Goal: Information Seeking & Learning: Check status

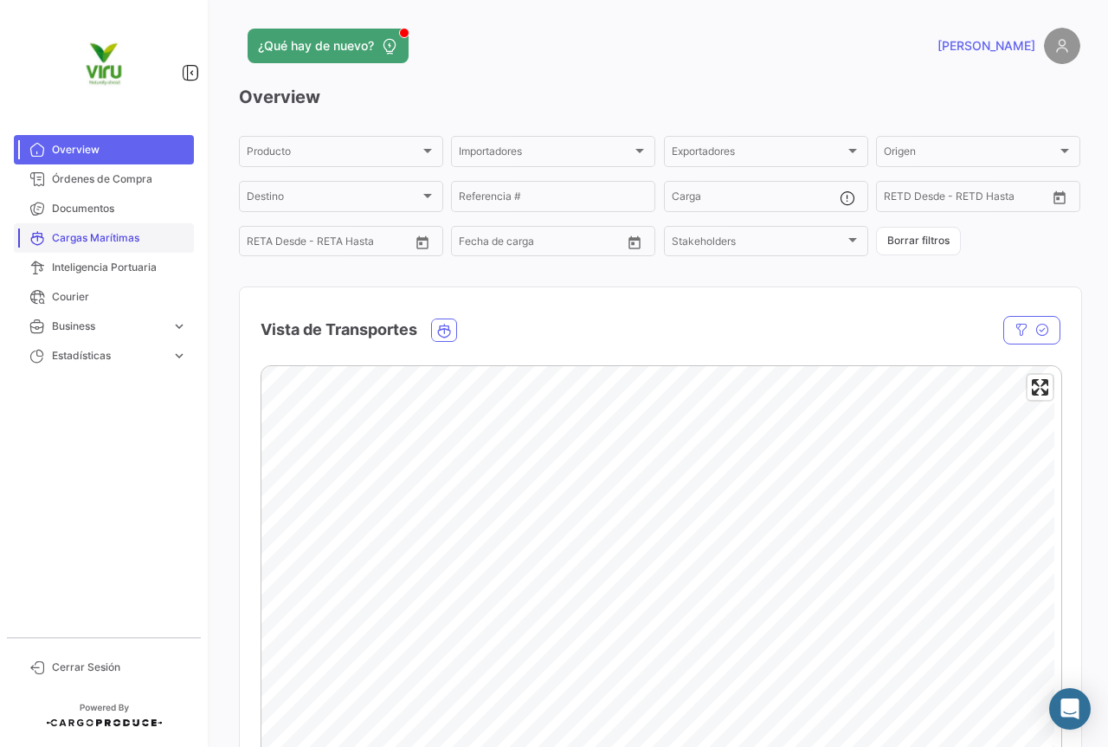
click at [79, 238] on span "Cargas Marítimas" at bounding box center [119, 238] width 135 height 16
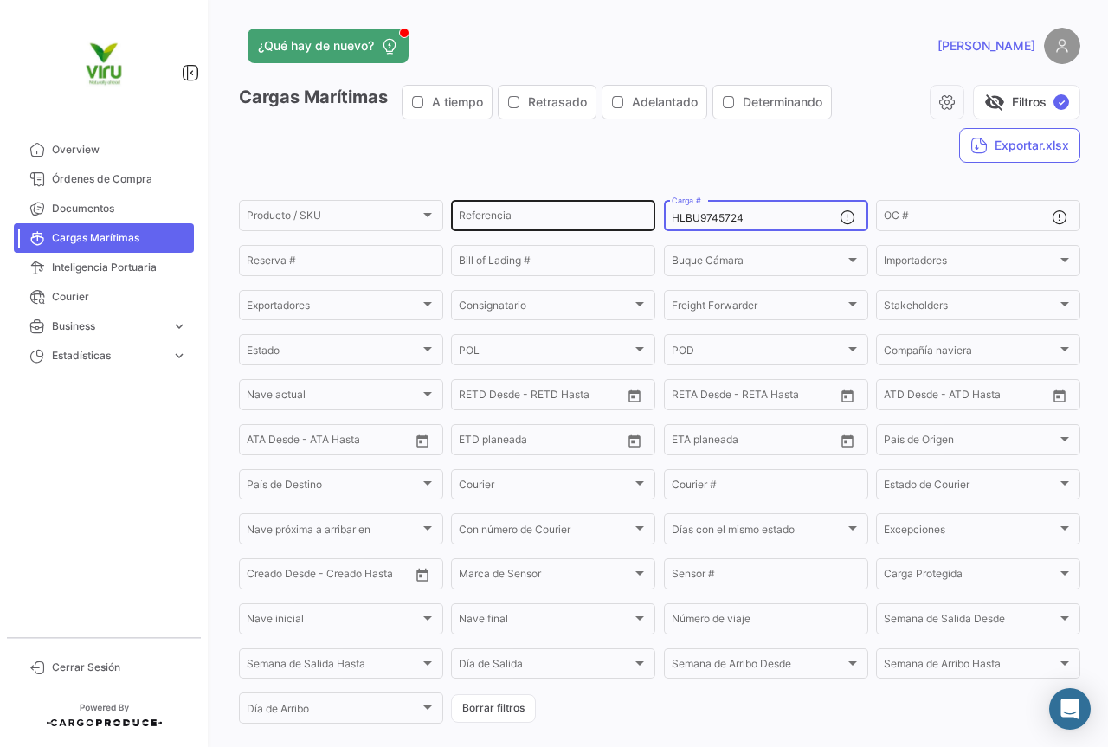
drag, startPoint x: 752, startPoint y: 221, endPoint x: 651, endPoint y: 210, distance: 101.1
click at [0, 0] on div "Producto / SKU Producto / SKU Referencia HLBU9745724 Carga # OC # Reserva # Bil…" at bounding box center [0, 0] width 0 height 0
paste input "MMAU1376002"
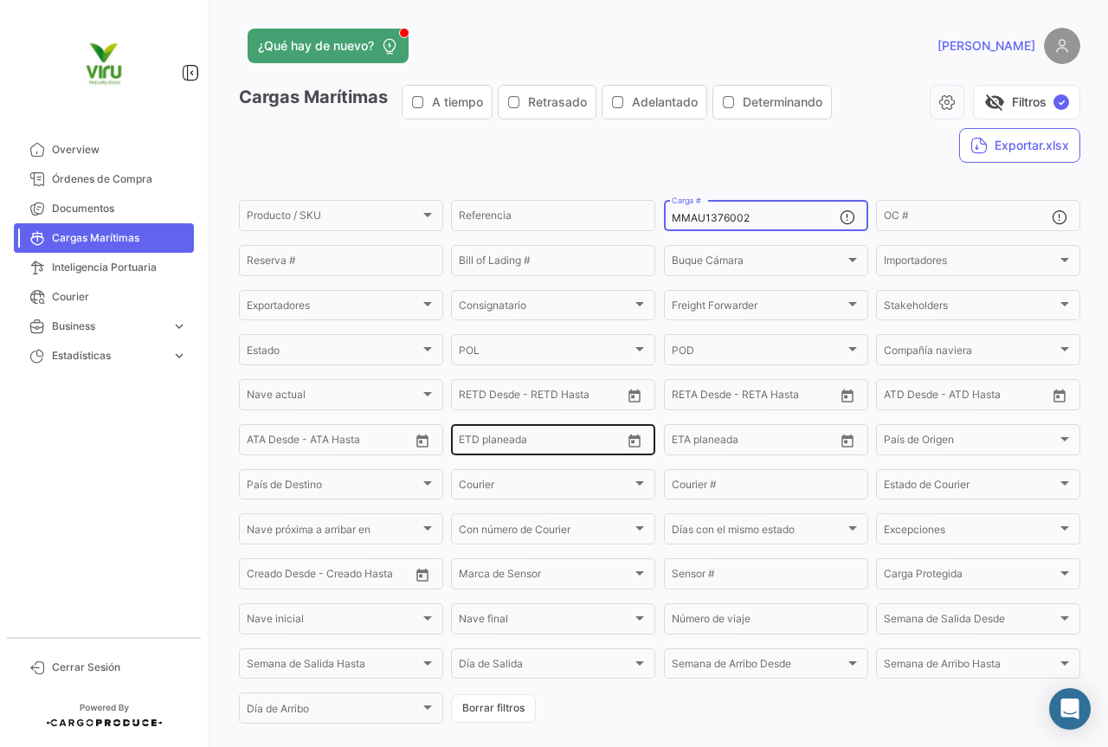
scroll to position [173, 0]
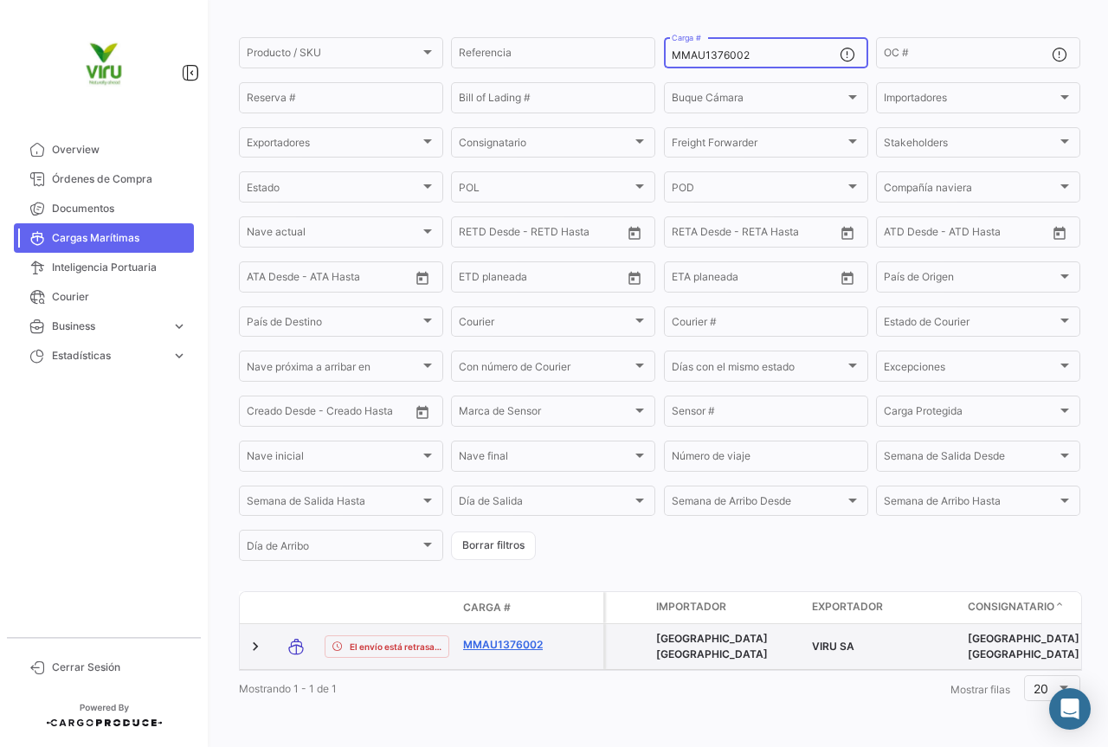
type input "MMAU1376002"
click at [503, 637] on link "MMAU1376002" at bounding box center [508, 645] width 90 height 16
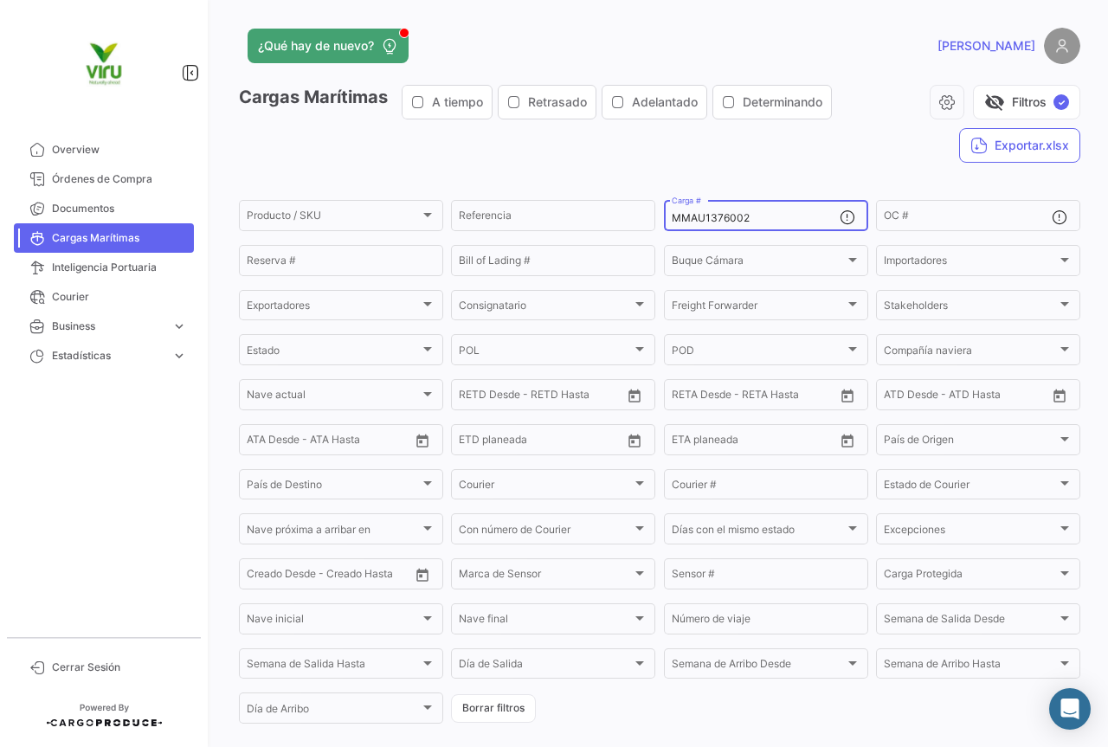
drag, startPoint x: 769, startPoint y: 219, endPoint x: 662, endPoint y: 223, distance: 107.4
click at [664, 223] on div "MMAU1376002 Carga #" at bounding box center [766, 214] width 204 height 34
paste input "CAU6032165"
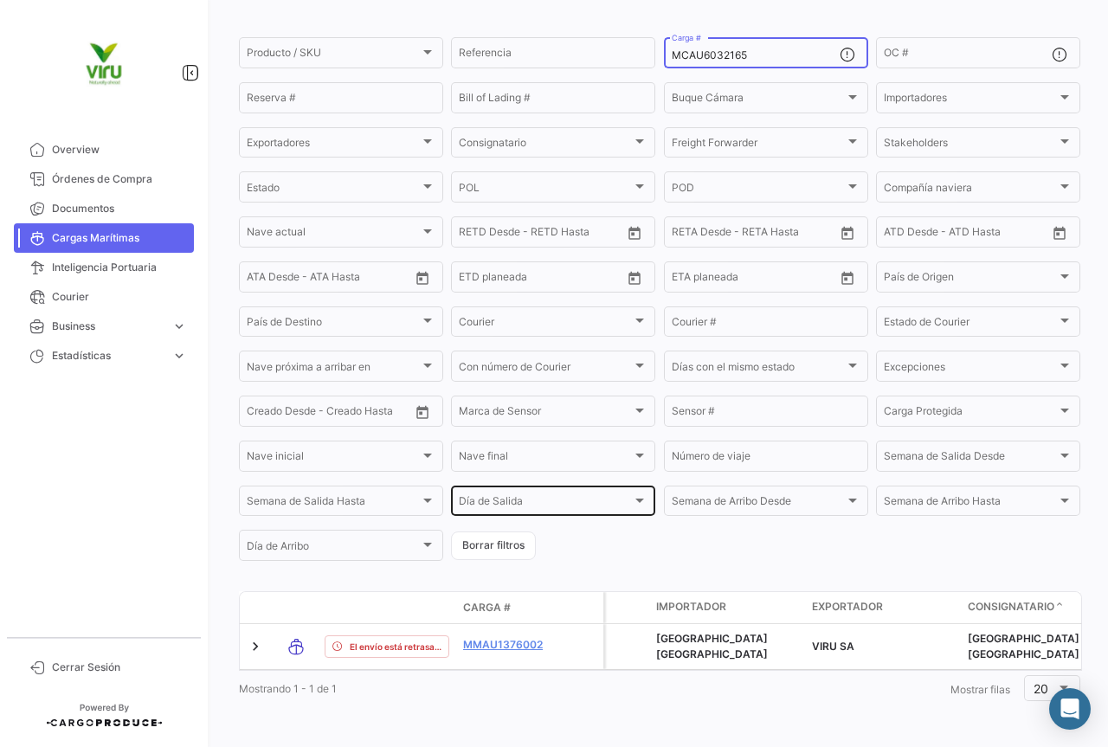
scroll to position [176, 0]
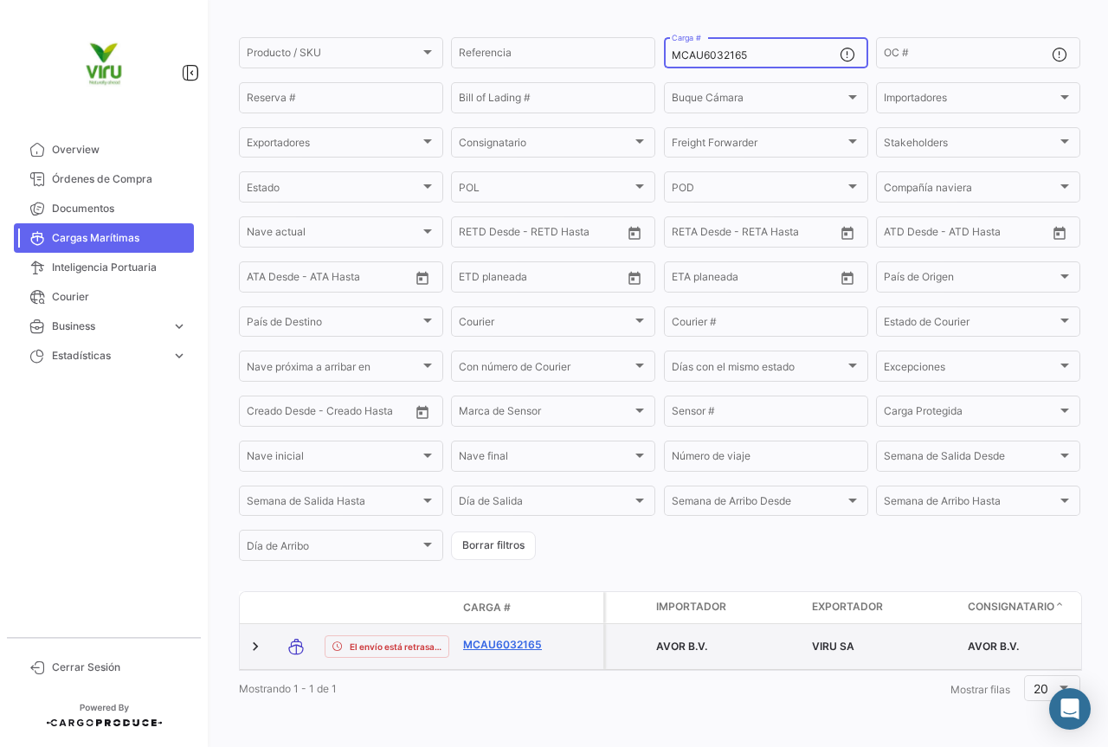
type input "MCAU6032165"
click at [523, 637] on link "MCAU6032165" at bounding box center [508, 645] width 90 height 16
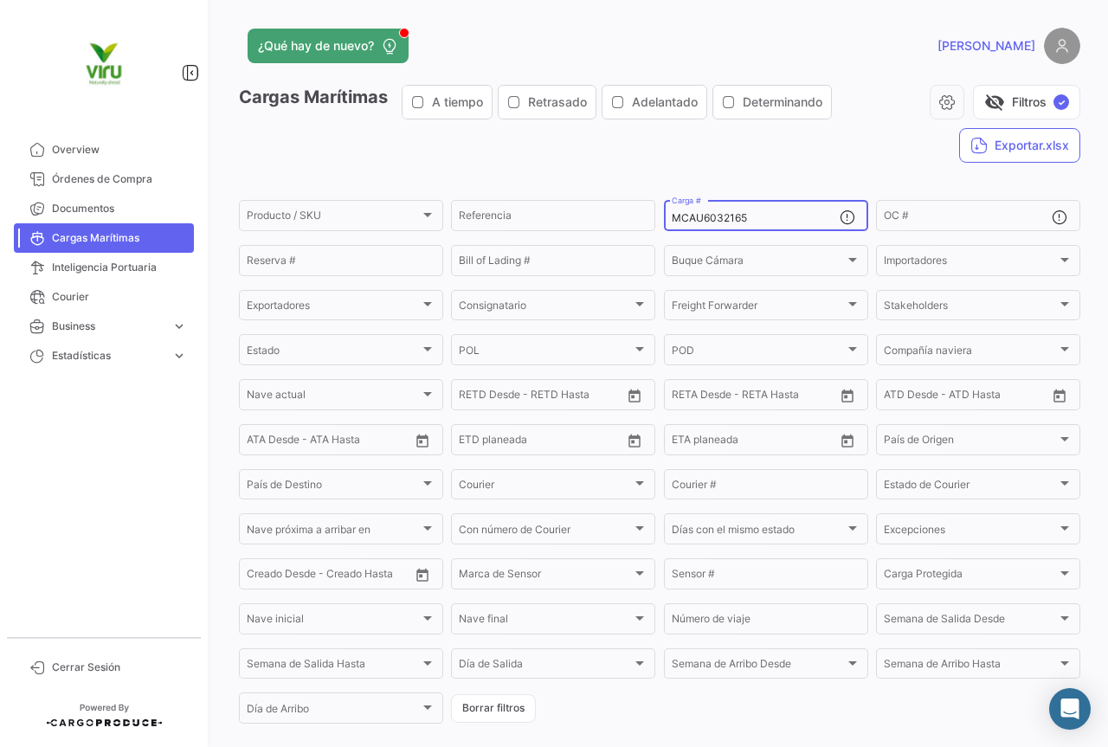
drag, startPoint x: 767, startPoint y: 221, endPoint x: 659, endPoint y: 225, distance: 108.3
click at [664, 225] on div "MCAU6032165 Carga #" at bounding box center [766, 214] width 204 height 34
paste input "MAU1373657"
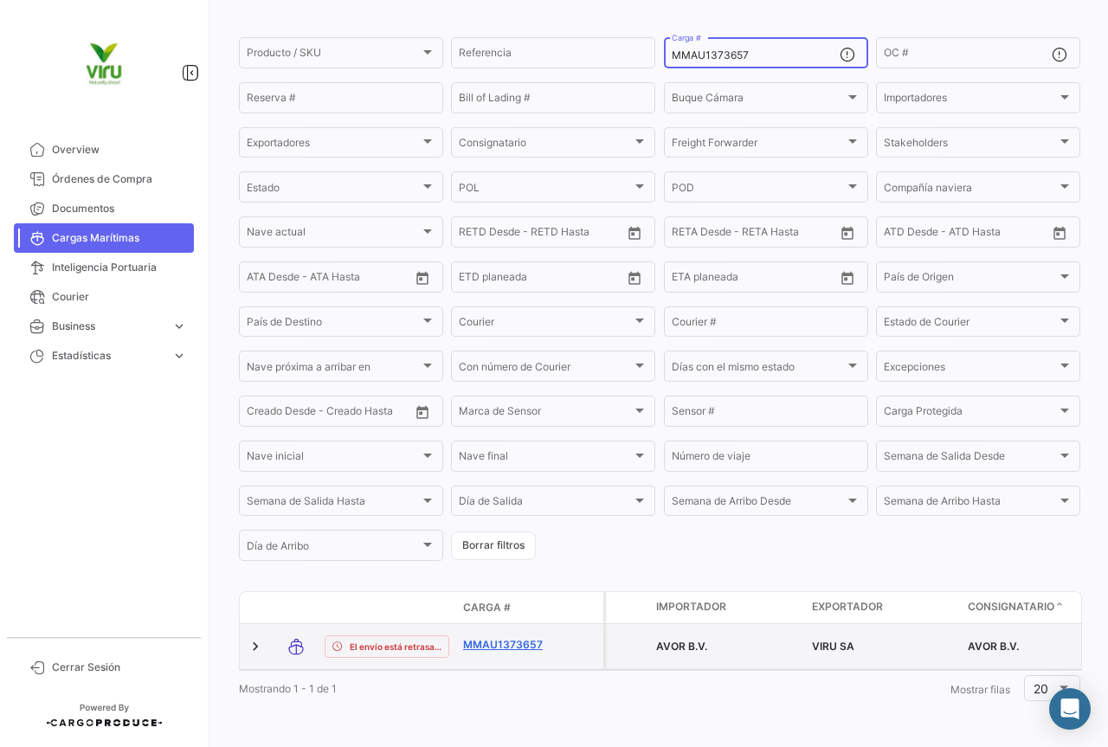
type input "MMAU1373657"
click at [503, 638] on link "MMAU1373657" at bounding box center [508, 645] width 90 height 16
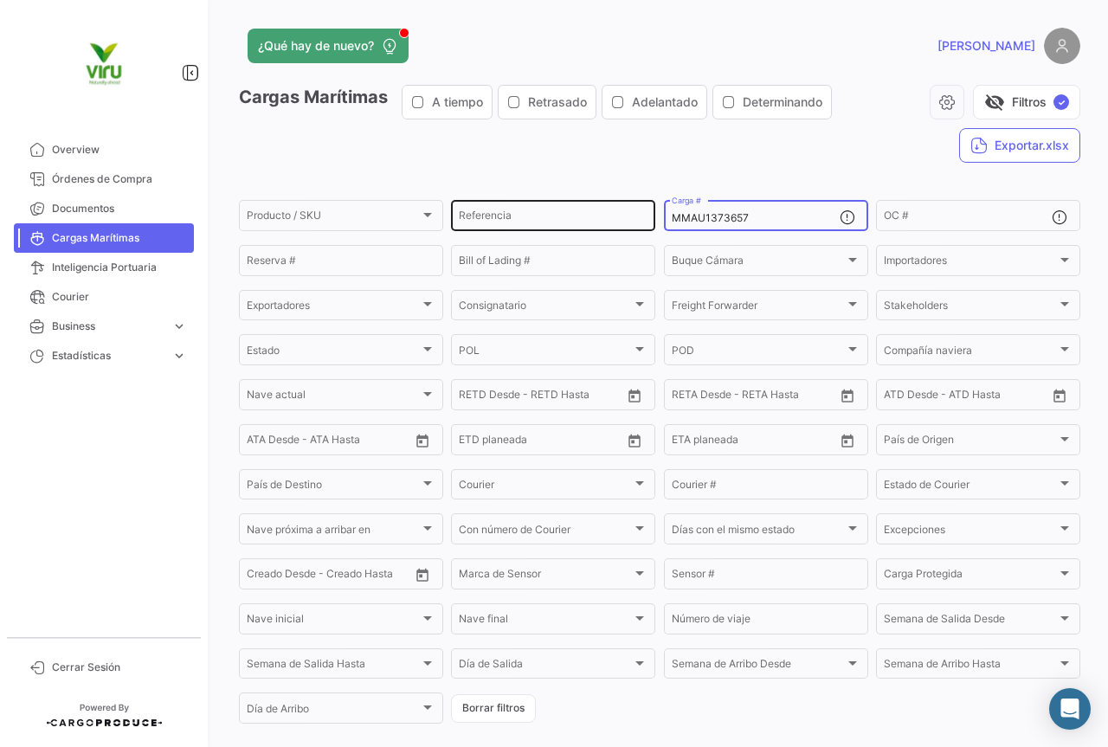
drag, startPoint x: 802, startPoint y: 215, endPoint x: 649, endPoint y: 209, distance: 153.4
click at [0, 0] on div "Producto / SKU Producto / SKU Referencia MMAU1373657 Carga # OC # Reserva # Bil…" at bounding box center [0, 0] width 0 height 0
paste input "291116"
type input "MMAU1291116"
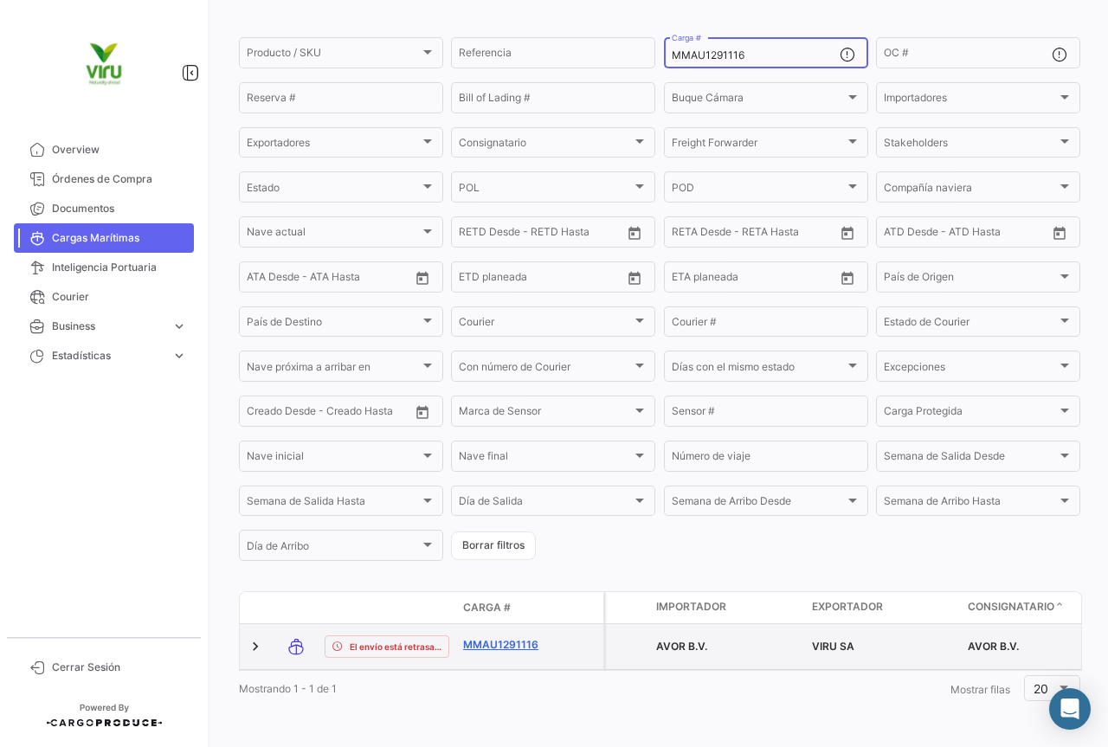
click at [518, 637] on link "MMAU1291116" at bounding box center [508, 645] width 90 height 16
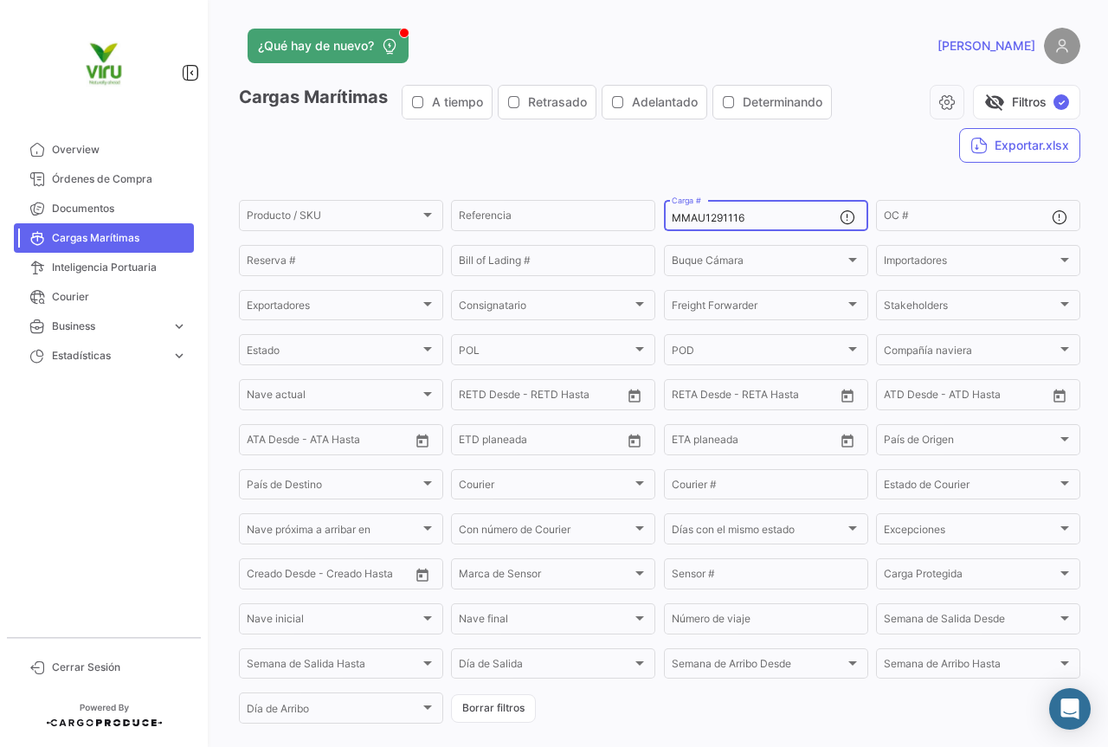
drag, startPoint x: 778, startPoint y: 217, endPoint x: 665, endPoint y: 217, distance: 113.4
click at [665, 217] on div "MMAU1291116 Carga #" at bounding box center [766, 214] width 204 height 34
paste input "RFU0009003"
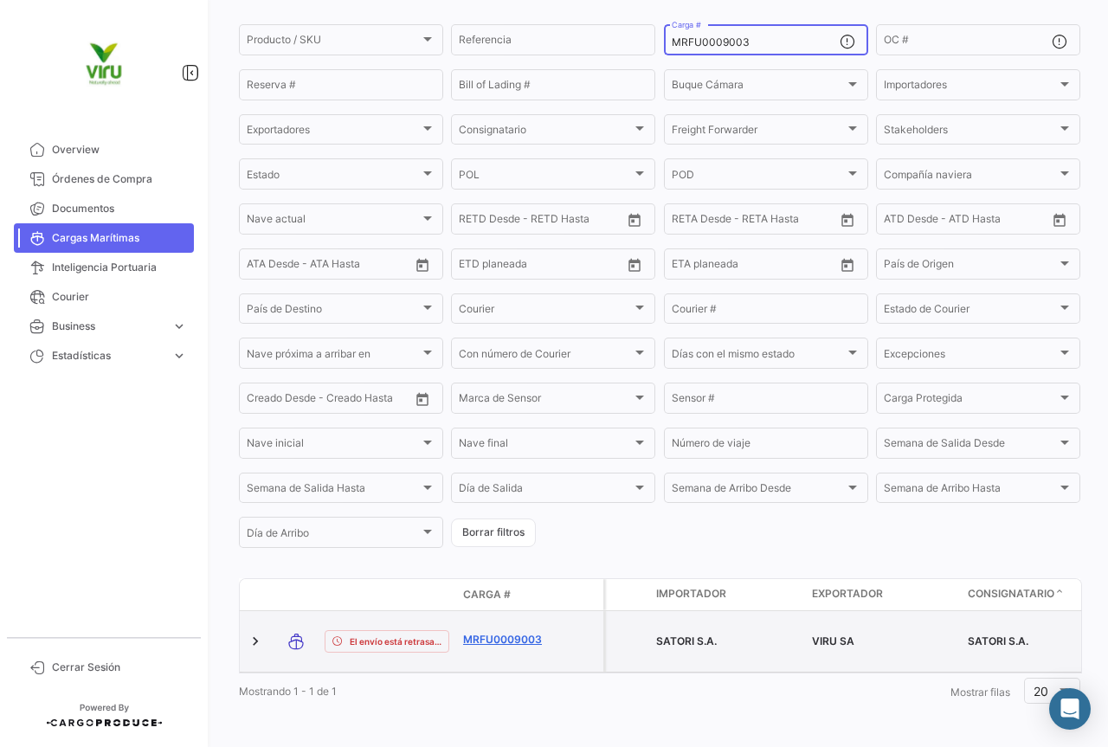
type input "MRFU0009003"
click at [489, 632] on link "MRFU0009003" at bounding box center [508, 640] width 90 height 16
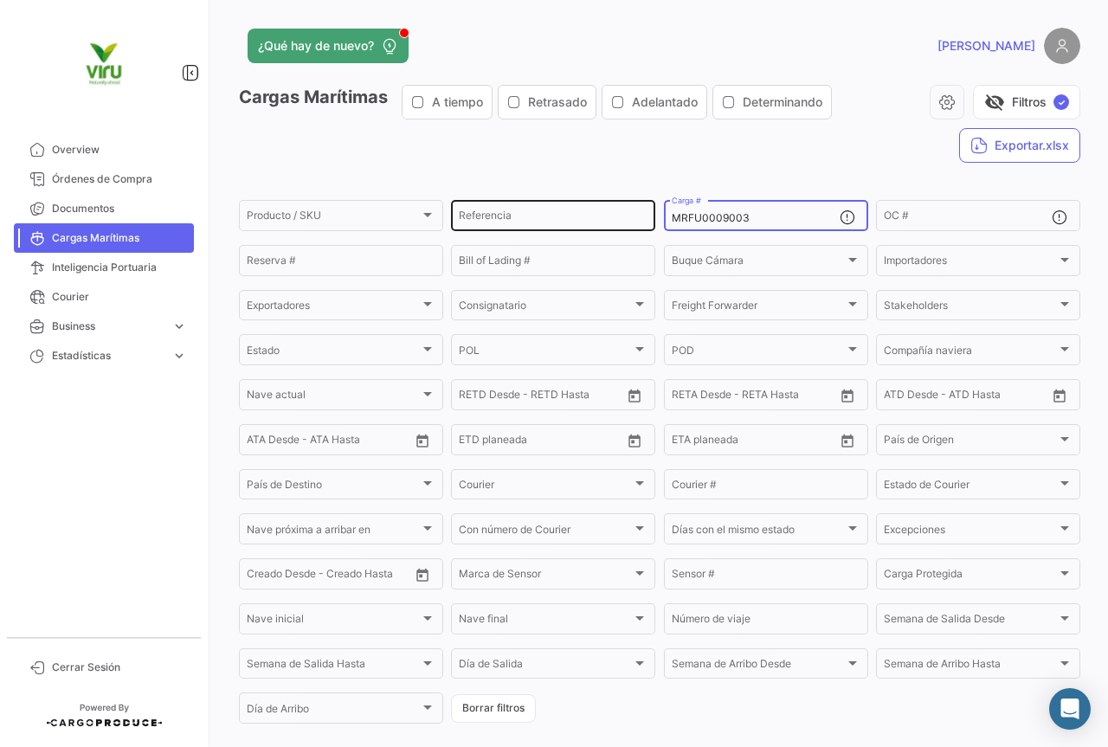
drag, startPoint x: 765, startPoint y: 220, endPoint x: 642, endPoint y: 219, distance: 123.8
click at [0, 0] on div "Producto / SKU Producto / SKU Referencia MRFU0009003 Carga # OC # Reserva # Bil…" at bounding box center [0, 0] width 0 height 0
paste input "MAU1297330"
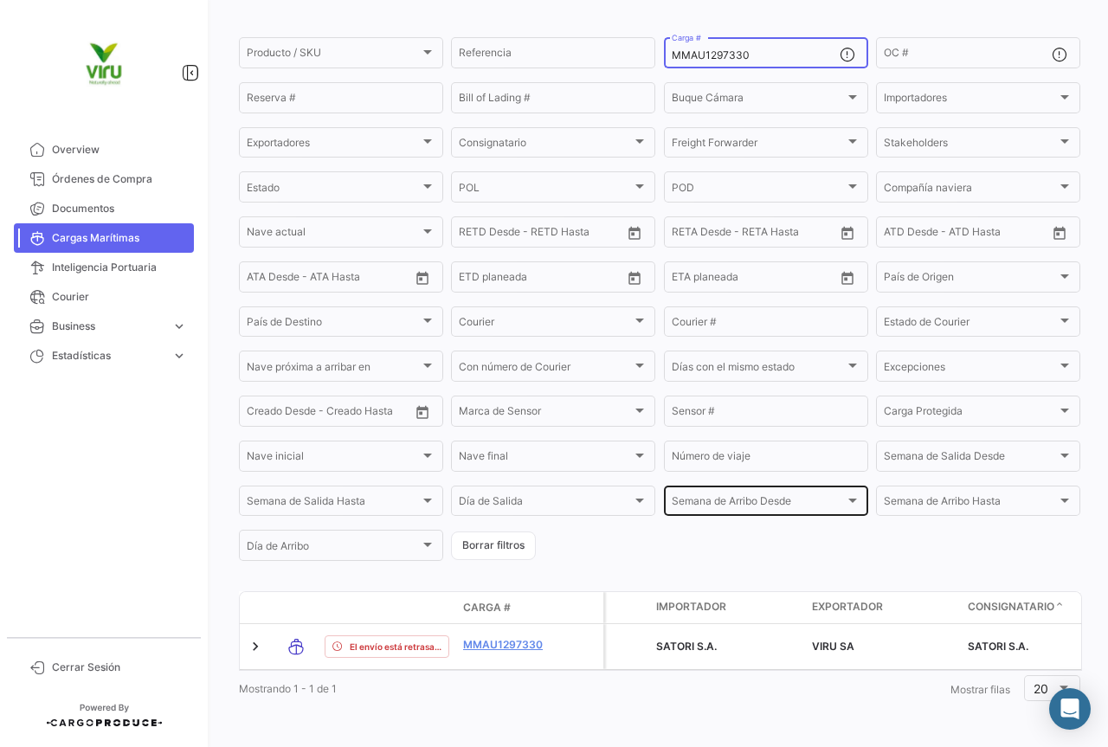
scroll to position [176, 0]
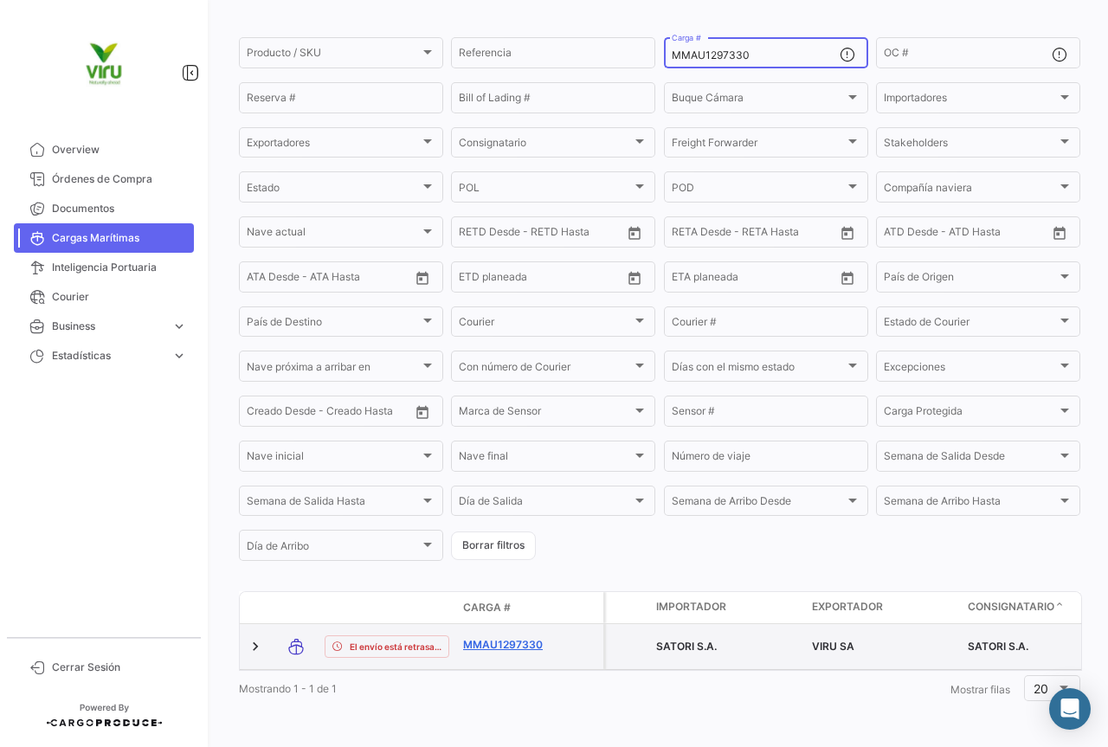
type input "MMAU1297330"
click at [512, 637] on link "MMAU1297330" at bounding box center [508, 645] width 90 height 16
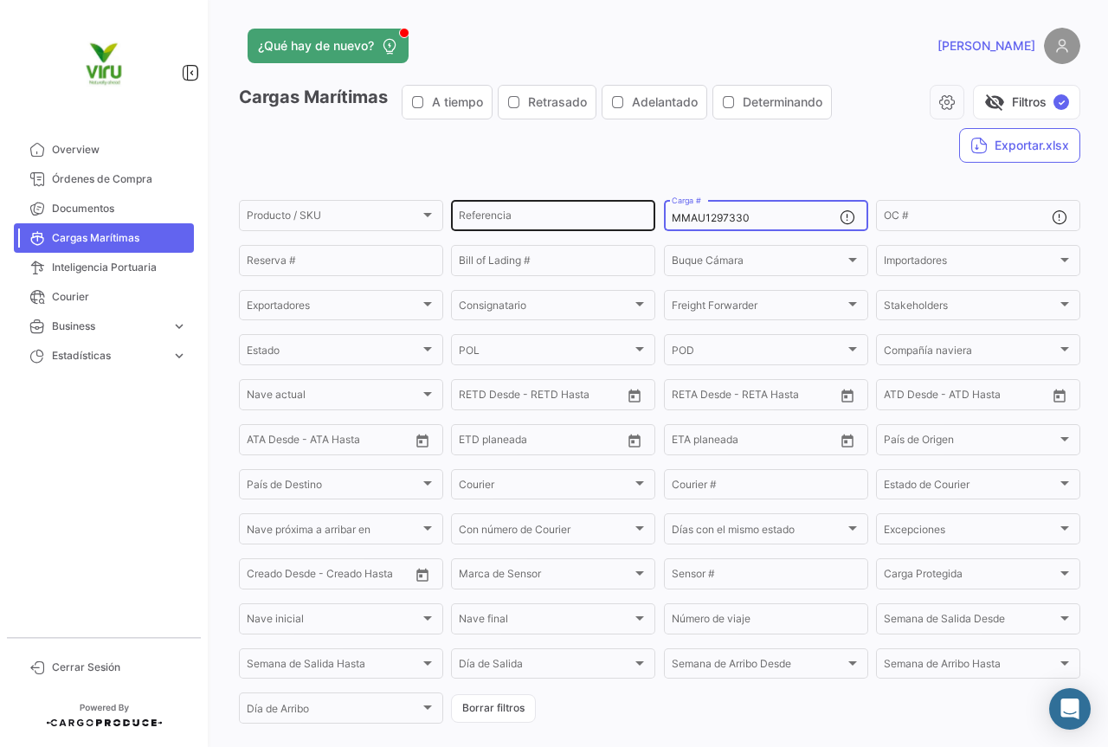
drag, startPoint x: 776, startPoint y: 223, endPoint x: 623, endPoint y: 223, distance: 153.3
click at [0, 0] on div "Producto / SKU Producto / SKU Referencia MMAU1297330 Carga # OC # Reserva # Bil…" at bounding box center [0, 0] width 0 height 0
paste input "428111"
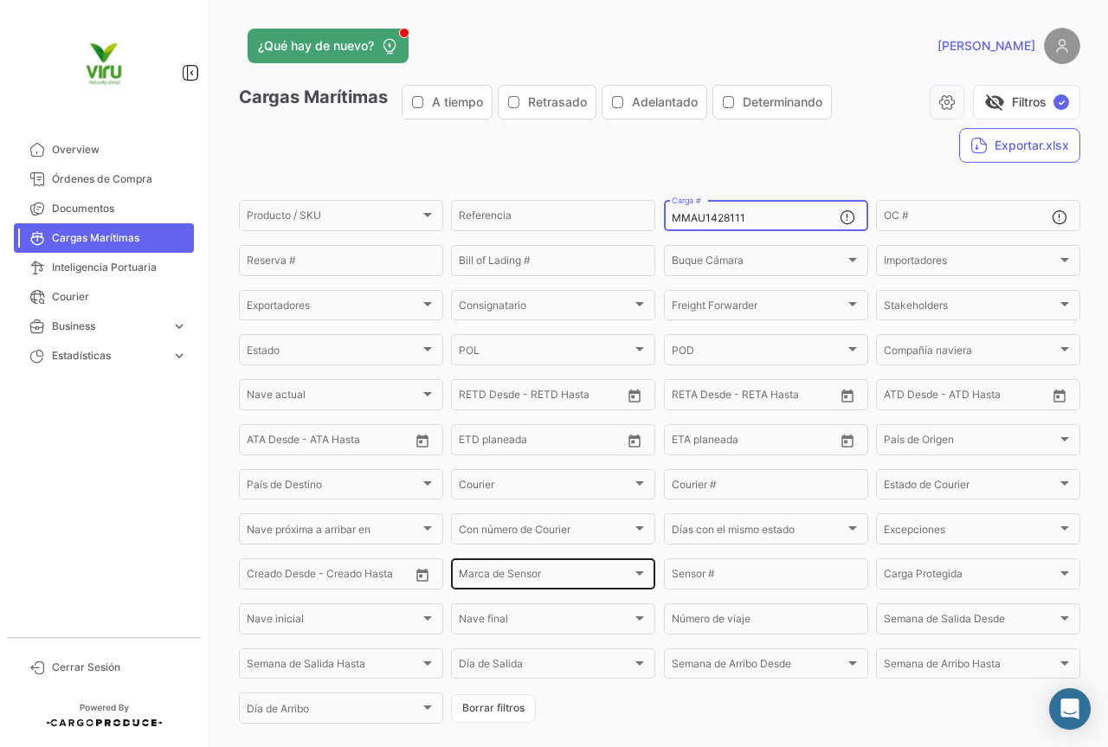
scroll to position [173, 0]
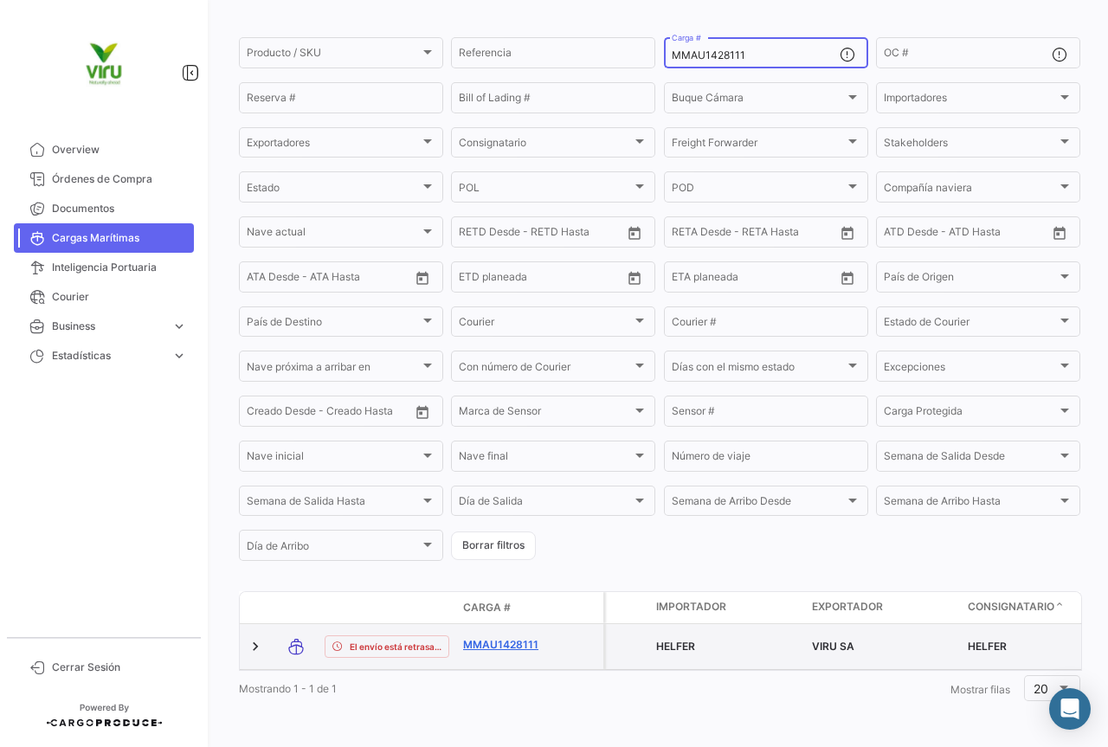
type input "MMAU1428111"
click at [480, 637] on link "MMAU1428111" at bounding box center [508, 645] width 90 height 16
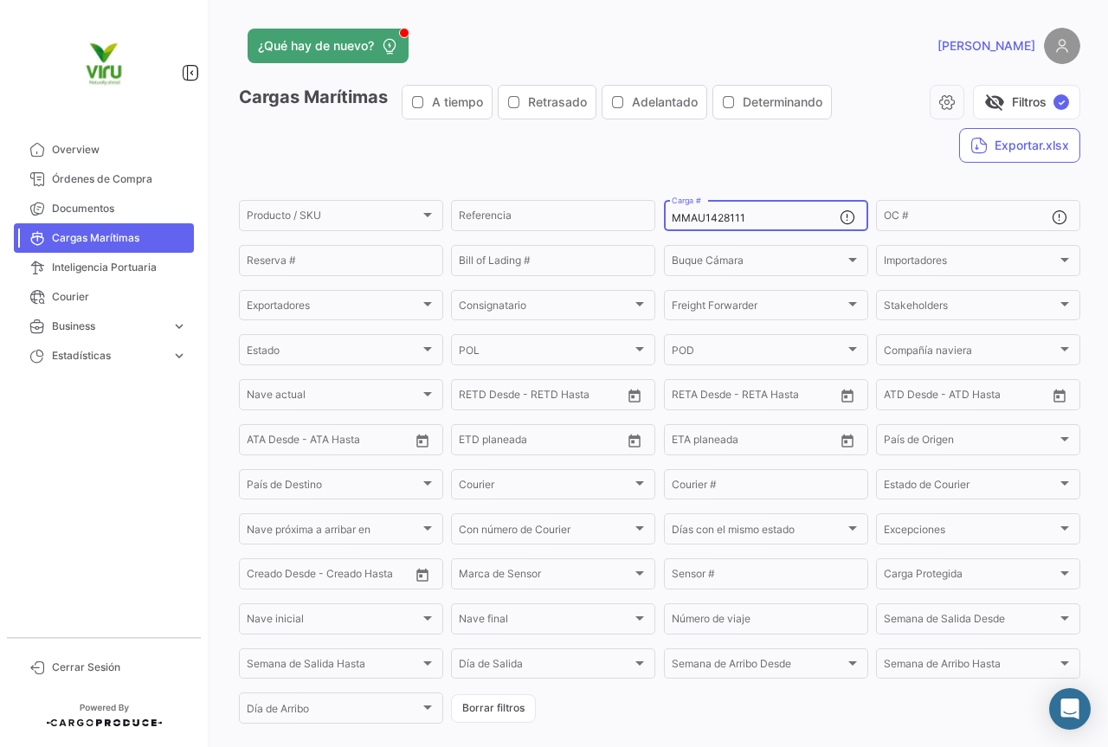
click at [769, 209] on div "MMAU1428111 Carga #" at bounding box center [756, 214] width 168 height 34
drag, startPoint x: 793, startPoint y: 218, endPoint x: 657, endPoint y: 220, distance: 136.0
click at [657, 220] on form "Producto / SKU Producto / SKU Referencia MMAU1428111 Carga # OC # Reserva # Bil…" at bounding box center [660, 461] width 842 height 529
paste input "373148"
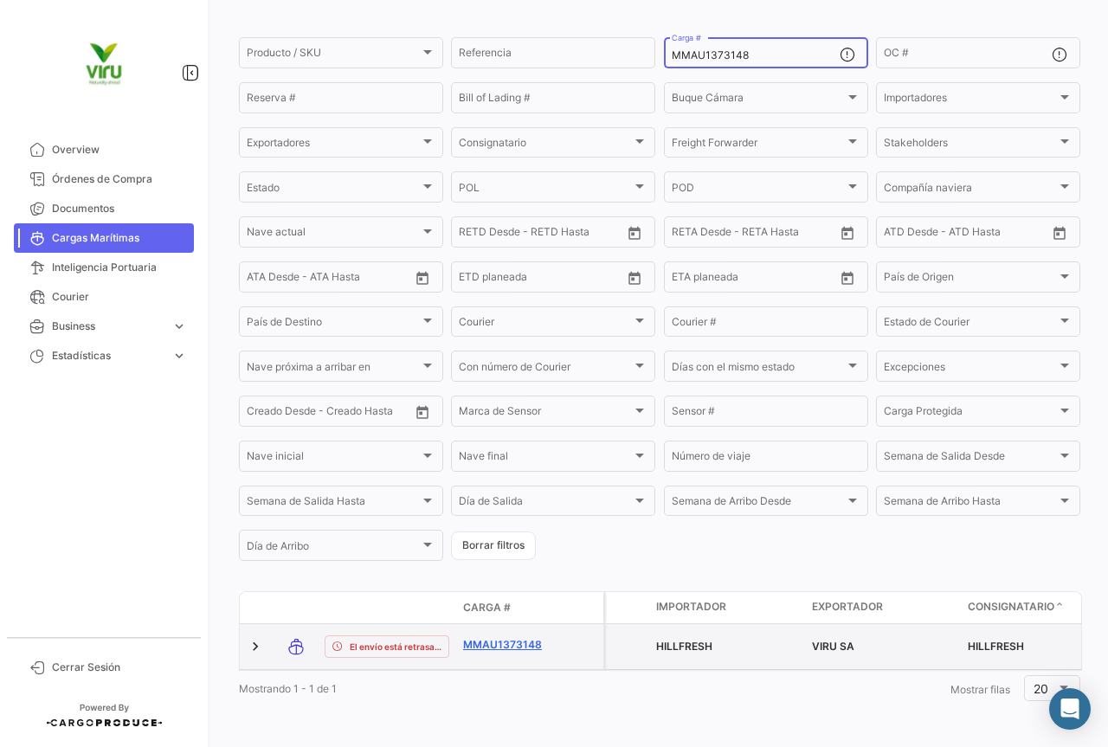
type input "MMAU1373148"
click at [513, 637] on link "MMAU1373148" at bounding box center [508, 645] width 90 height 16
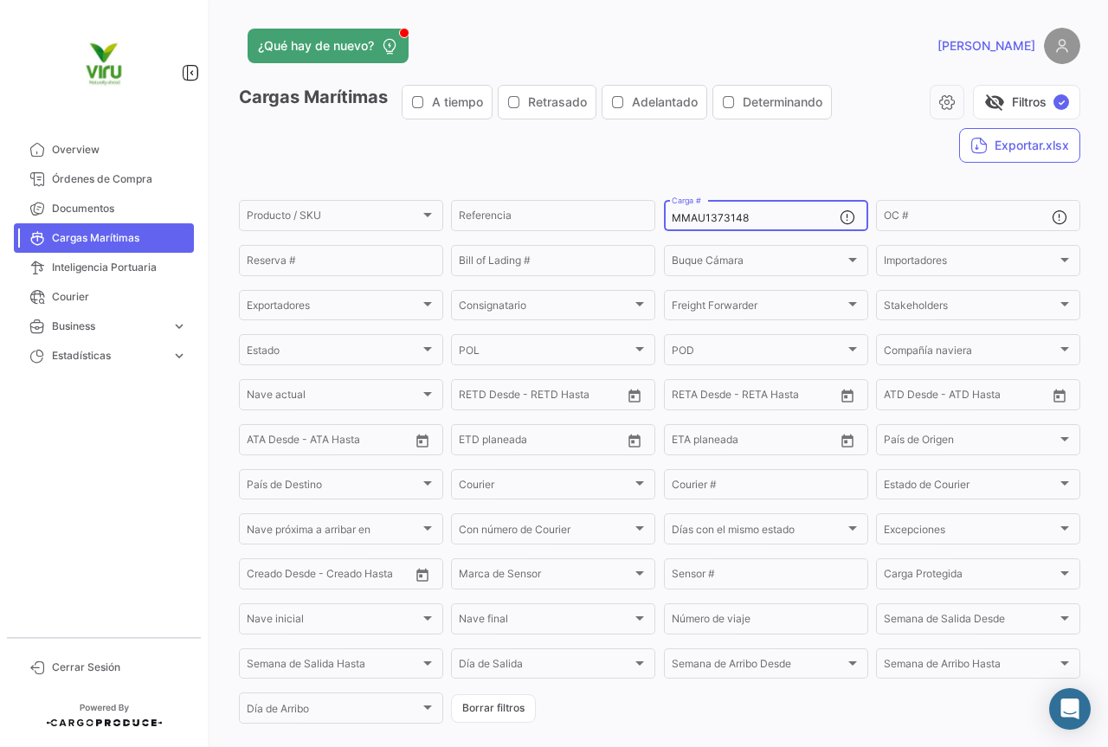
click at [755, 229] on div "MMAU1373148 Carga #" at bounding box center [756, 214] width 168 height 34
drag, startPoint x: 762, startPoint y: 216, endPoint x: 642, endPoint y: 215, distance: 119.5
click at [0, 0] on div "Producto / SKU Producto / SKU Referencia MMAU1373148 Carga # OC # Reserva # Bil…" at bounding box center [0, 0] width 0 height 0
paste input "19851"
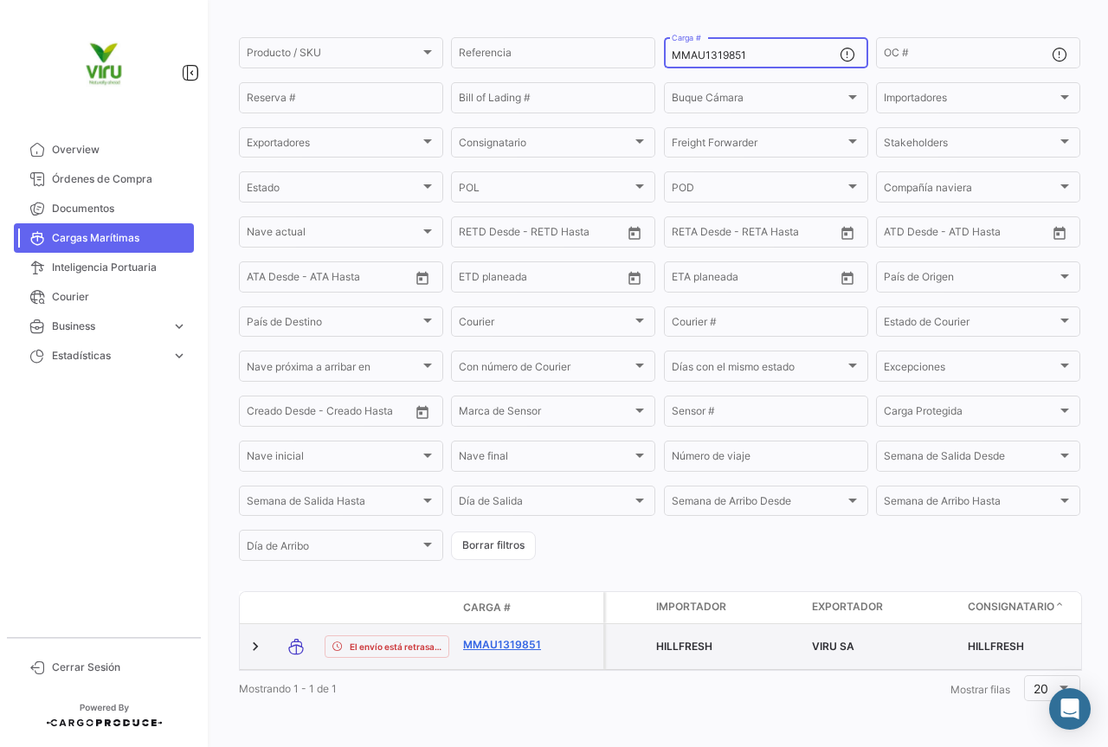
type input "MMAU1319851"
click at [502, 637] on link "MMAU1319851" at bounding box center [508, 645] width 90 height 16
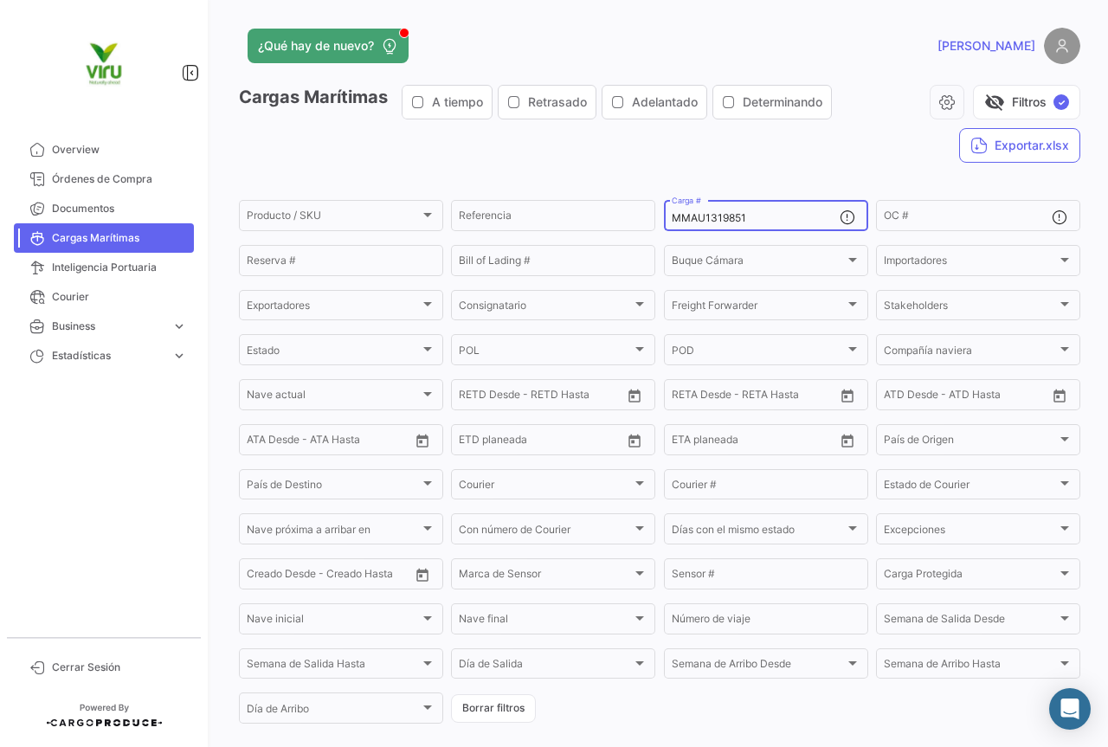
drag, startPoint x: 771, startPoint y: 216, endPoint x: 662, endPoint y: 218, distance: 108.3
click at [664, 218] on div "MMAU1319851 Carga #" at bounding box center [766, 214] width 204 height 34
paste input "294218"
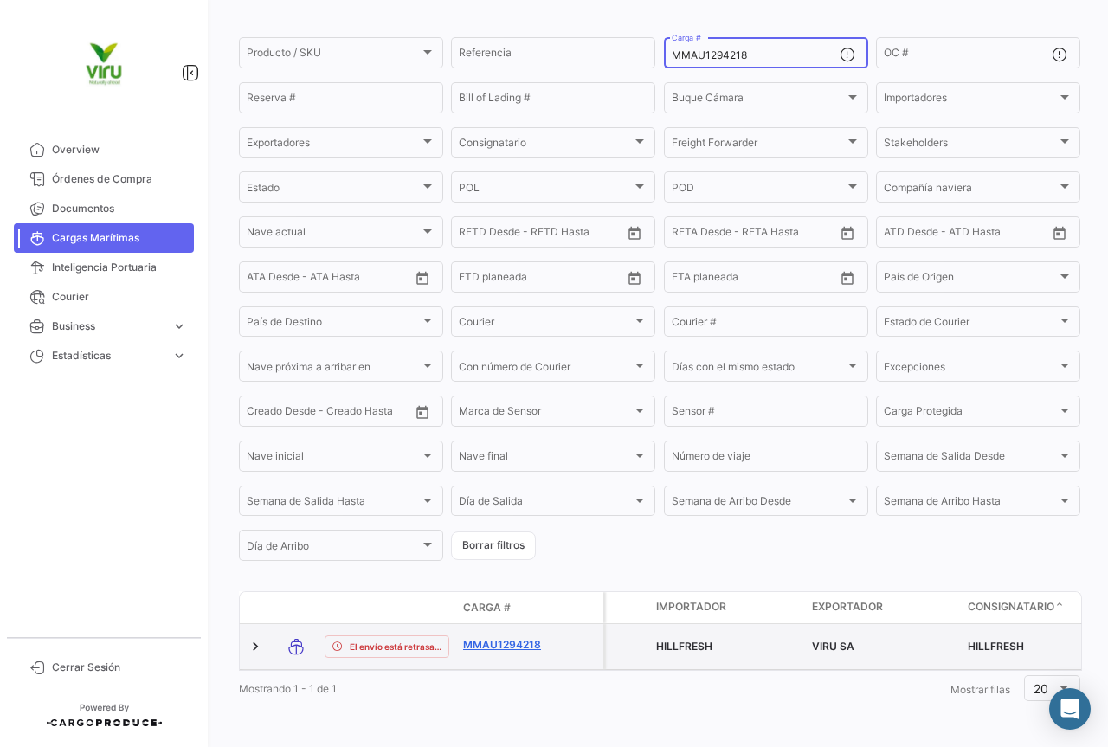
type input "MMAU1294218"
click at [503, 637] on link "MMAU1294218" at bounding box center [508, 645] width 90 height 16
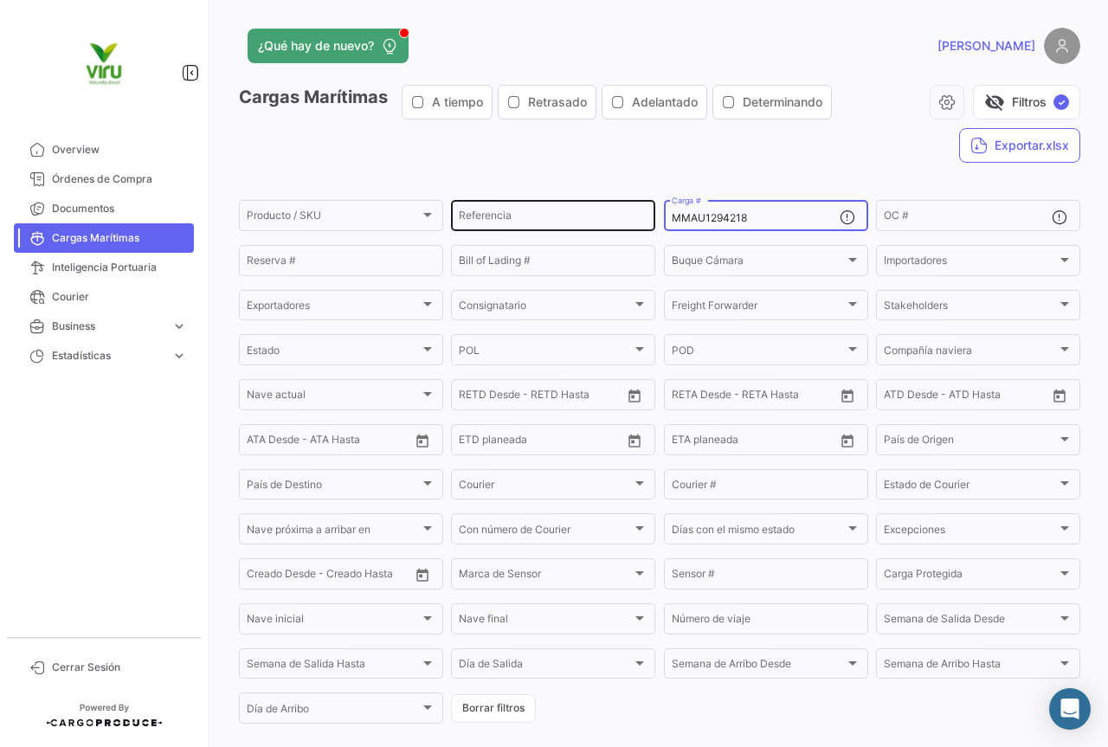
drag, startPoint x: 792, startPoint y: 218, endPoint x: 636, endPoint y: 219, distance: 156.7
click at [0, 0] on div "Producto / SKU Producto / SKU Referencia MMAU1294218 Carga # OC # Reserva # Bil…" at bounding box center [0, 0] width 0 height 0
paste input "CAU6018193"
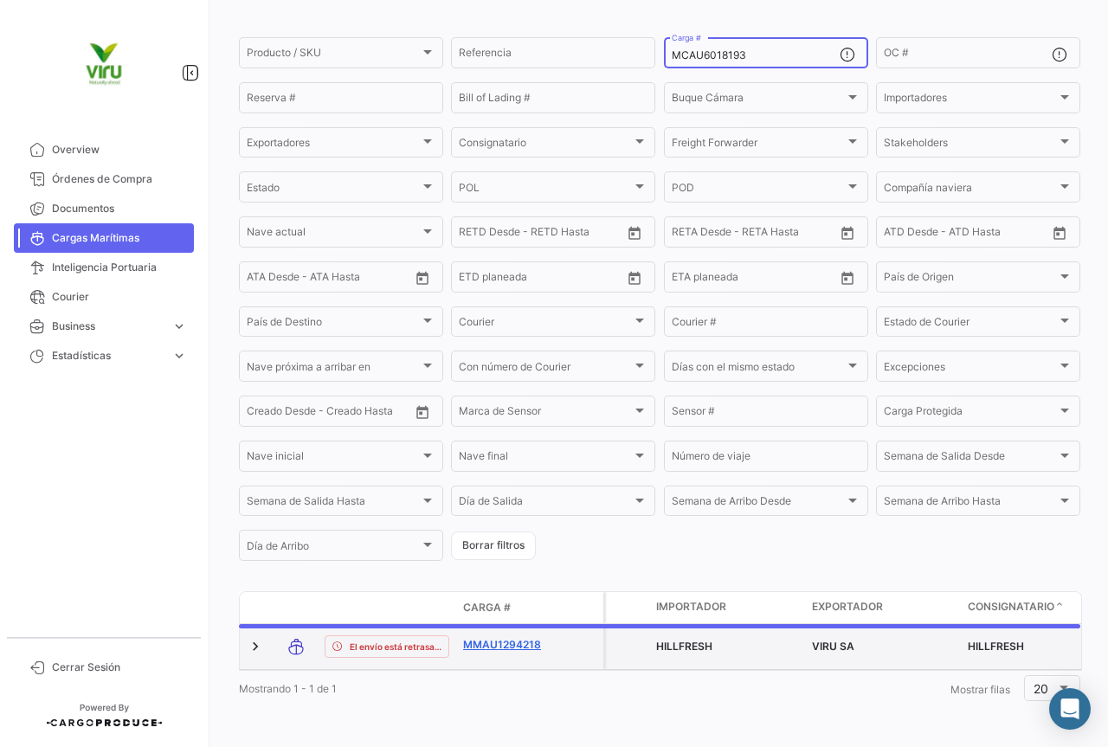
scroll to position [169, 0]
type input "MCAU6018193"
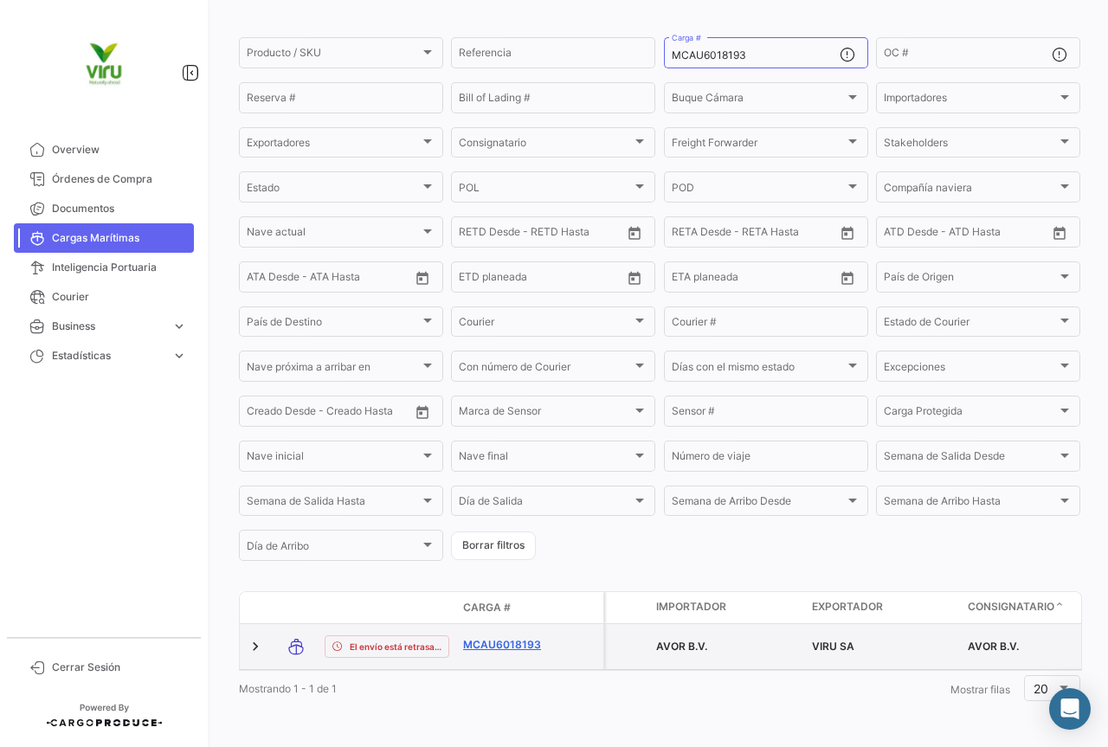
click at [494, 637] on link "MCAU6018193" at bounding box center [508, 645] width 90 height 16
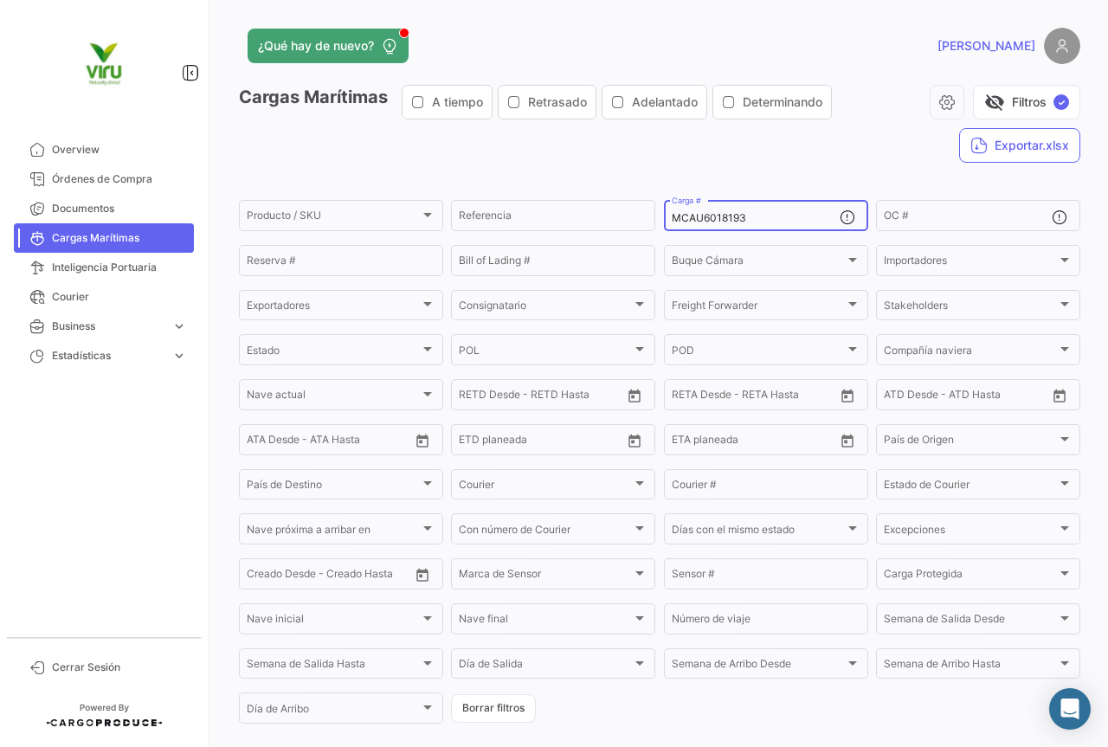
drag, startPoint x: 765, startPoint y: 219, endPoint x: 659, endPoint y: 219, distance: 106.5
click at [664, 219] on div "MCAU6018193 Carga #" at bounding box center [766, 214] width 204 height 34
paste input "CGMU7000094"
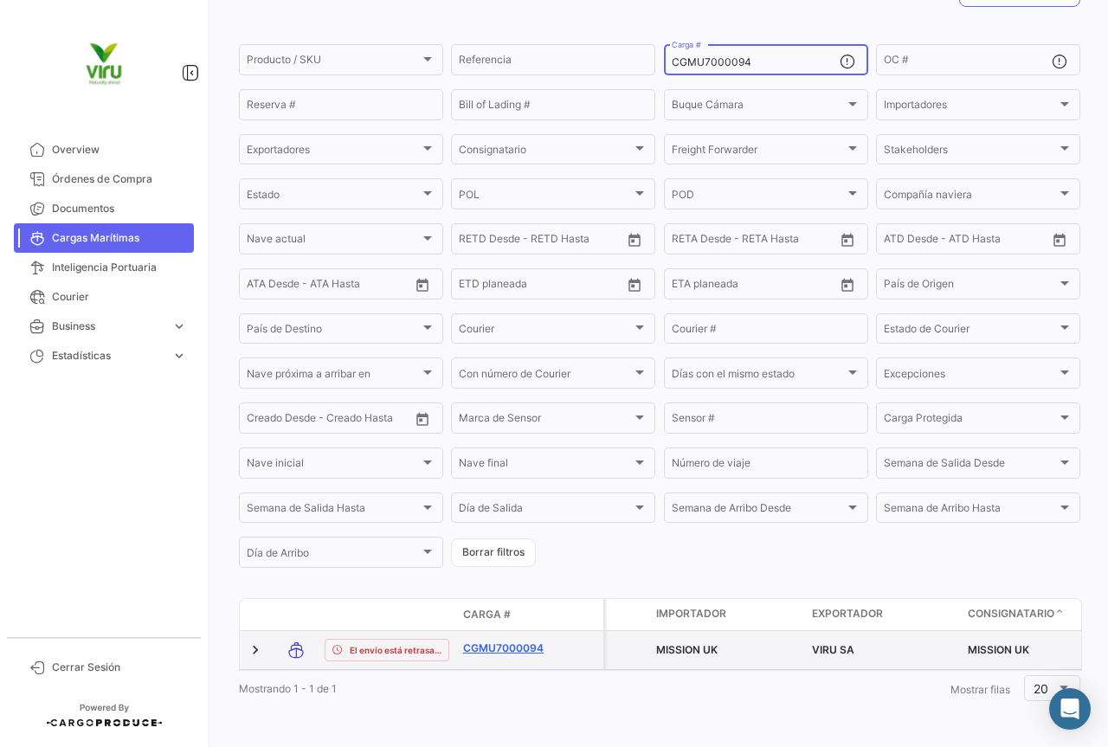
type input "CGMU7000094"
click at [490, 641] on link "CGMU7000094" at bounding box center [508, 649] width 90 height 16
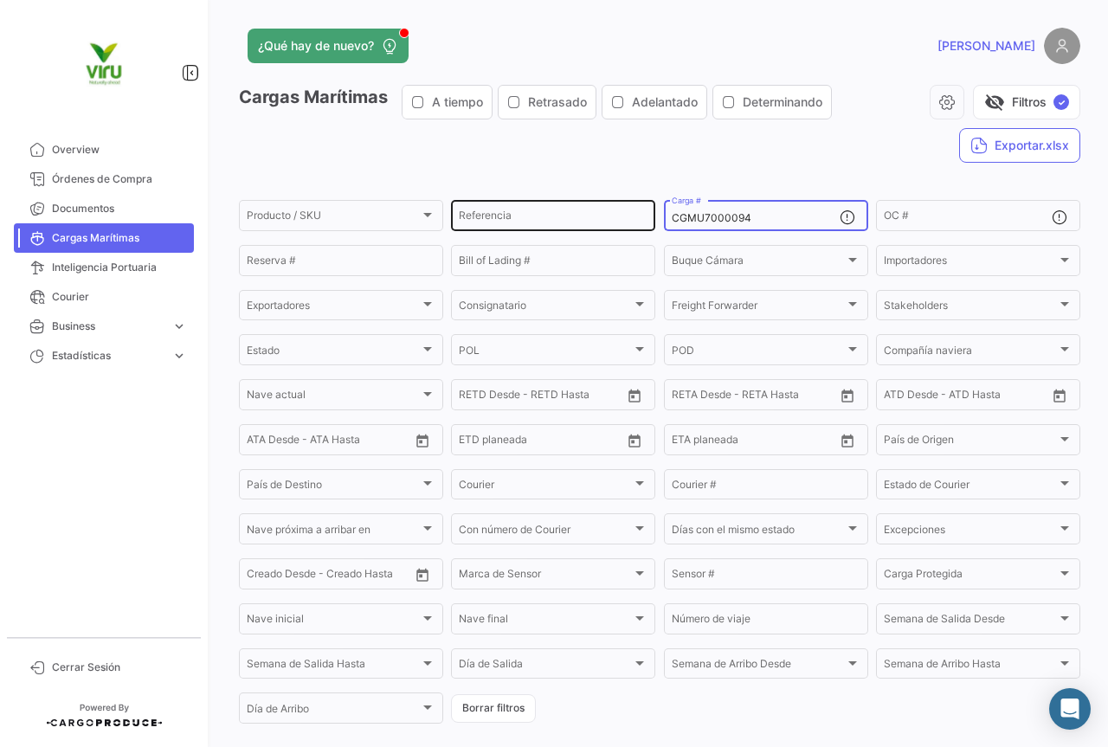
drag, startPoint x: 773, startPoint y: 224, endPoint x: 644, endPoint y: 223, distance: 129.0
click at [0, 0] on div "Producto / SKU Producto / SKU Referencia CGMU7000094 Carga # OC # Reserva # Bil…" at bounding box center [0, 0] width 0 height 0
paste input "6998310"
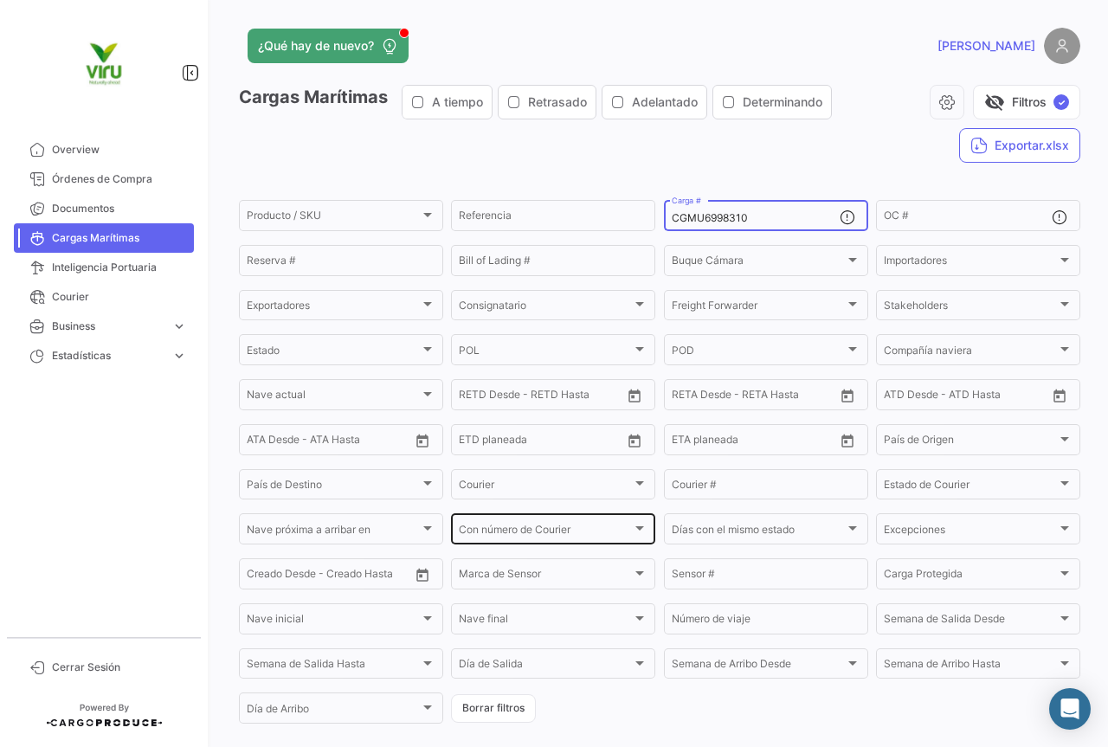
scroll to position [169, 0]
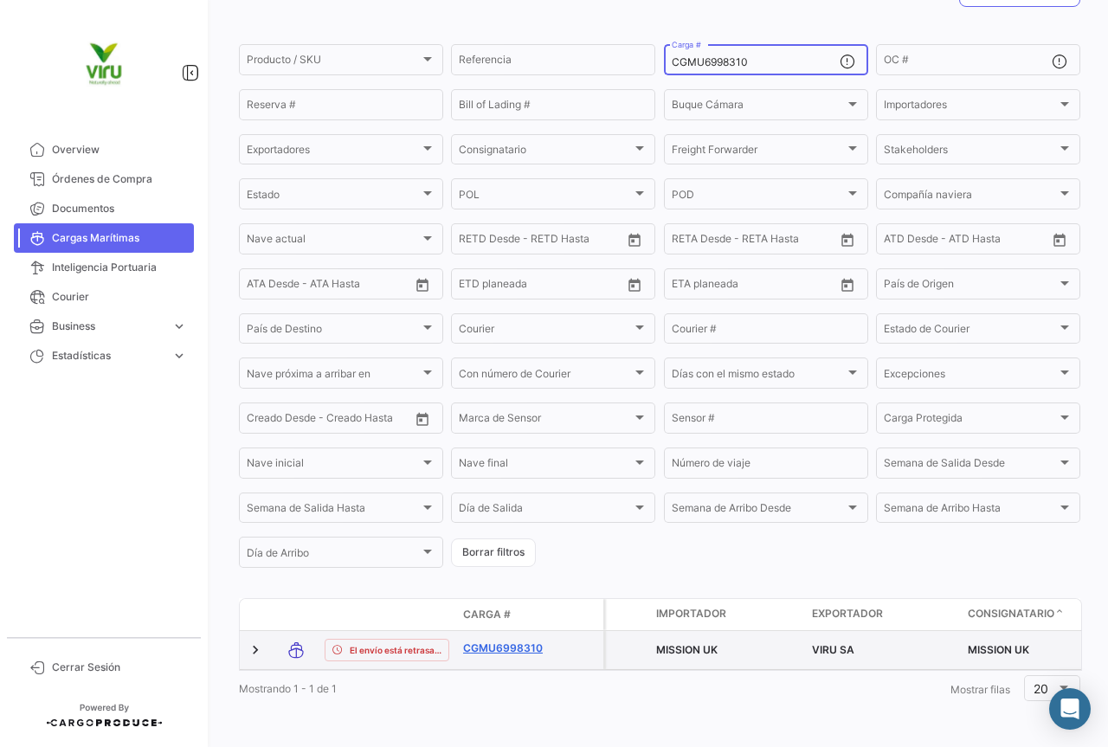
type input "CGMU6998310"
click at [504, 641] on link "CGMU6998310" at bounding box center [508, 649] width 90 height 16
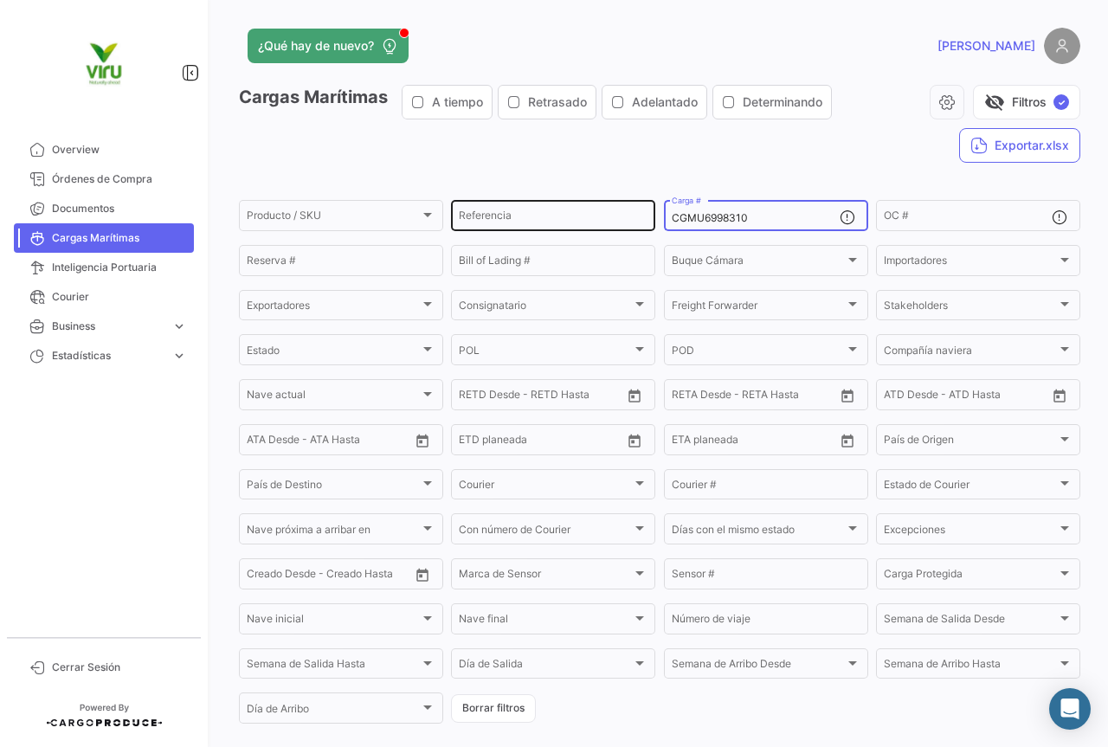
drag, startPoint x: 786, startPoint y: 223, endPoint x: 646, endPoint y: 216, distance: 140.4
click at [0, 0] on div "Producto / SKU Producto / SKU Referencia CGMU6998310 Carga # OC # Reserva # Bil…" at bounding box center [0, 0] width 0 height 0
paste input "03188"
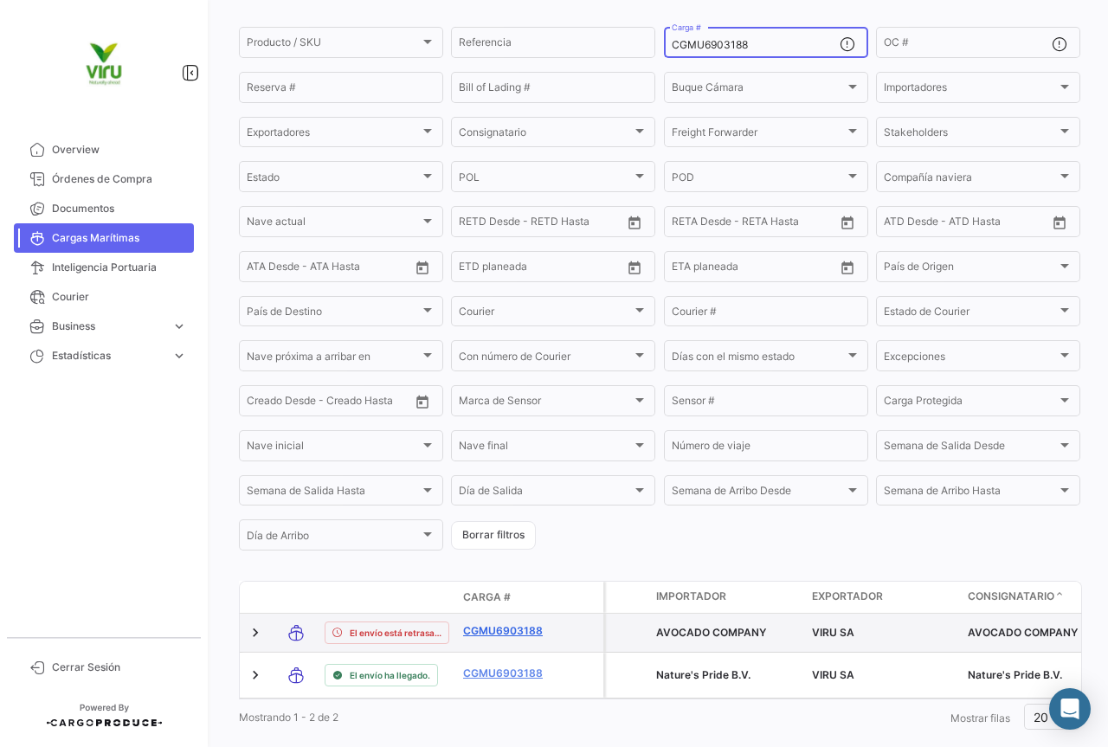
type input "CGMU6903188"
click at [503, 632] on link "CGMU6903188" at bounding box center [508, 631] width 90 height 16
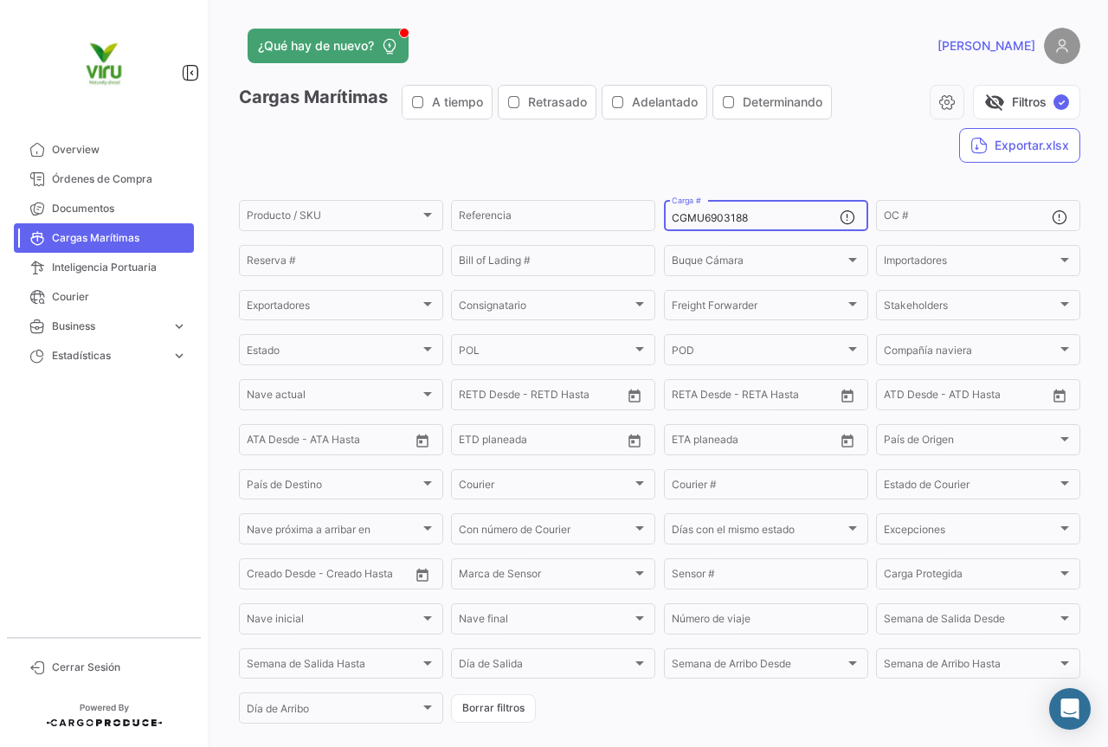
drag, startPoint x: 810, startPoint y: 216, endPoint x: 655, endPoint y: 216, distance: 155.0
click at [655, 216] on form "Producto / SKU Producto / SKU Referencia CGMU6903188 Carga # OC # Reserva # Bil…" at bounding box center [660, 461] width 842 height 529
paste input "21480"
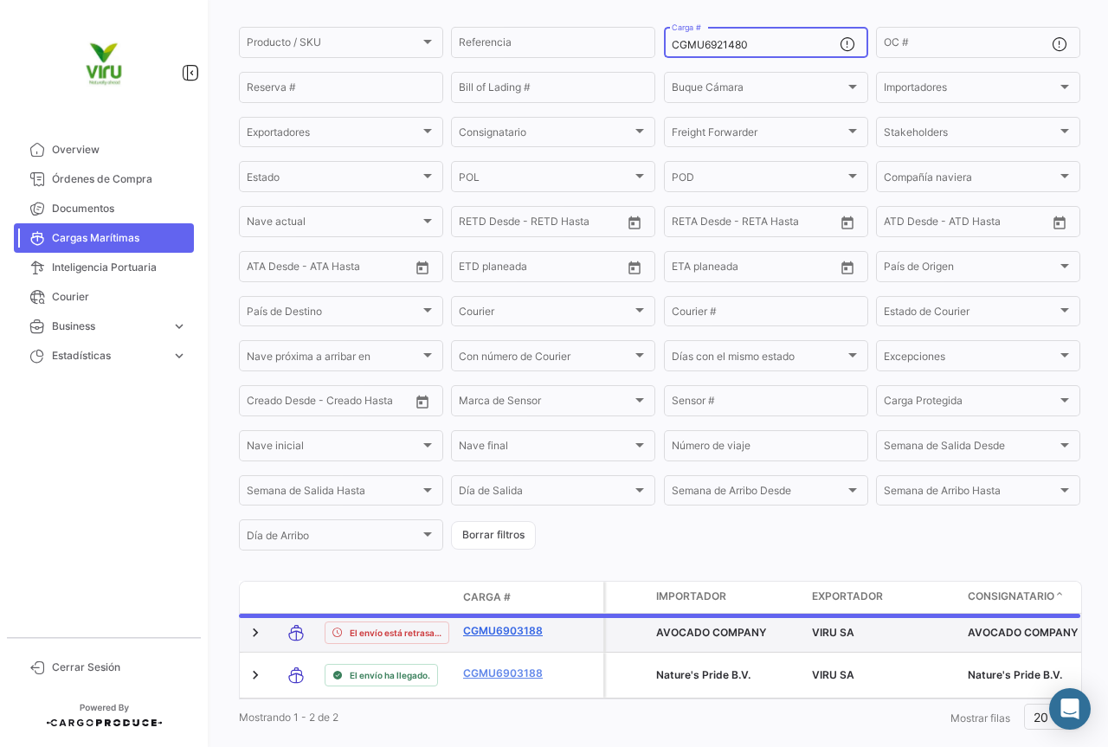
scroll to position [169, 0]
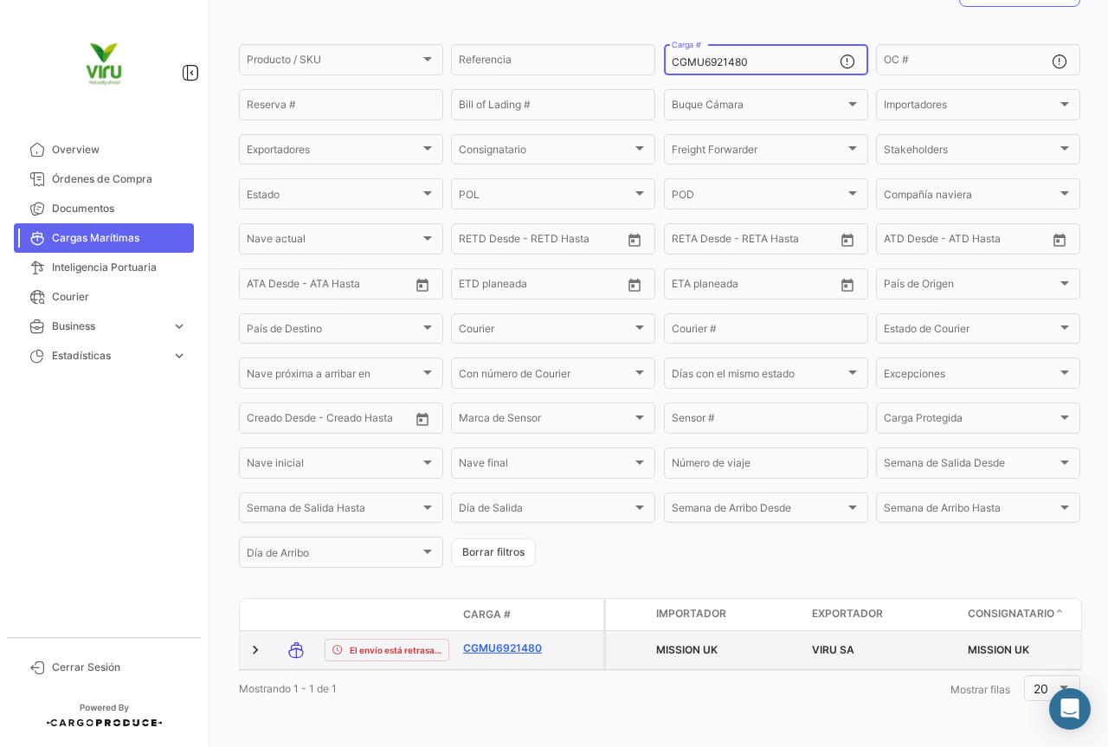
type input "CGMU6921480"
click at [516, 641] on link "CGMU6921480" at bounding box center [508, 649] width 90 height 16
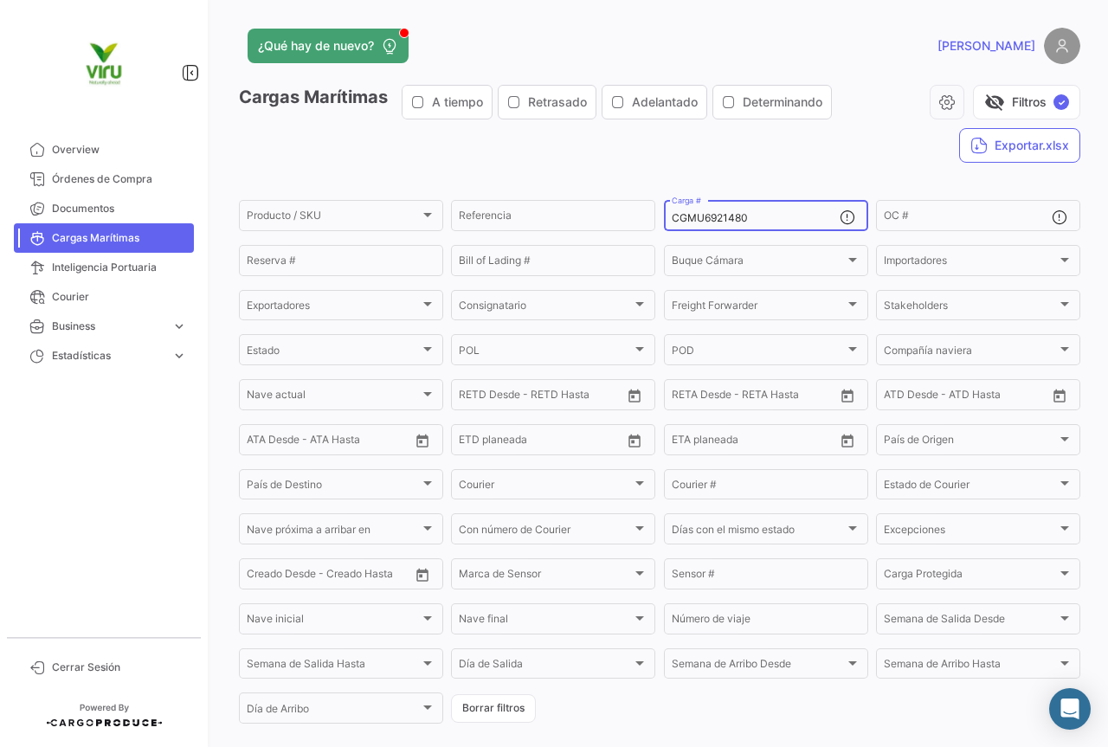
drag, startPoint x: 775, startPoint y: 220, endPoint x: 660, endPoint y: 220, distance: 115.2
click at [664, 220] on div "CGMU6921480 Carga #" at bounding box center [766, 214] width 204 height 34
paste input "32822"
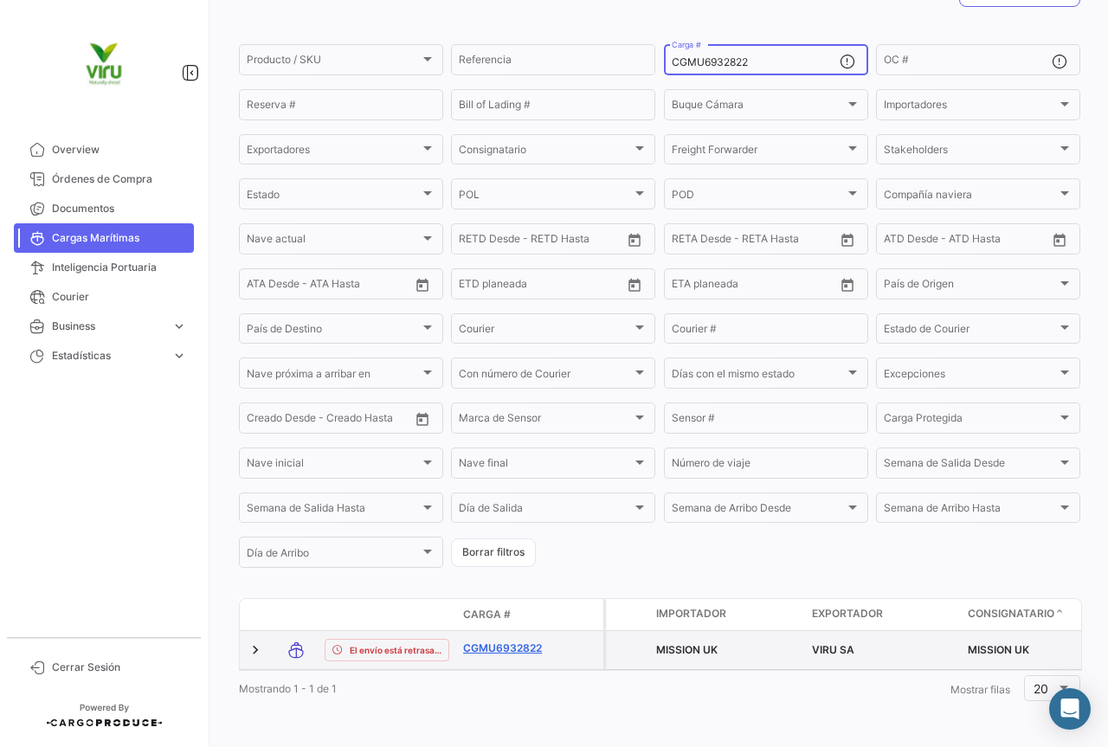
type input "CGMU6932822"
click at [510, 641] on link "CGMU6932822" at bounding box center [508, 649] width 90 height 16
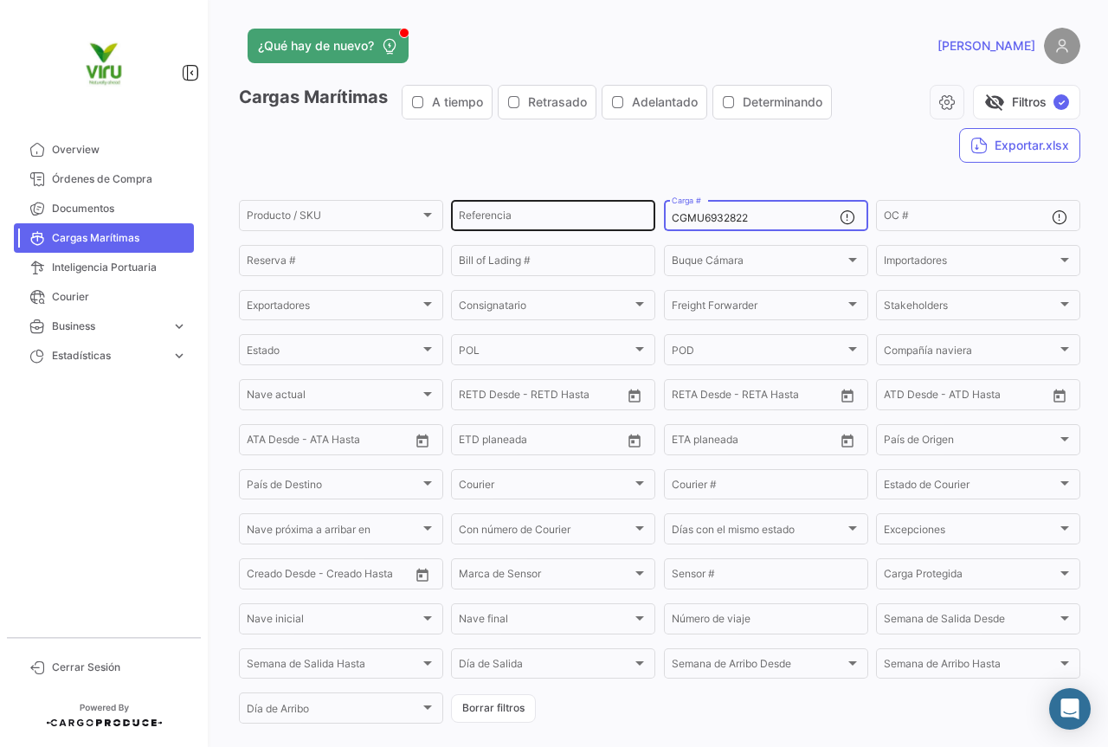
drag, startPoint x: 769, startPoint y: 222, endPoint x: 637, endPoint y: 224, distance: 131.6
click at [0, 0] on div "Producto / SKU Producto / SKU Referencia CGMU6932822 Carga # OC # Reserva # Bil…" at bounding box center [0, 0] width 0 height 0
paste input "89617"
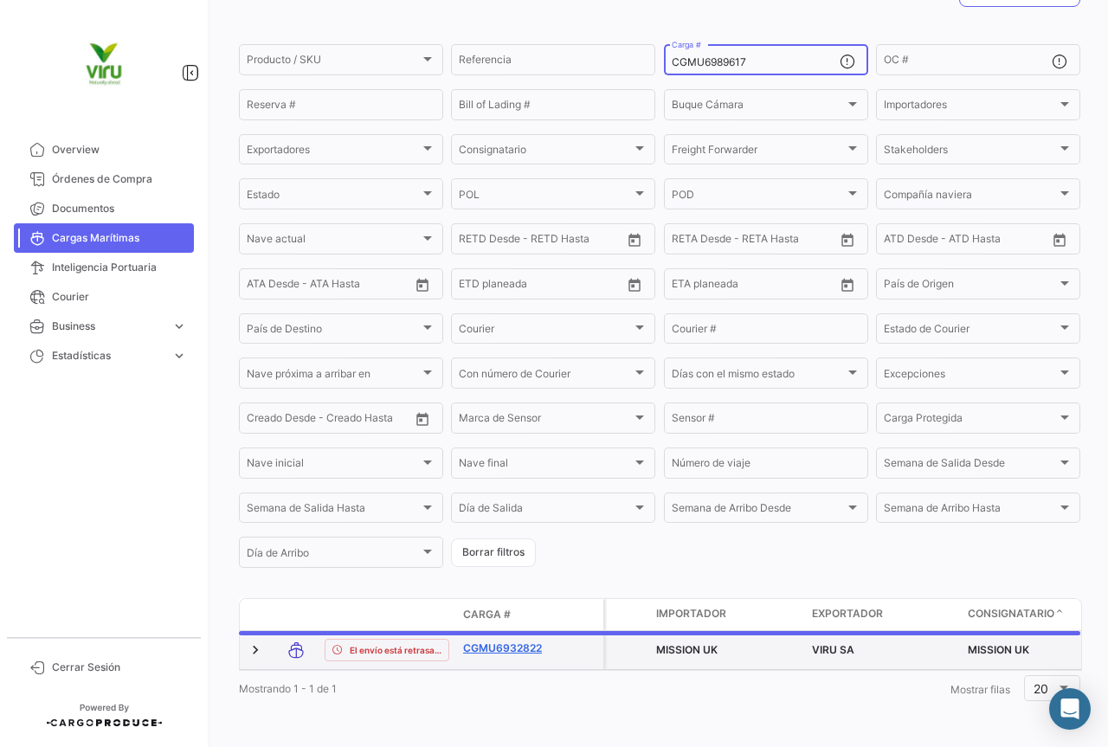
scroll to position [169, 0]
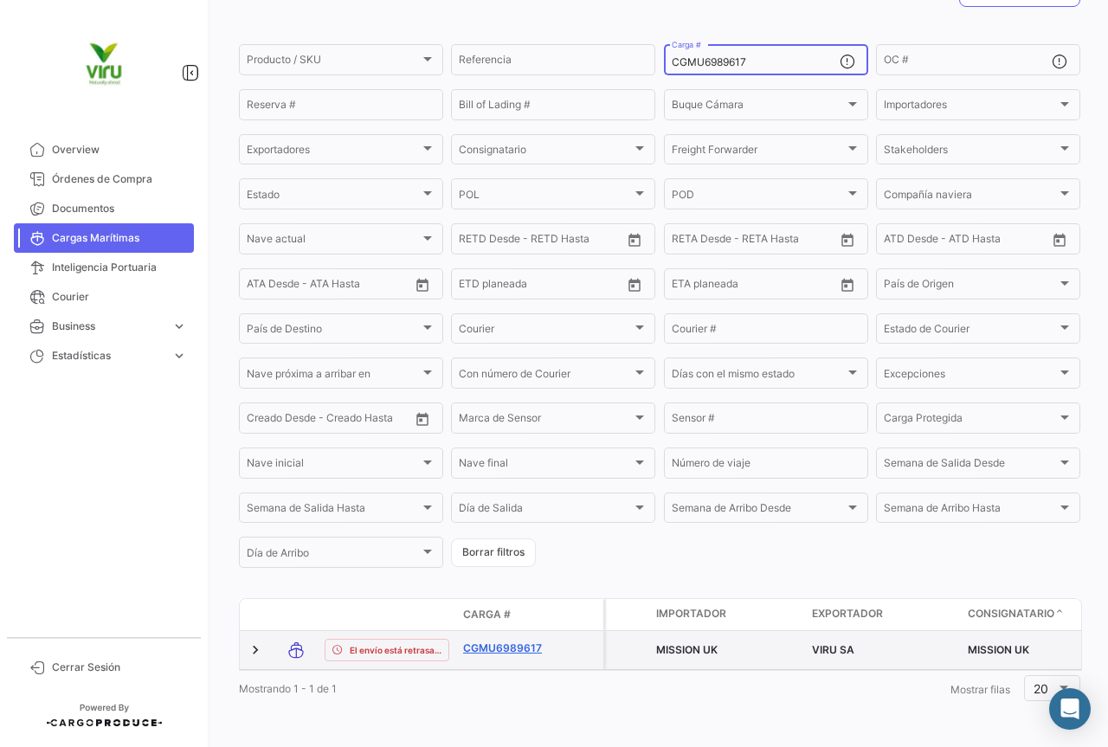
type input "CGMU6989617"
click at [532, 641] on link "CGMU6989617" at bounding box center [508, 649] width 90 height 16
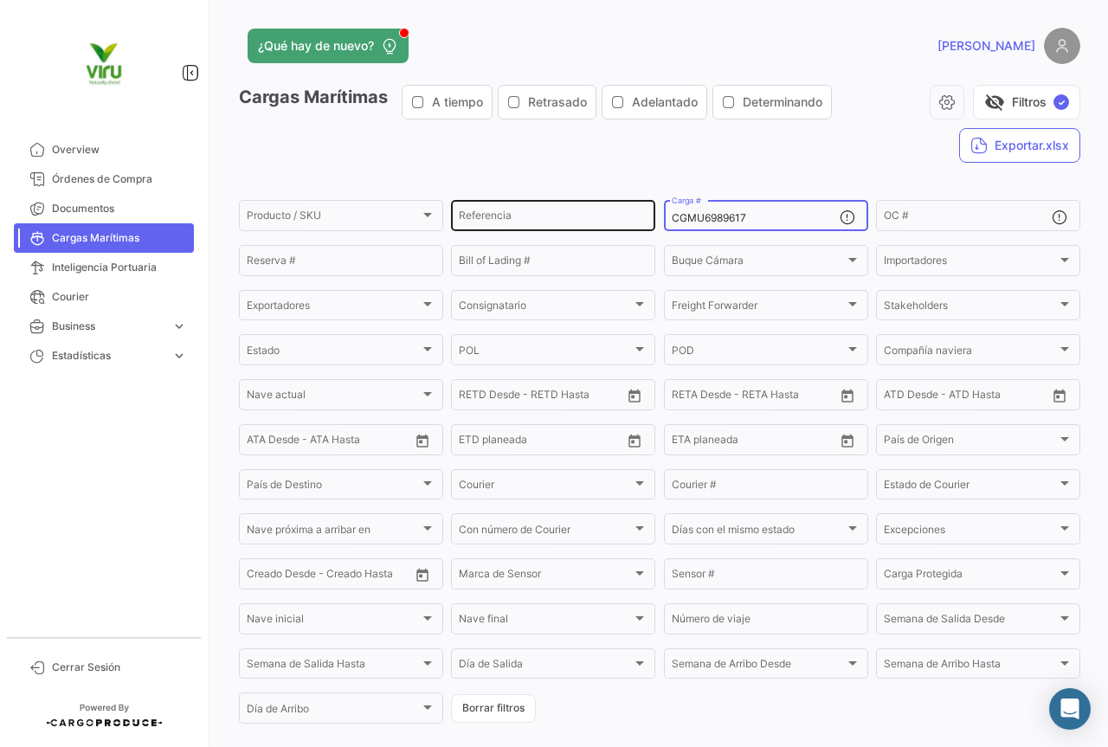
drag, startPoint x: 771, startPoint y: 215, endPoint x: 649, endPoint y: 215, distance: 122.1
click at [0, 0] on div "Producto / SKU Producto / SKU Referencia CGMU6989617 Carga # OC # Reserva # Bil…" at bounding box center [0, 0] width 0 height 0
paste input "BMOU9643078"
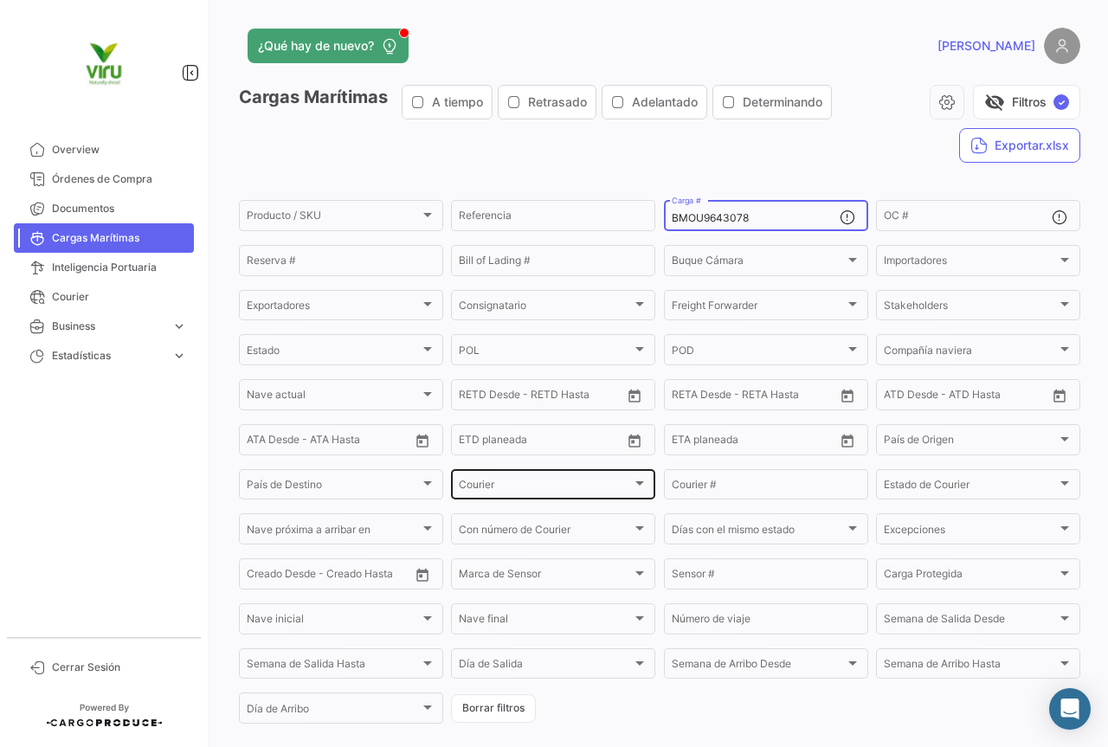
scroll to position [169, 0]
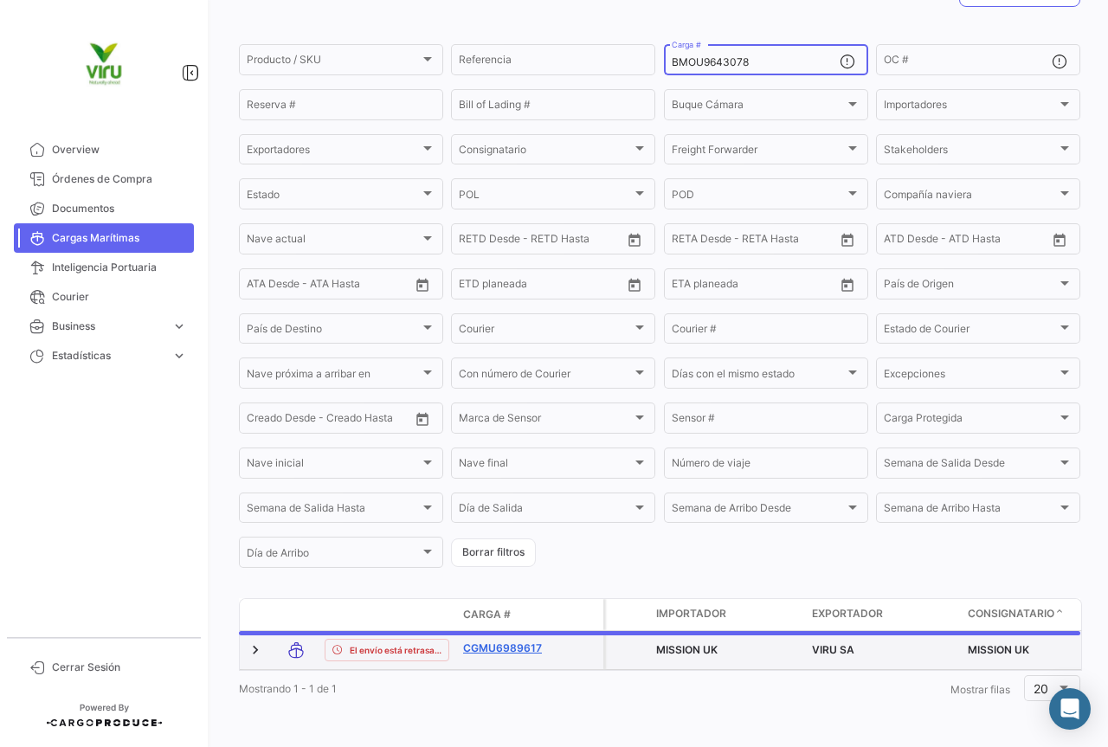
type input "BMOU9643078"
click at [530, 641] on link "CGMU6989617" at bounding box center [508, 649] width 90 height 16
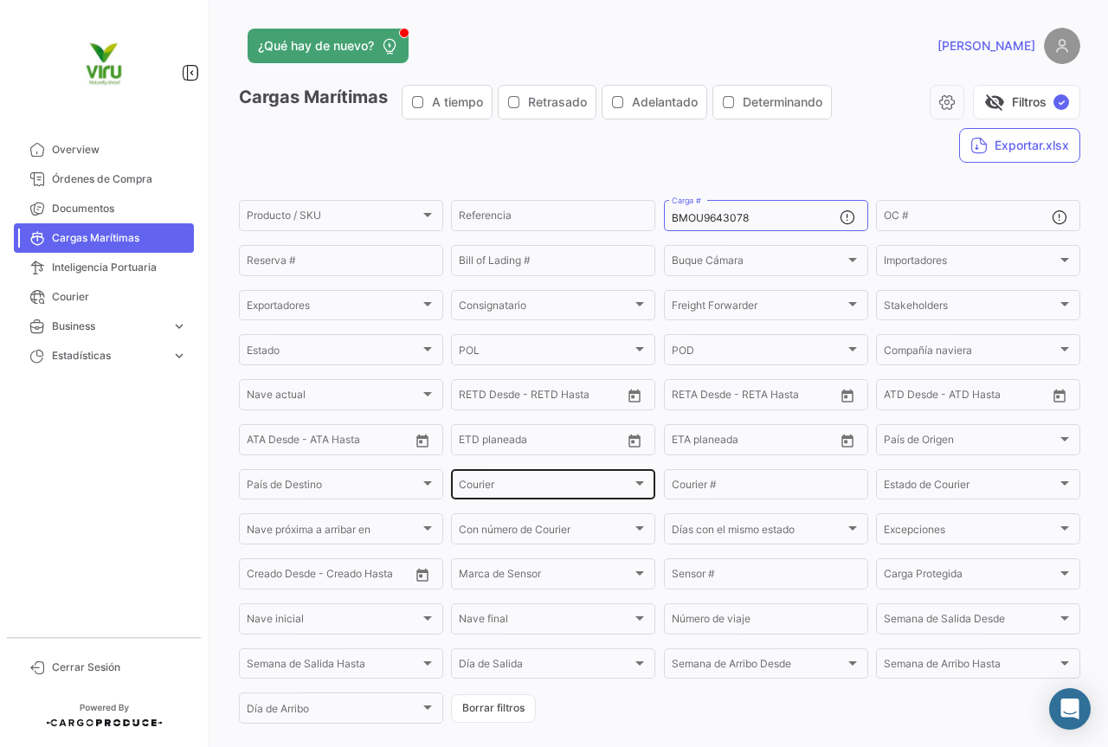
scroll to position [169, 0]
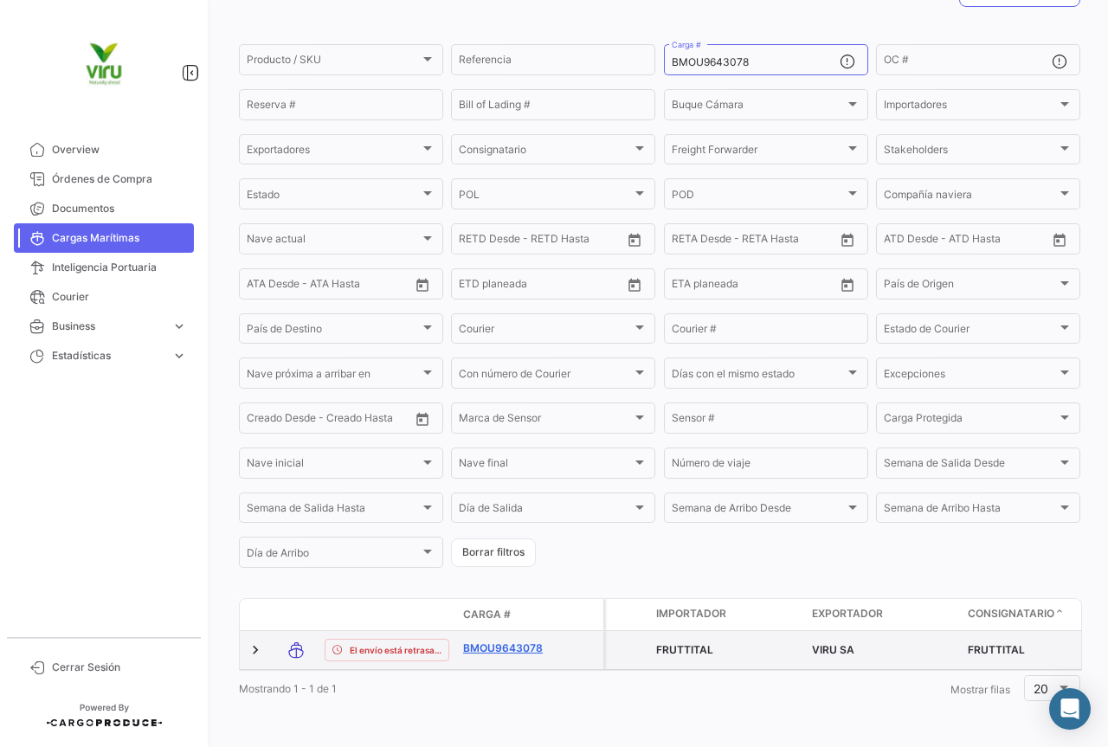
click at [507, 641] on link "BMOU9643078" at bounding box center [508, 649] width 90 height 16
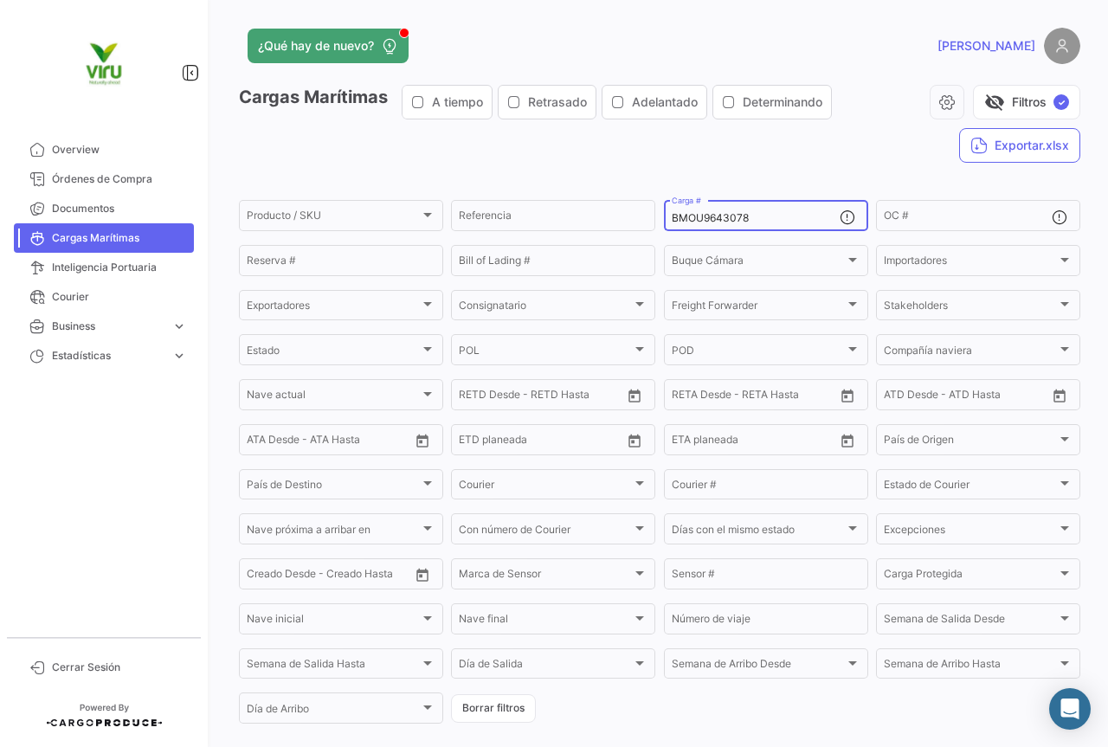
drag, startPoint x: 783, startPoint y: 213, endPoint x: 674, endPoint y: 217, distance: 109.2
click at [674, 217] on input "BMOU9643078" at bounding box center [756, 218] width 168 height 12
type input "B"
paste input "IKSU4007187"
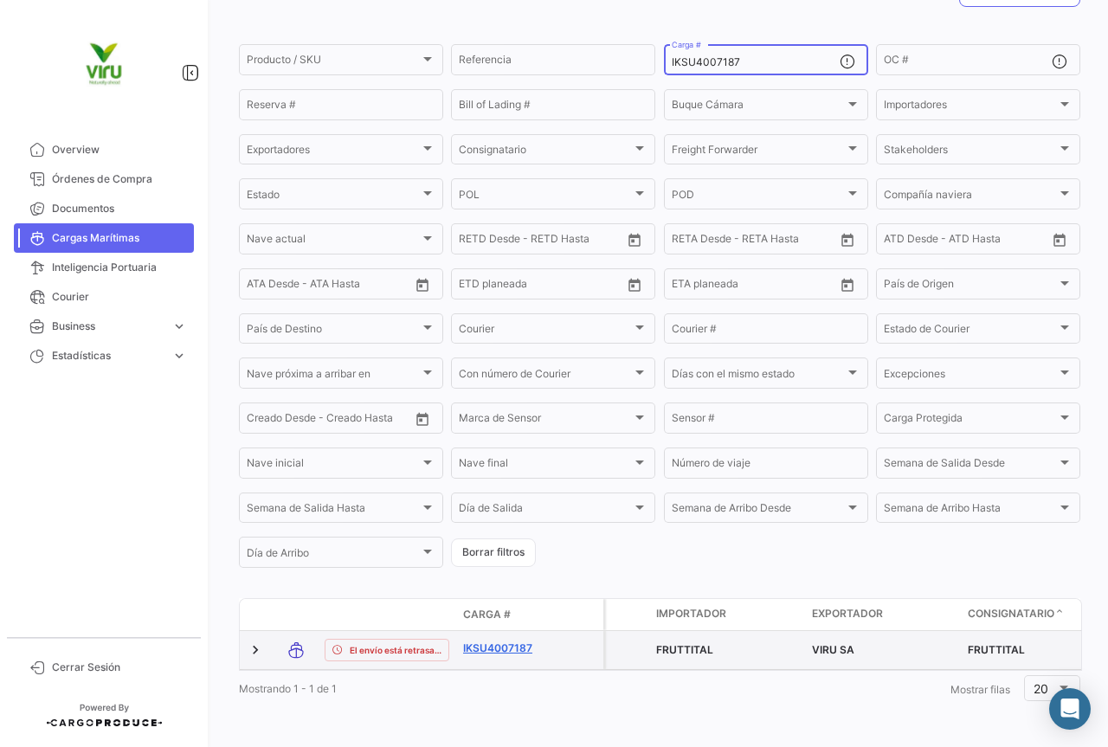
type input "IKSU4007187"
click at [518, 641] on link "IKSU4007187" at bounding box center [508, 649] width 90 height 16
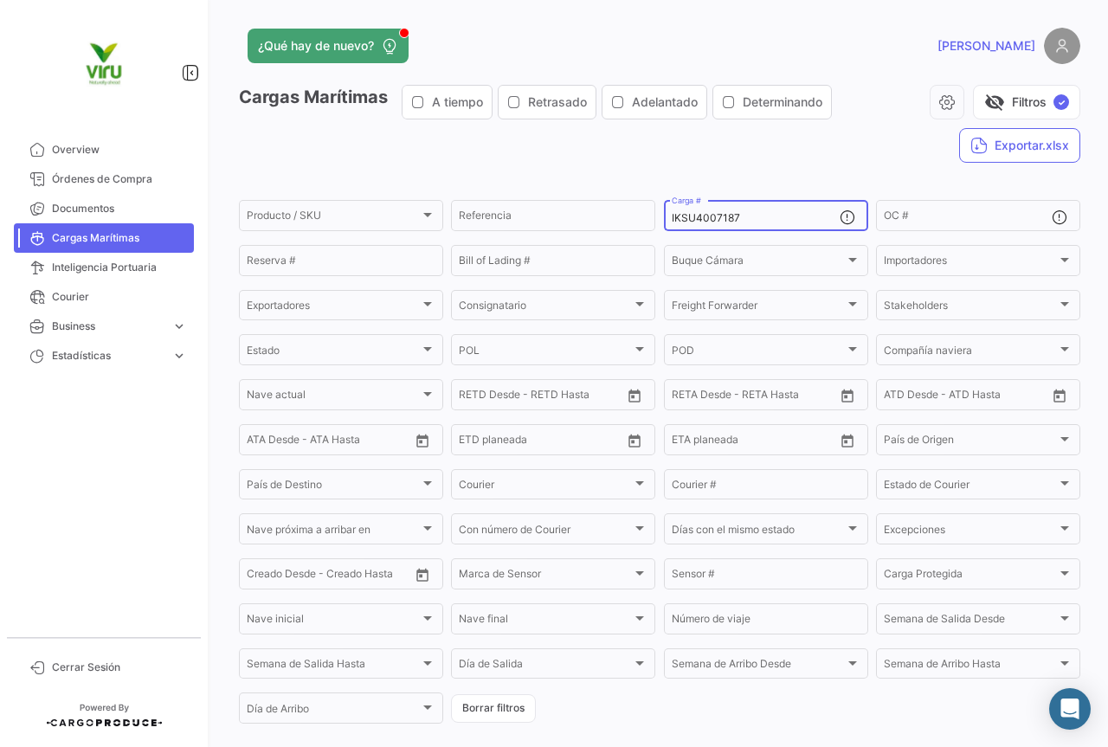
drag, startPoint x: 772, startPoint y: 214, endPoint x: 668, endPoint y: 210, distance: 103.1
click at [672, 210] on div "IKSU4007187 Carga #" at bounding box center [756, 214] width 168 height 34
paste input "TLLU1053505"
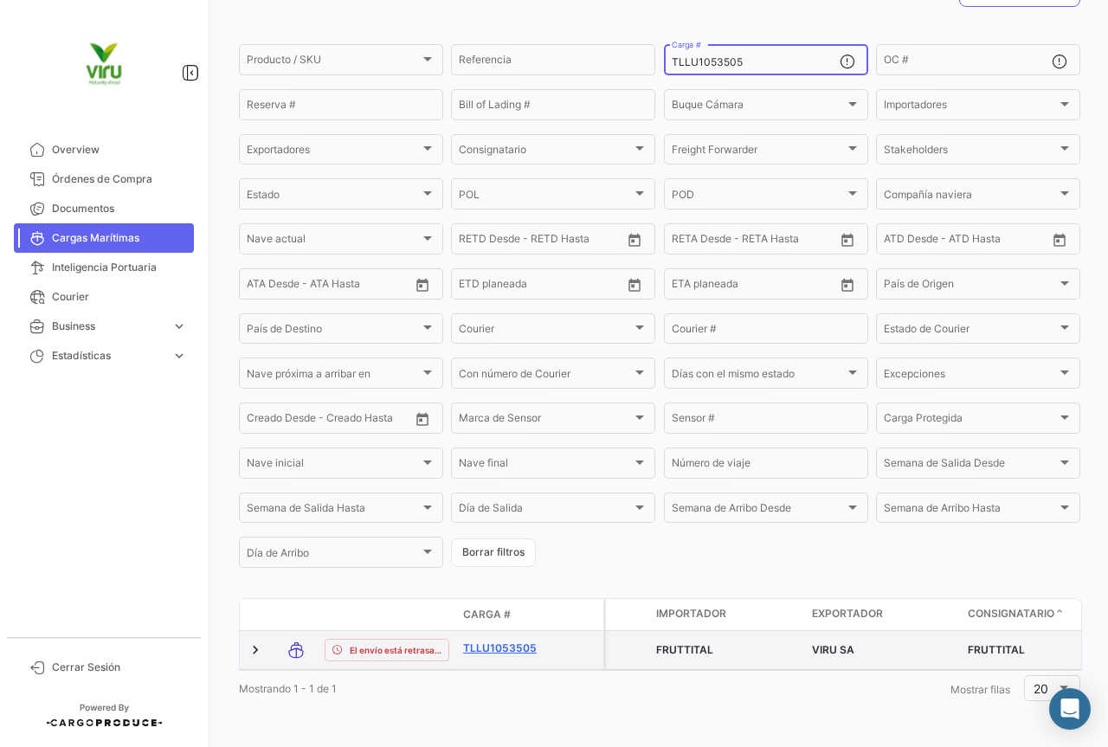
scroll to position [169, 0]
type input "TLLU1053505"
click at [496, 641] on link "TLLU1053505" at bounding box center [508, 649] width 90 height 16
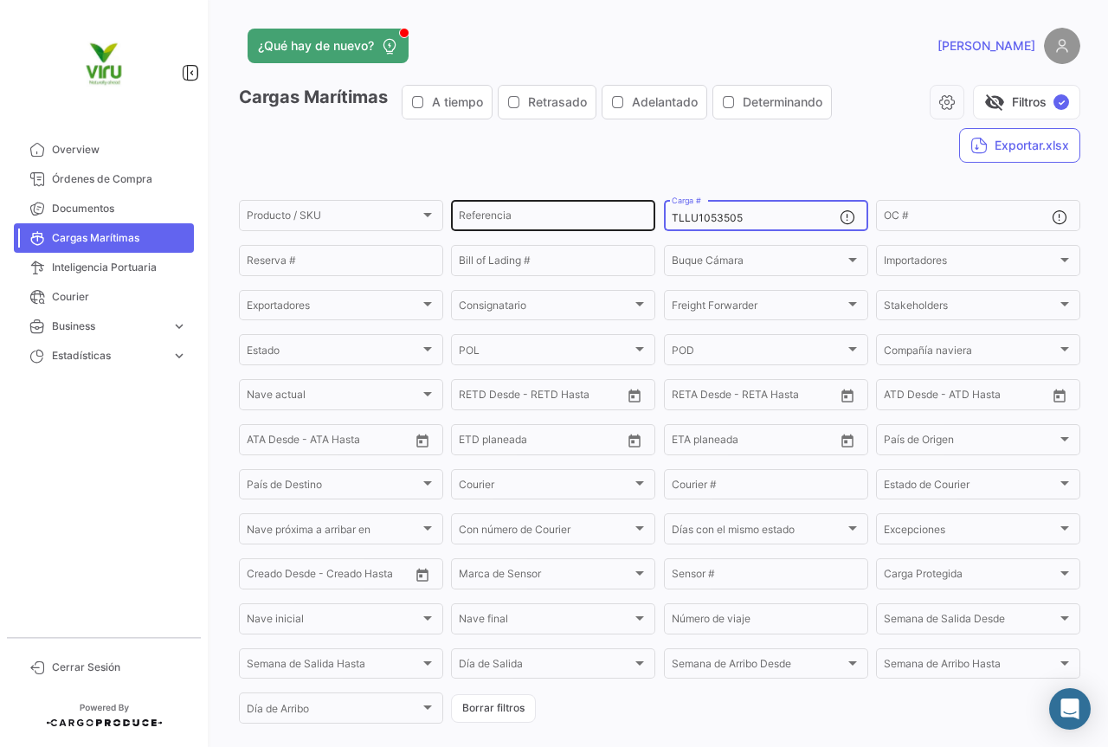
drag, startPoint x: 770, startPoint y: 220, endPoint x: 634, endPoint y: 221, distance: 135.9
click at [0, 0] on div "Producto / SKU Producto / SKU Referencia TLLU1053505 Carga # OC # Reserva # Bil…" at bounding box center [0, 0] width 0 height 0
paste input "BMOU9602356"
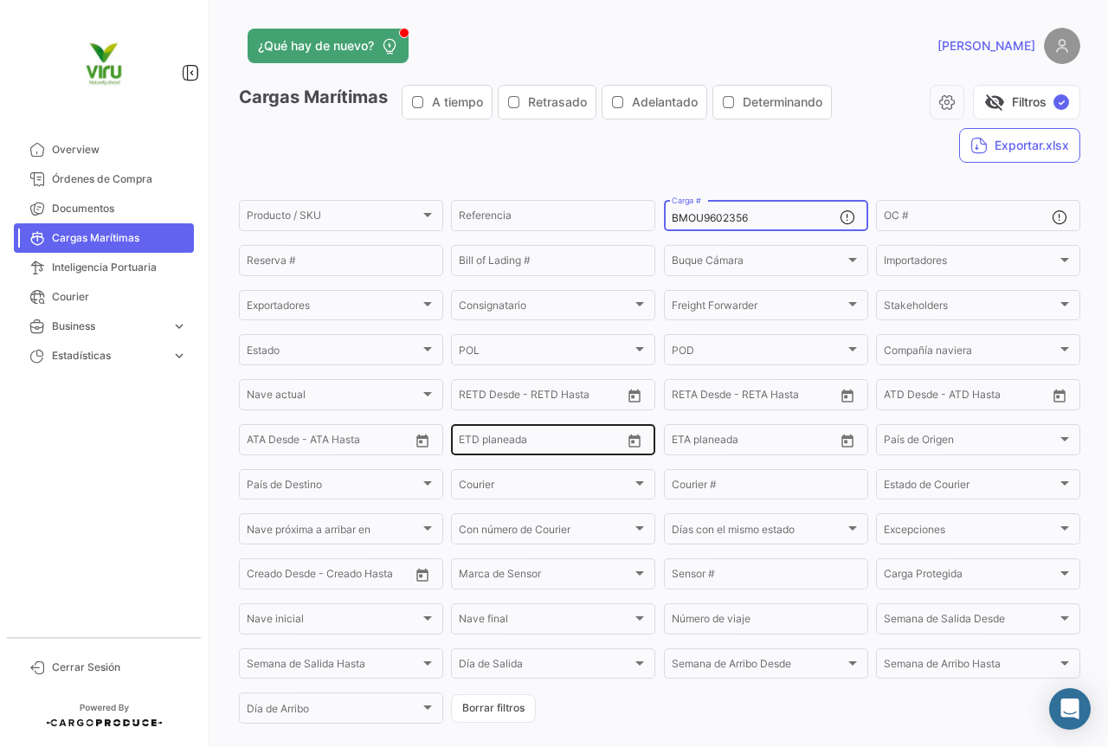
scroll to position [169, 0]
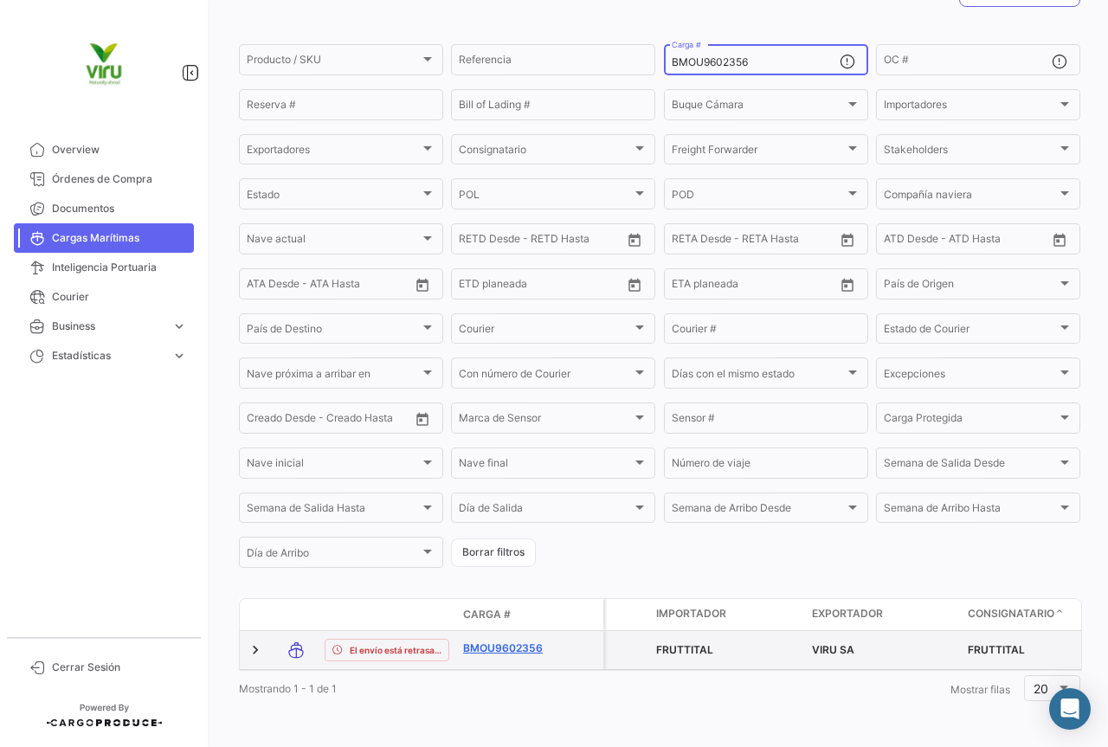
type input "BMOU9602356"
click at [514, 641] on link "BMOU9602356" at bounding box center [508, 649] width 90 height 16
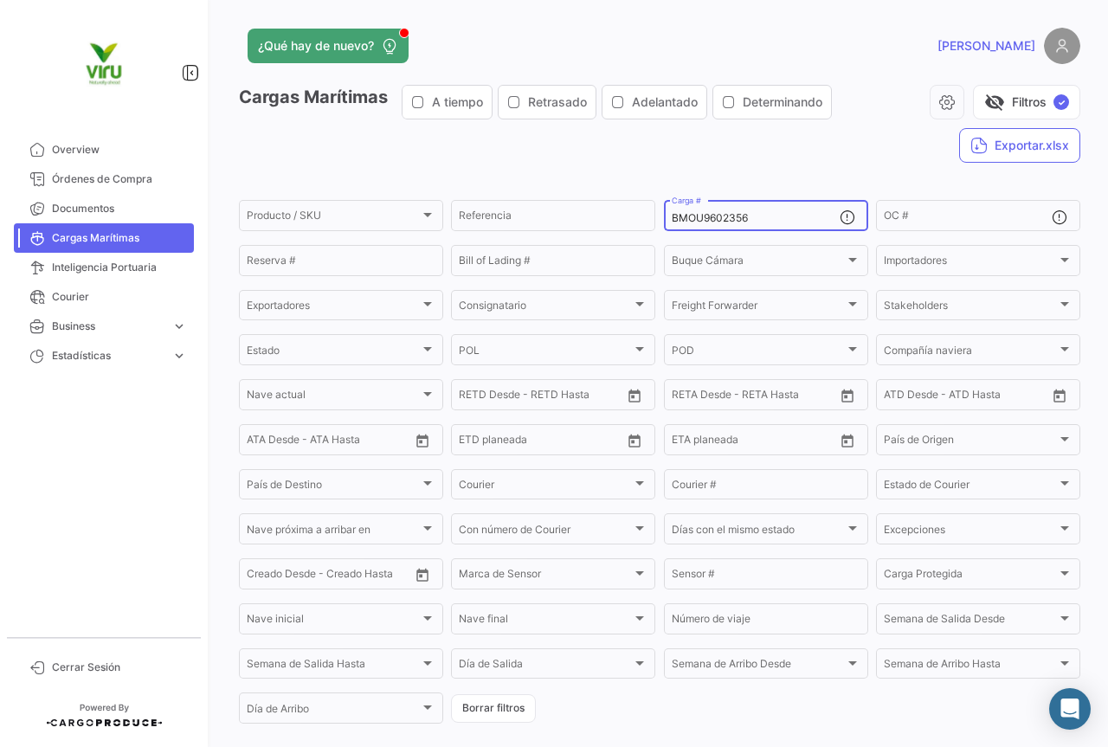
drag, startPoint x: 783, startPoint y: 222, endPoint x: 658, endPoint y: 216, distance: 124.8
click at [658, 216] on form "Producto / SKU Producto / SKU Referencia BMOU9602356 Carga # OC # Reserva # Bil…" at bounding box center [660, 461] width 842 height 529
paste input "TLLU1066903"
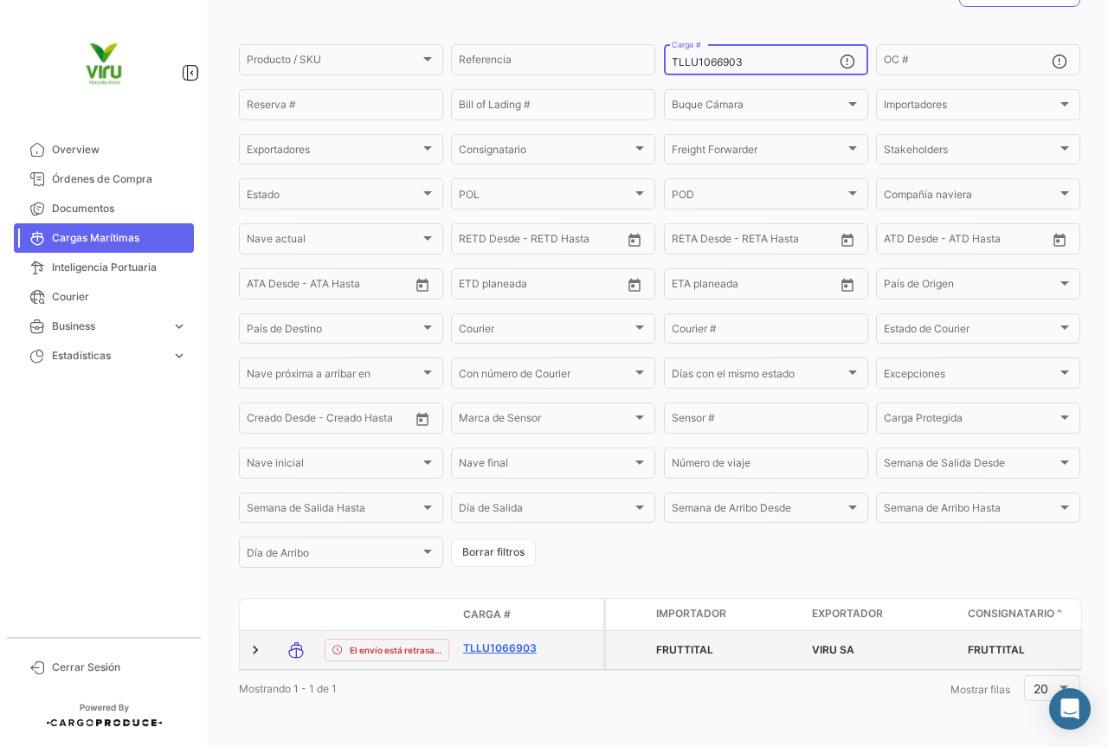
type input "TLLU1066903"
click at [484, 641] on link "TLLU1066903" at bounding box center [508, 649] width 90 height 16
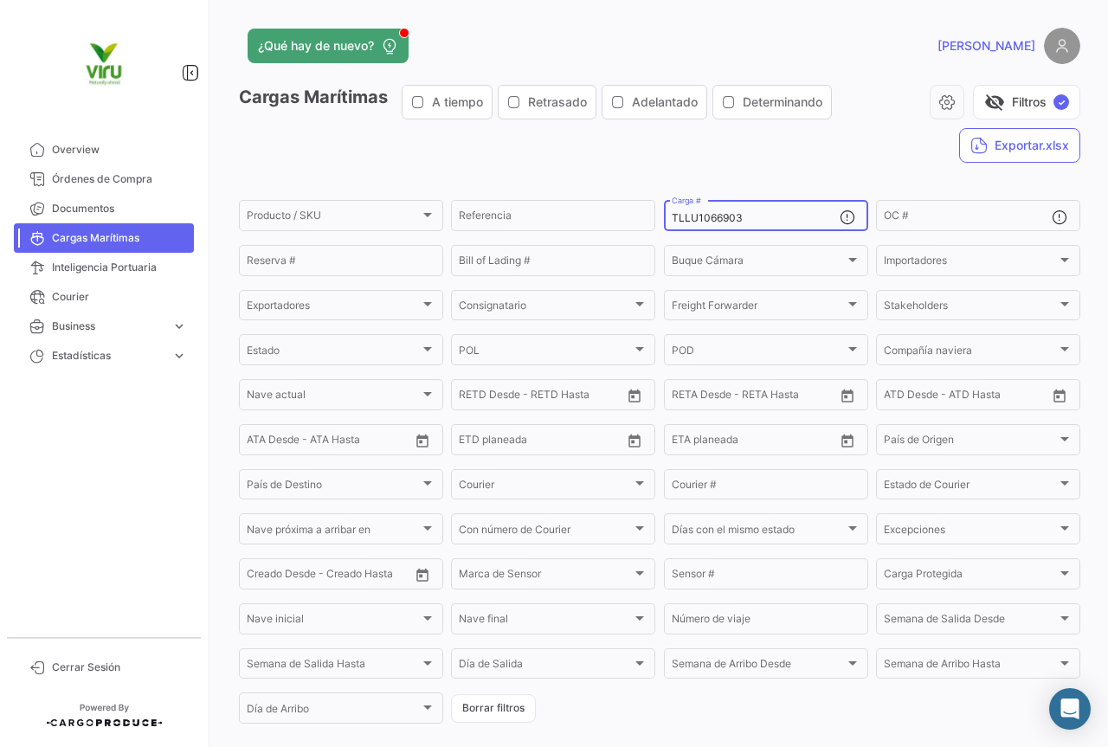
drag, startPoint x: 786, startPoint y: 222, endPoint x: 673, endPoint y: 216, distance: 113.6
click at [673, 216] on input "TLLU1066903" at bounding box center [756, 218] width 168 height 12
paste input "TLLU1058997"
type input "T"
paste input "TLLU1058997"
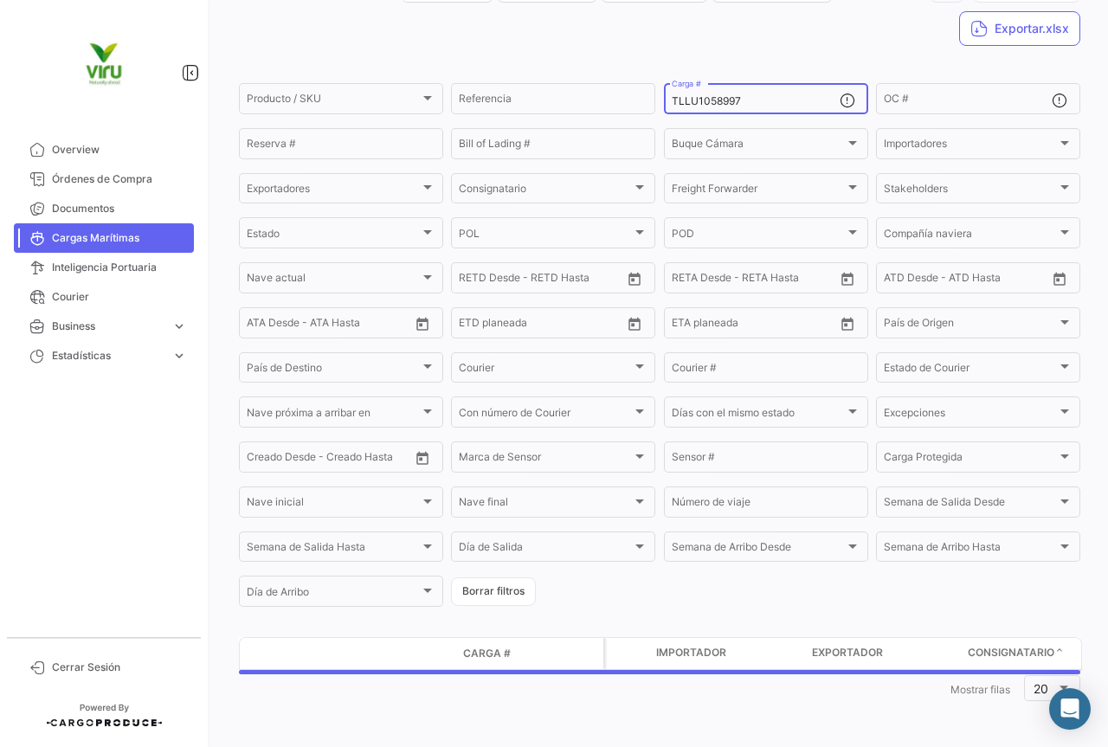
scroll to position [160, 0]
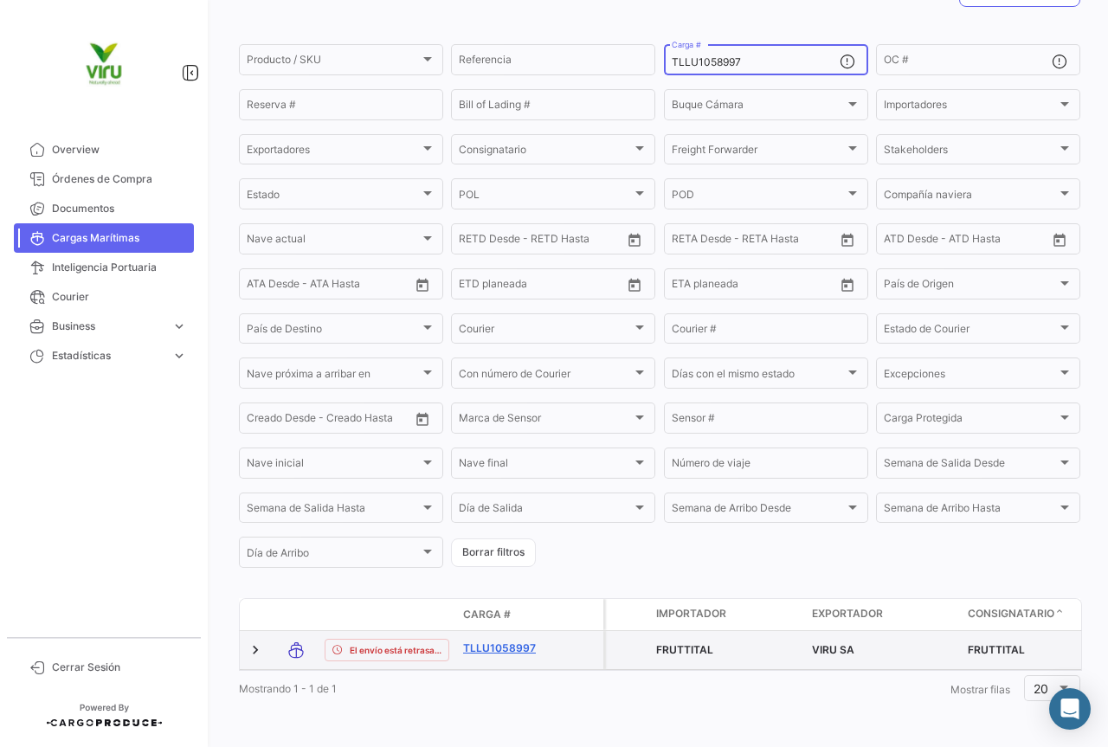
type input "TLLU1058997"
click at [502, 649] on link "TLLU1058997" at bounding box center [508, 649] width 90 height 16
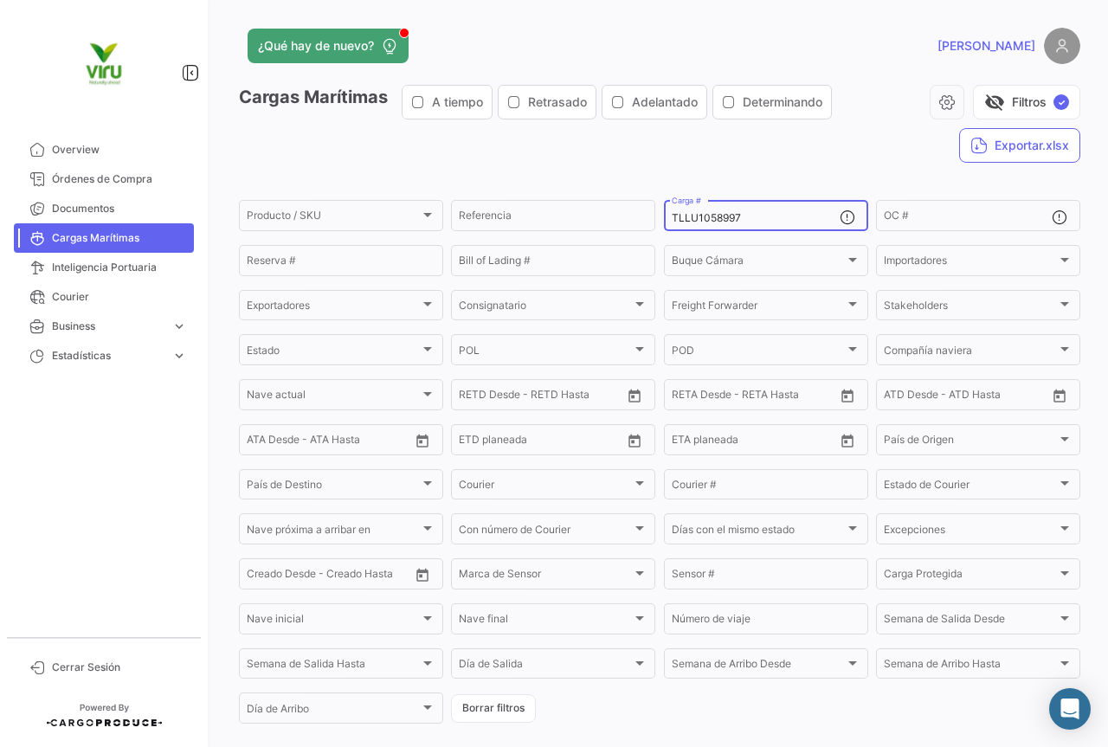
drag, startPoint x: 780, startPoint y: 221, endPoint x: 665, endPoint y: 223, distance: 115.2
click at [665, 223] on div "TLLU1058997 Carga #" at bounding box center [766, 214] width 204 height 34
paste input "TNU863312"
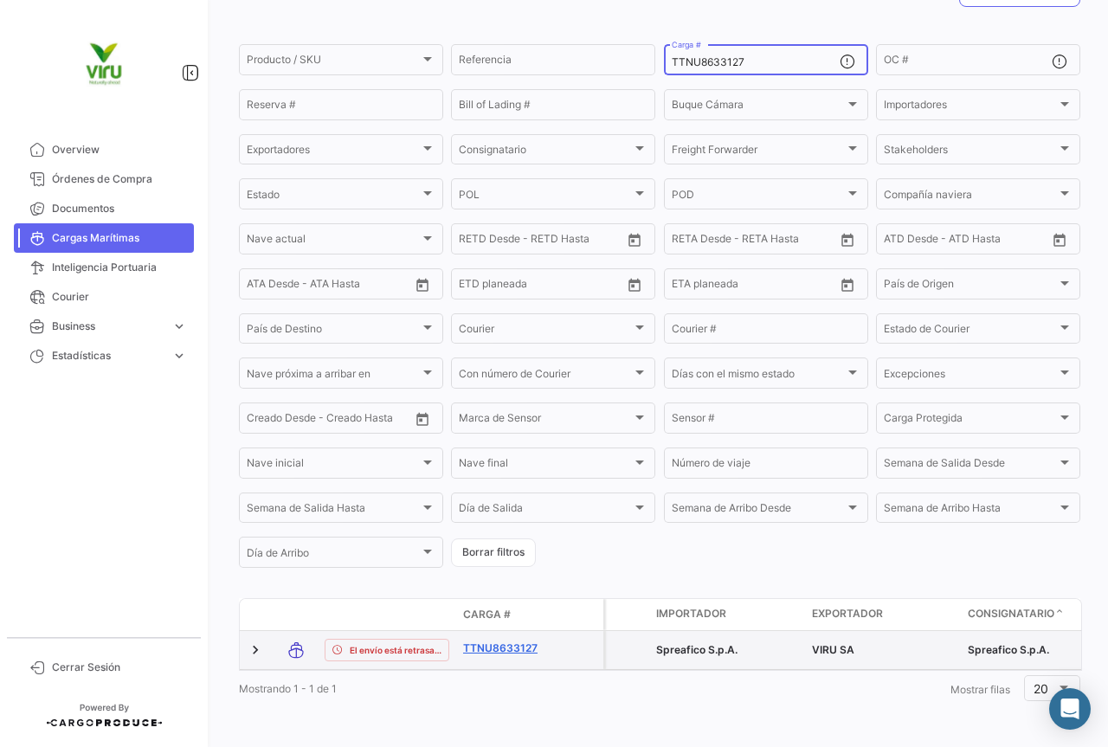
scroll to position [169, 0]
type input "TTNU8633127"
click at [495, 641] on link "TTNU8633127" at bounding box center [508, 649] width 90 height 16
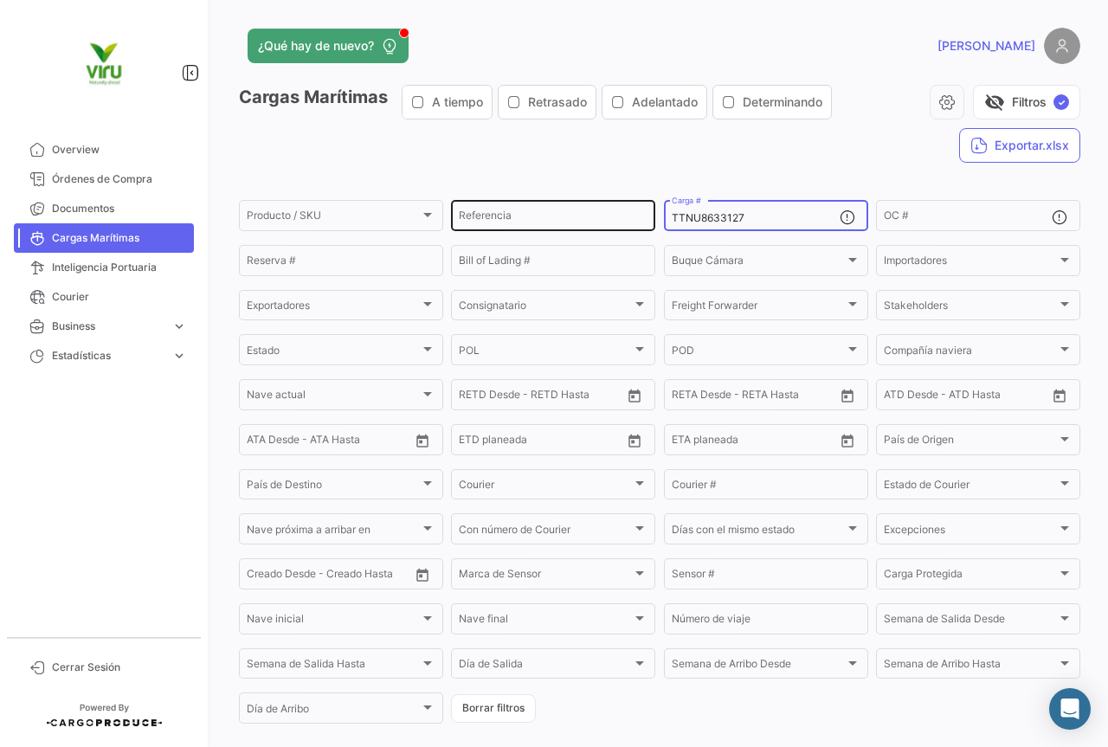
drag, startPoint x: 782, startPoint y: 218, endPoint x: 634, endPoint y: 218, distance: 148.1
click at [0, 0] on div "Producto / SKU Producto / SKU Referencia TTNU8633127 Carga # OC # Reserva # Bil…" at bounding box center [0, 0] width 0 height 0
paste input "BMOU9602192"
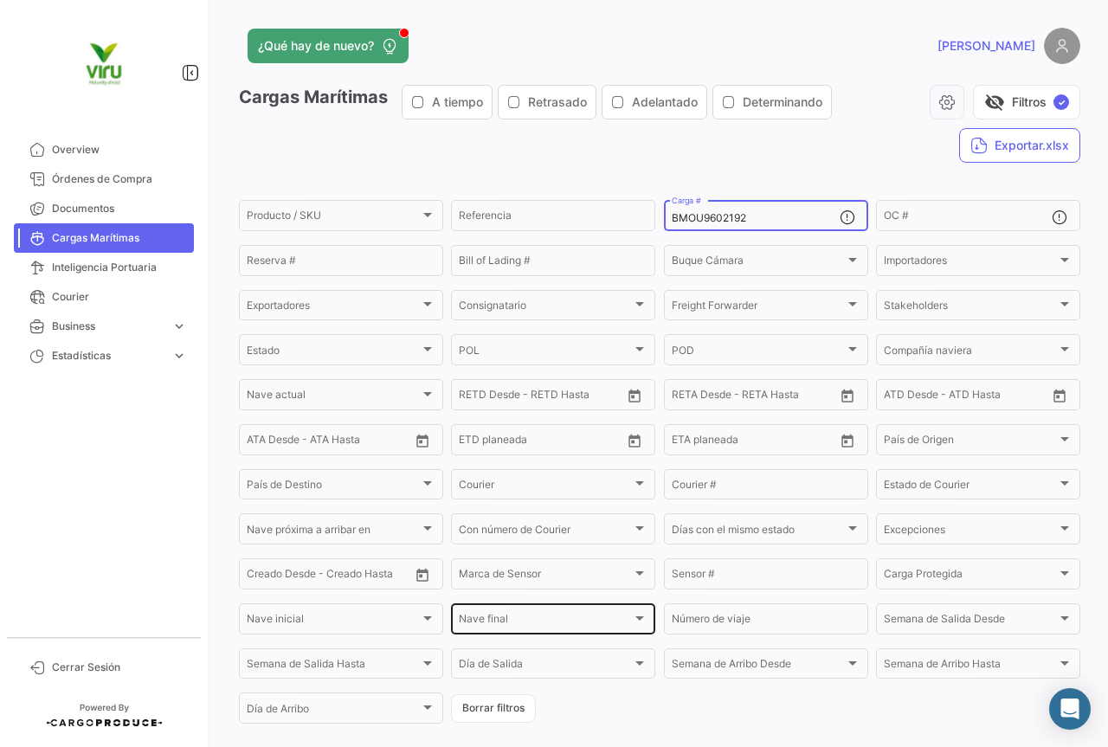
scroll to position [169, 0]
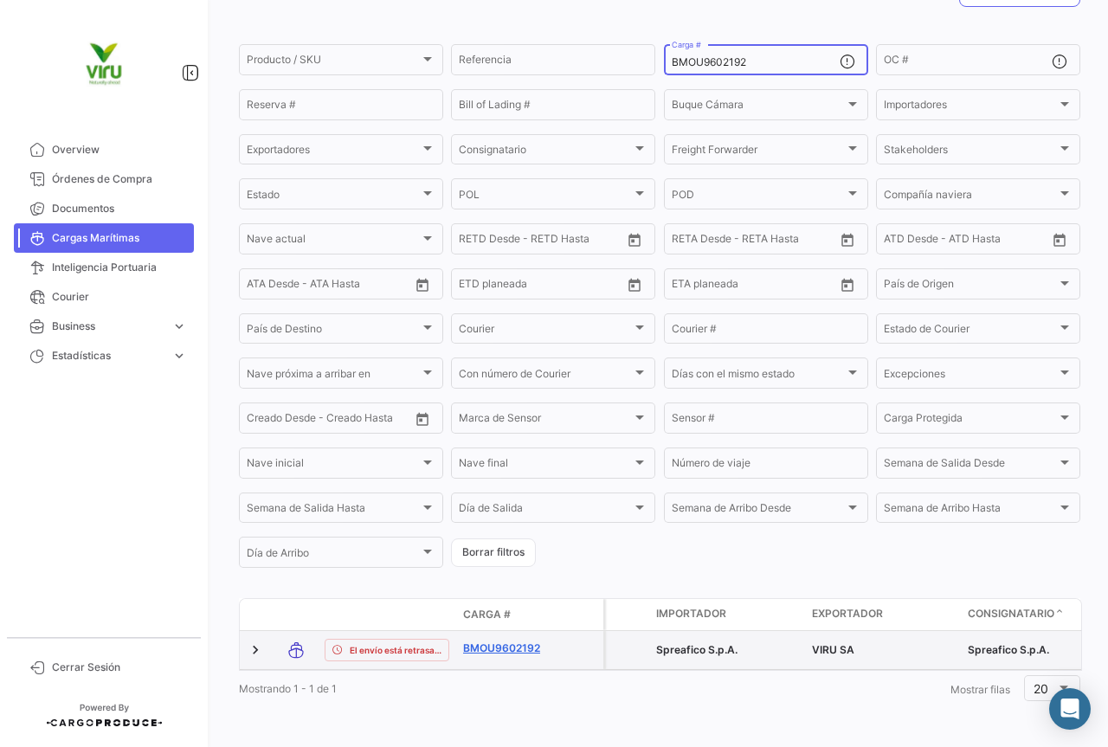
type input "BMOU9602192"
click at [525, 641] on link "BMOU9602192" at bounding box center [508, 649] width 90 height 16
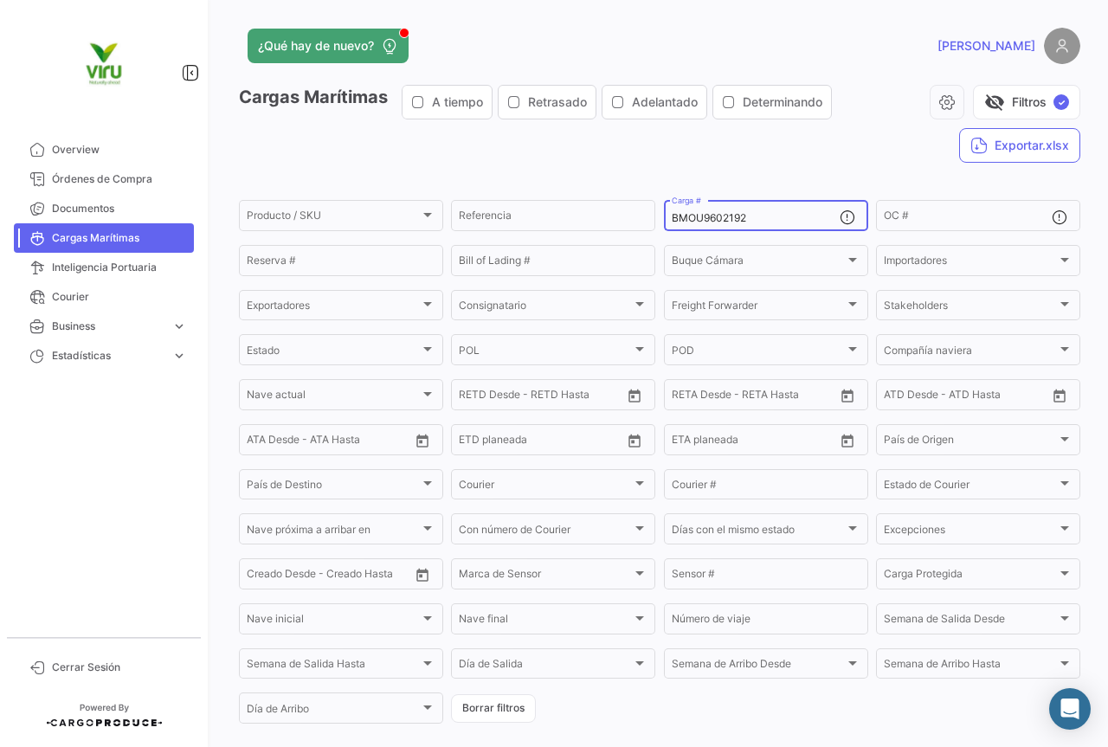
drag, startPoint x: 769, startPoint y: 217, endPoint x: 655, endPoint y: 224, distance: 114.5
click at [655, 224] on form "Producto / SKU Producto / SKU Referencia BMOU9602192 Carga # OC # Reserva # Bil…" at bounding box center [660, 461] width 842 height 529
paste input "TTNU8624336"
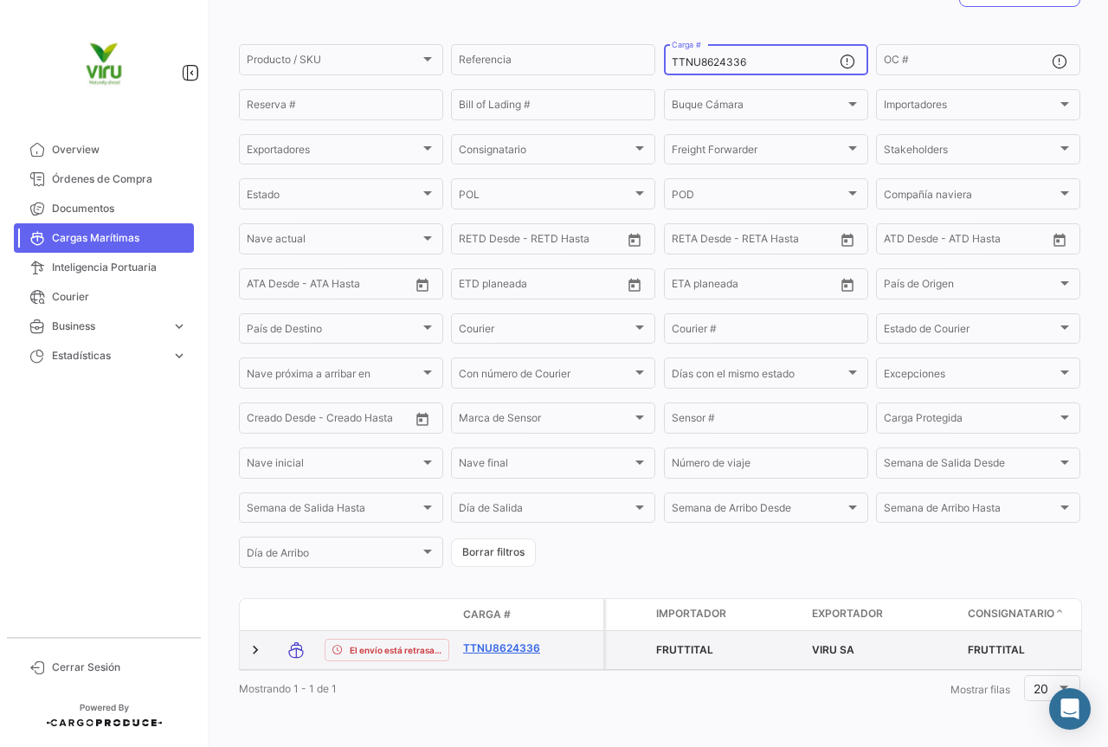
type input "TTNU8624336"
click at [509, 641] on link "TTNU8624336" at bounding box center [508, 649] width 90 height 16
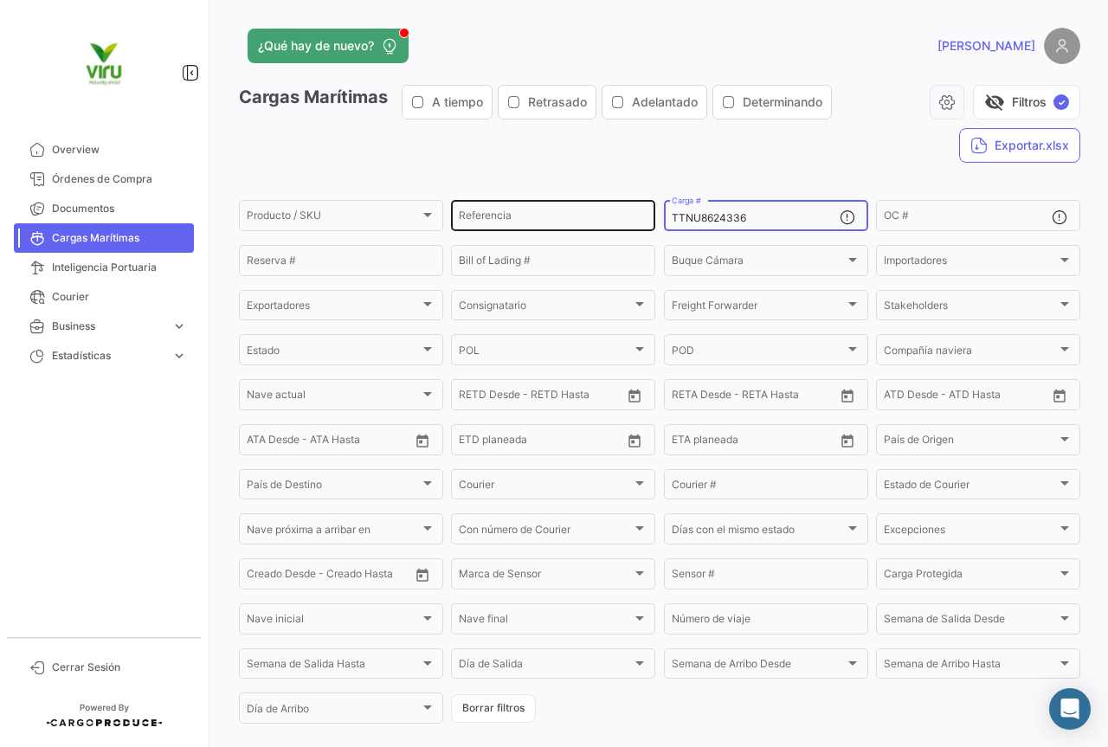
drag, startPoint x: 775, startPoint y: 217, endPoint x: 640, endPoint y: 211, distance: 135.2
click at [0, 0] on div "Producto / SKU Producto / SKU Referencia TTNU8624336 Carga # OC # Reserva # Bil…" at bounding box center [0, 0] width 0 height 0
paste input "CGMU6921999"
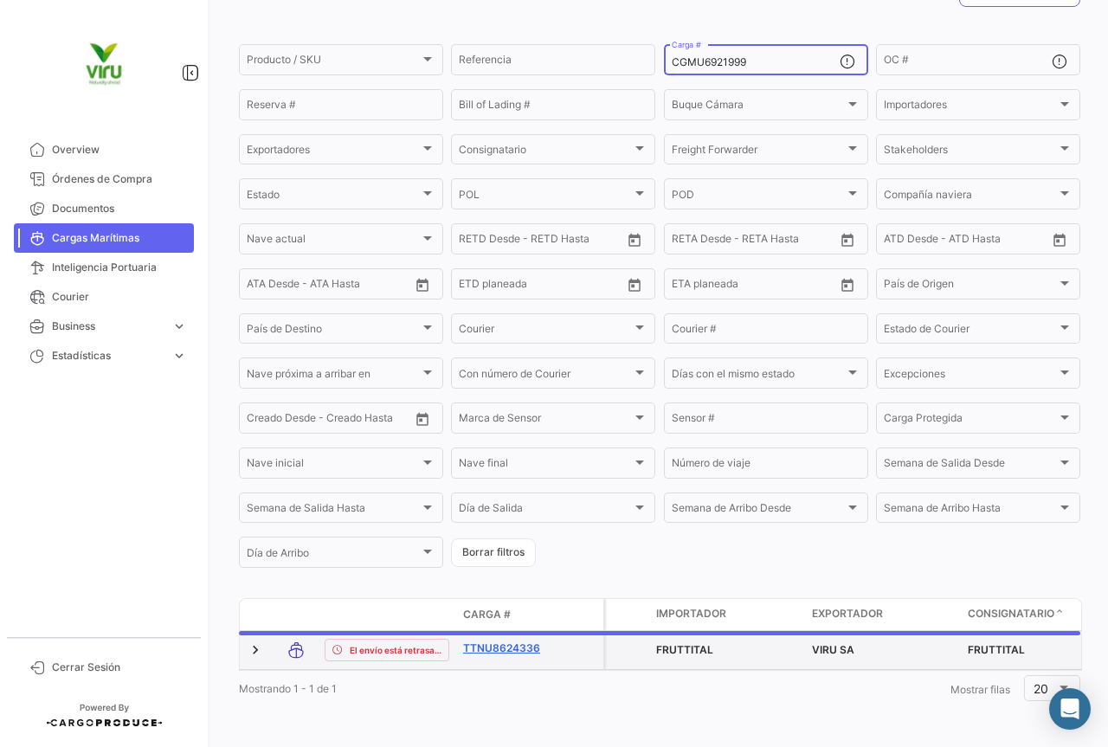
scroll to position [169, 0]
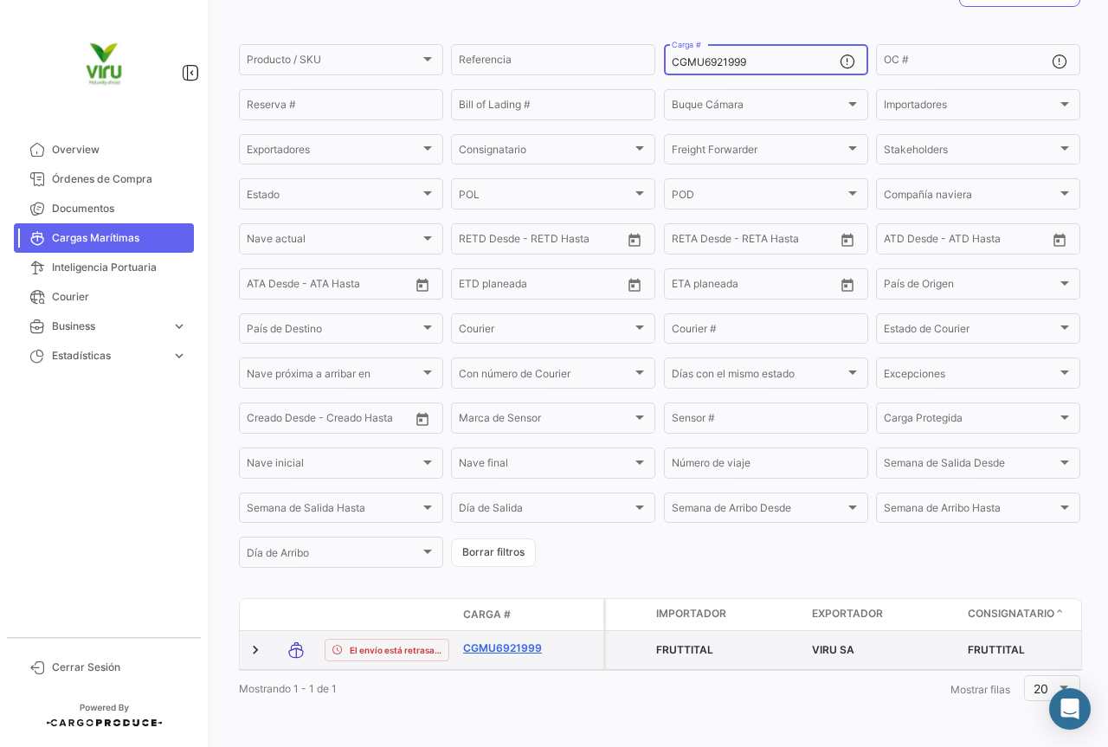
type input "CGMU6921999"
click at [489, 641] on link "CGMU6921999" at bounding box center [508, 649] width 90 height 16
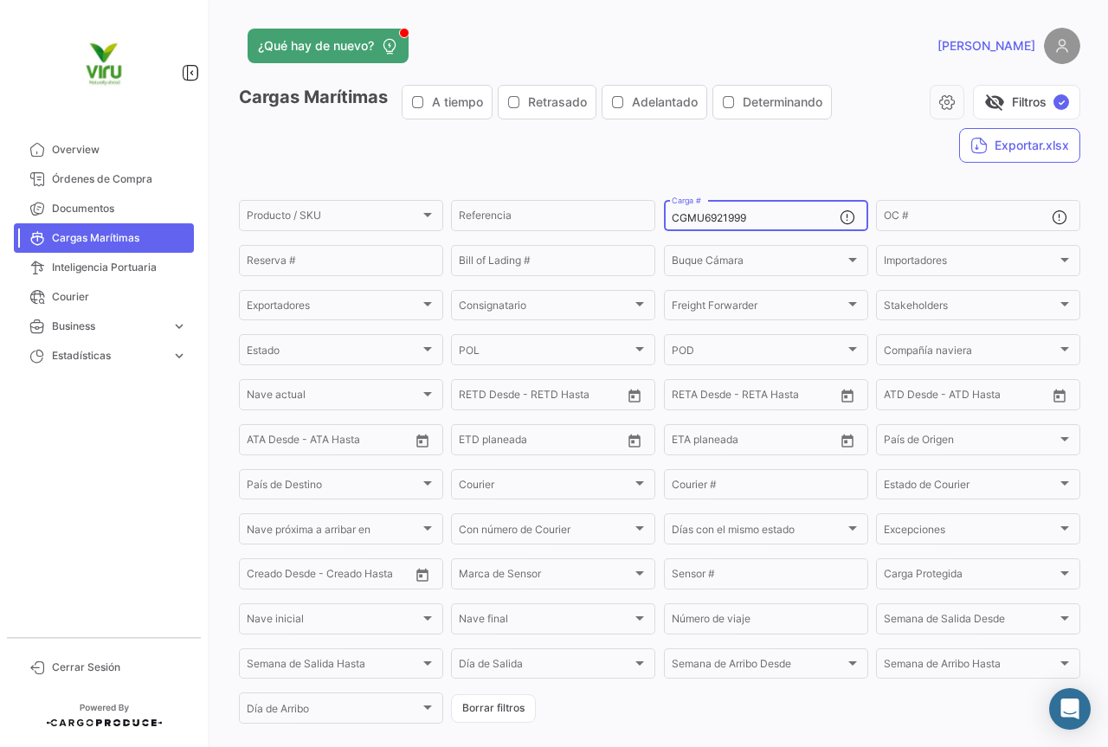
drag, startPoint x: 812, startPoint y: 220, endPoint x: 667, endPoint y: 222, distance: 145.5
click at [672, 222] on input "CGMU6921999" at bounding box center [756, 218] width 168 height 12
paste input "7017224"
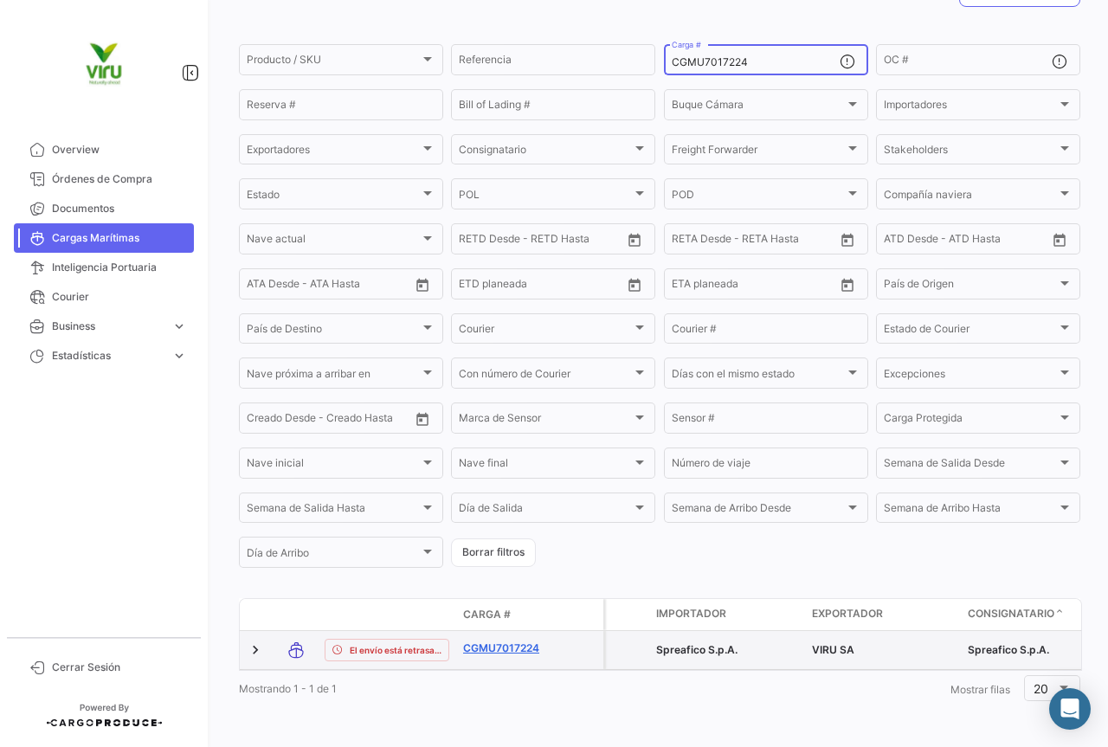
type input "CGMU7017224"
click at [520, 641] on link "CGMU7017224" at bounding box center [508, 649] width 90 height 16
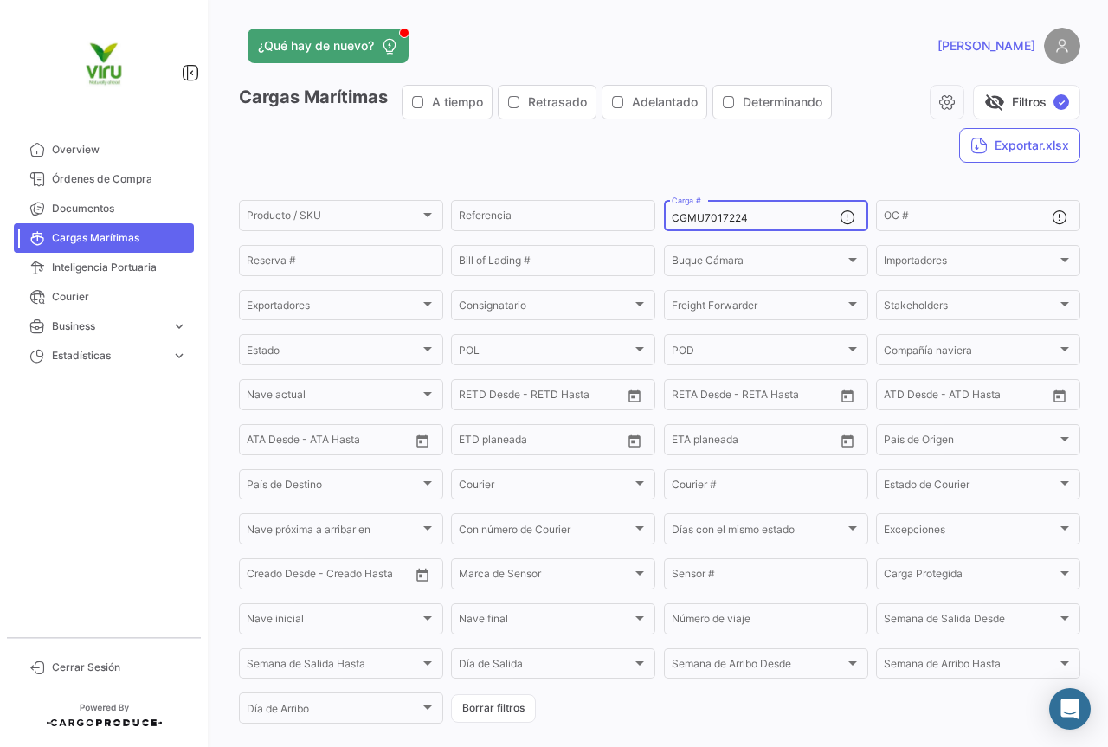
drag, startPoint x: 801, startPoint y: 218, endPoint x: 654, endPoint y: 219, distance: 147.2
click at [654, 219] on form "Producto / SKU Producto / SKU Referencia CGMU7017224 Carga # OC # Reserva # Bil…" at bounding box center [660, 461] width 842 height 529
paste input "01790"
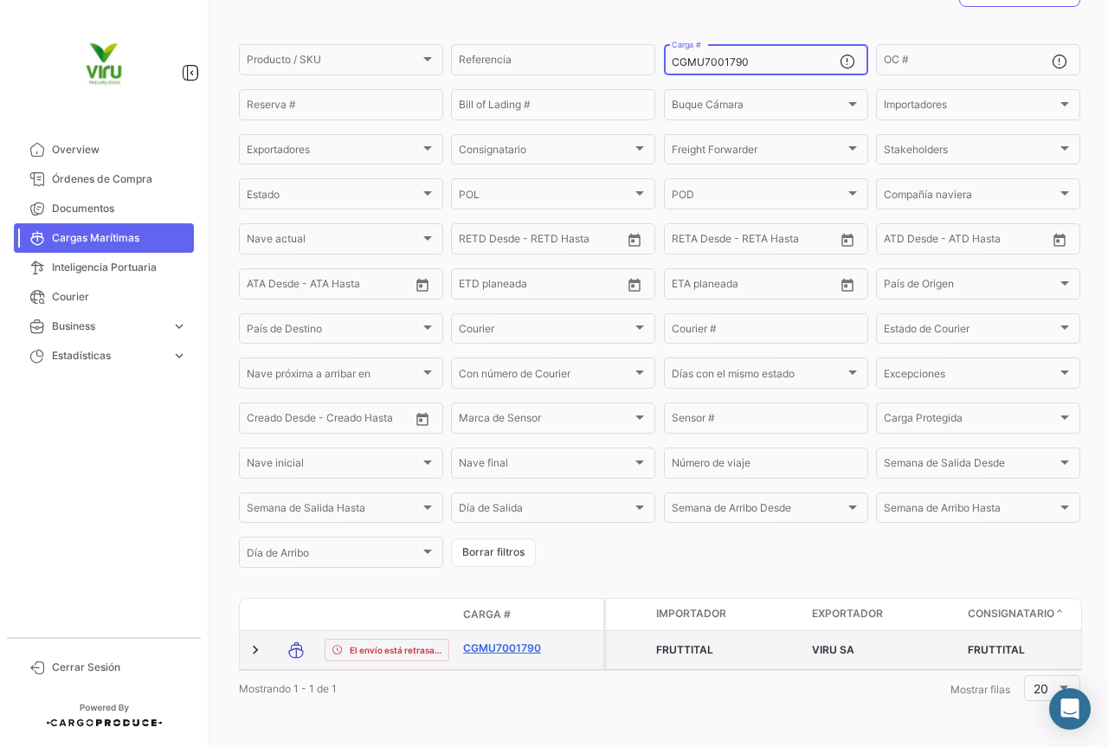
type input "CGMU7001790"
click at [512, 641] on link "CGMU7001790" at bounding box center [508, 649] width 90 height 16
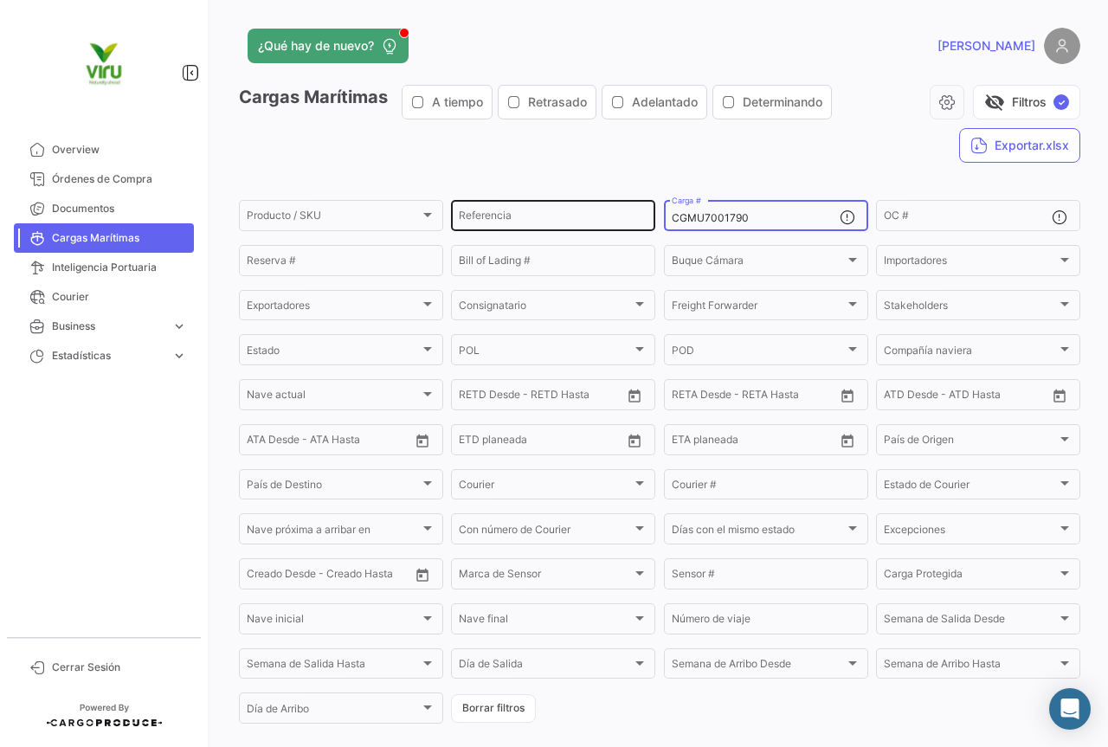
drag, startPoint x: 749, startPoint y: 217, endPoint x: 635, endPoint y: 217, distance: 114.3
click at [0, 0] on div "Producto / SKU Producto / SKU Referencia CGMU7001790 Carga # OC # Reserva # Bil…" at bounding box center [0, 0] width 0 height 0
paste input "MMAU1346440"
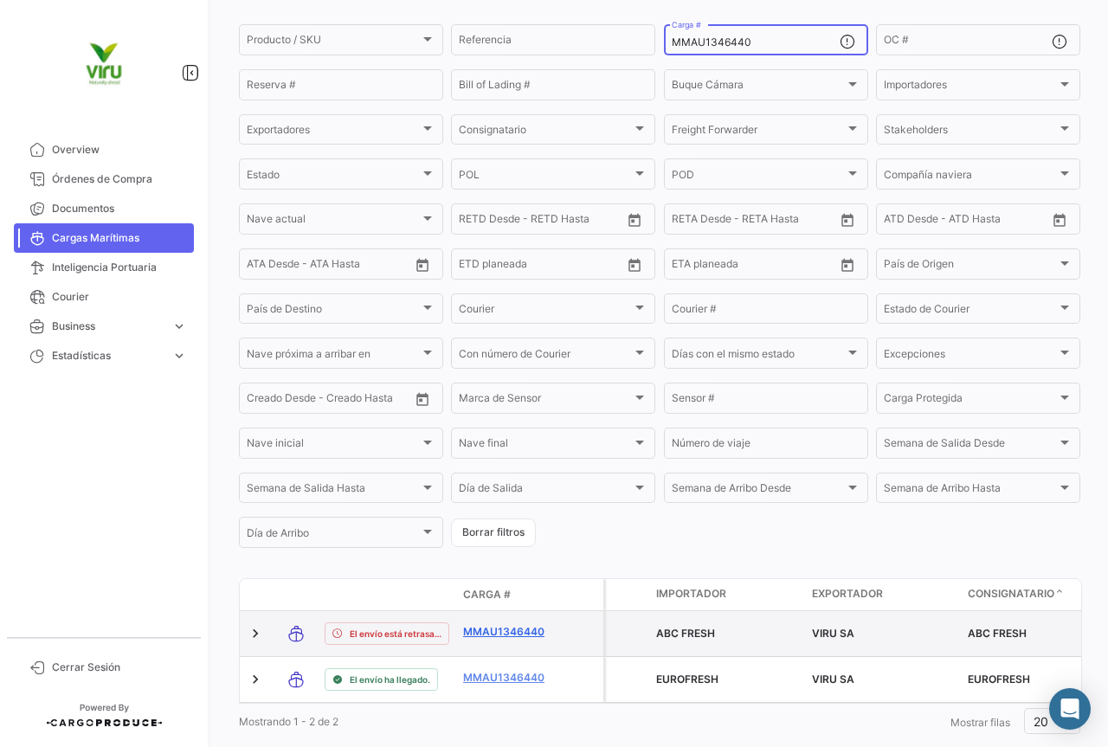
type input "MMAU1346440"
click at [513, 631] on link "MMAU1346440" at bounding box center [508, 632] width 90 height 16
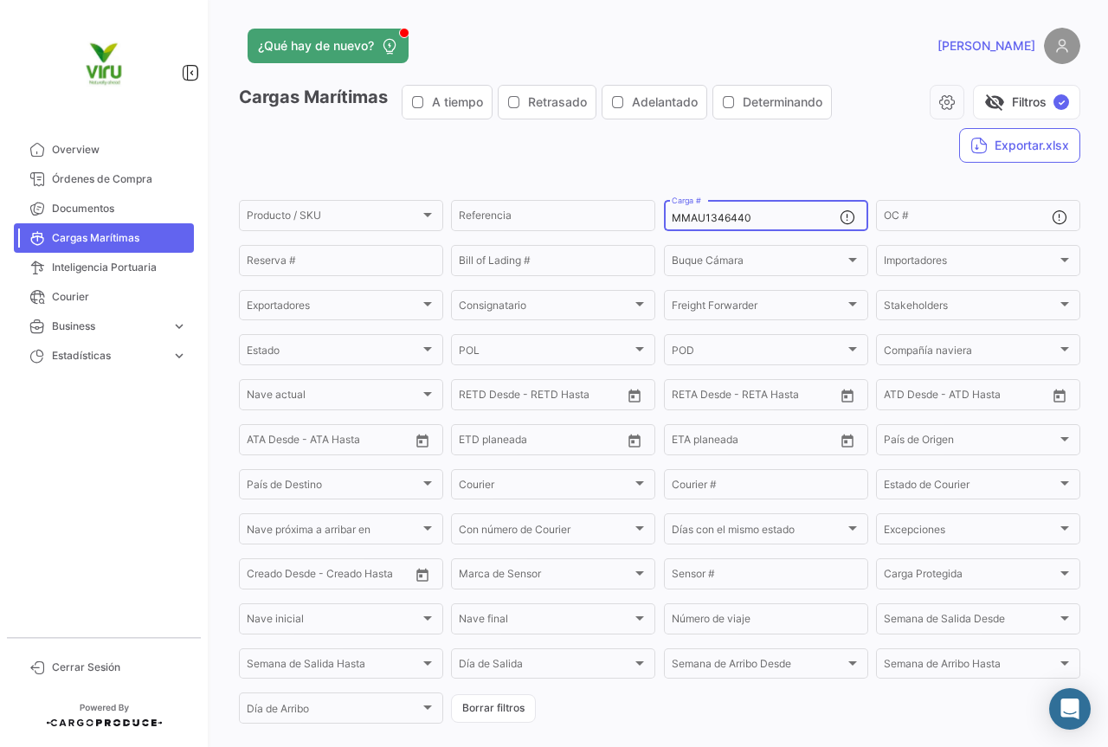
drag, startPoint x: 804, startPoint y: 223, endPoint x: 608, endPoint y: 233, distance: 195.9
click at [0, 0] on div "Producto / SKU Producto / SKU Referencia MMAU1346440 Carga # OC # Reserva # Bil…" at bounding box center [0, 0] width 0 height 0
paste input "409889"
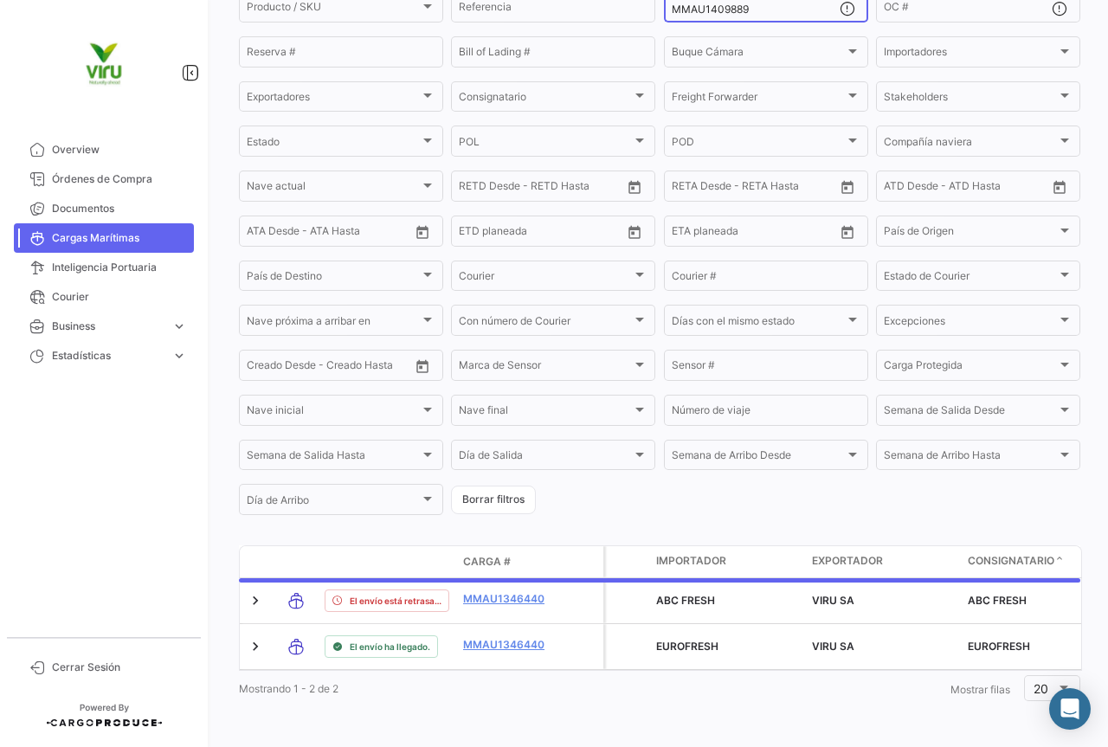
scroll to position [169, 0]
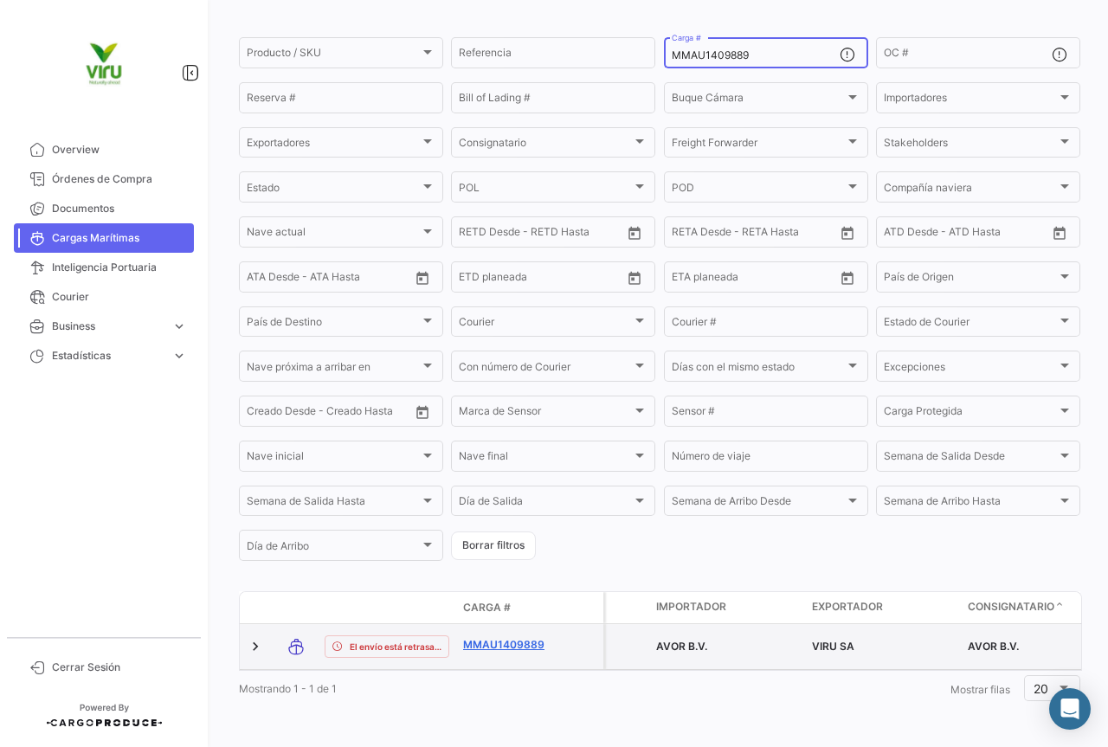
type input "MMAU1409889"
click at [508, 637] on link "MMAU1409889" at bounding box center [508, 645] width 90 height 16
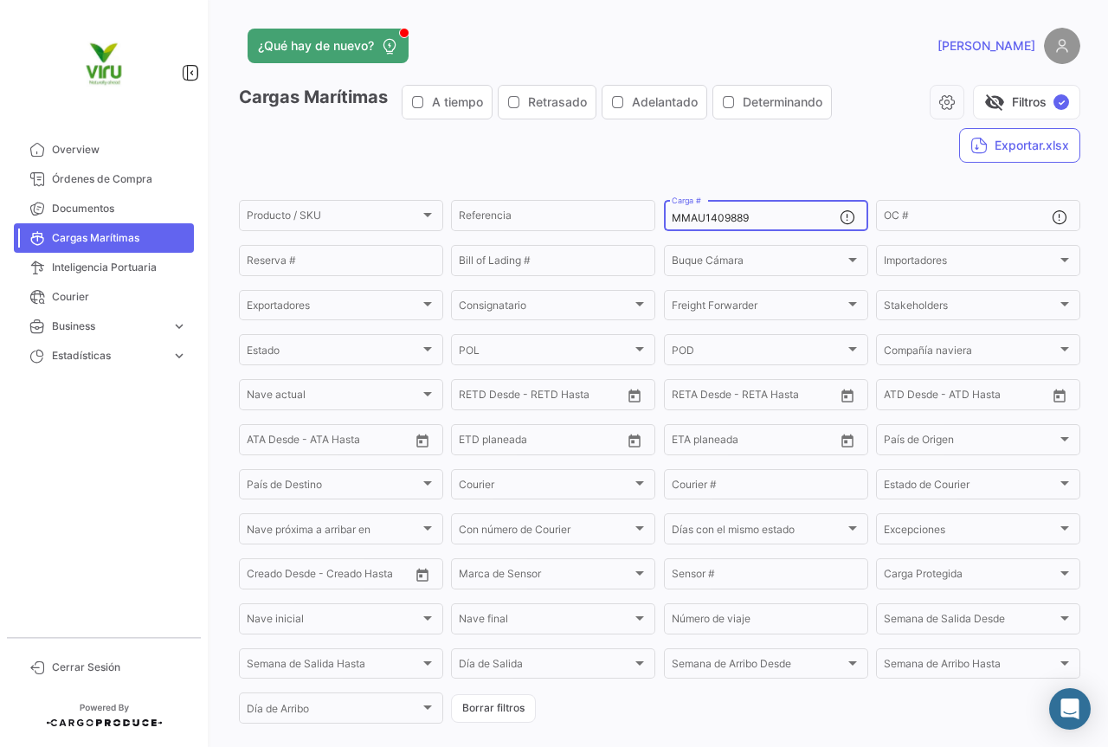
drag, startPoint x: 783, startPoint y: 216, endPoint x: 663, endPoint y: 221, distance: 119.6
click at [664, 221] on div "MMAU1409889 Carga #" at bounding box center [766, 214] width 204 height 34
paste input "CAU6005426"
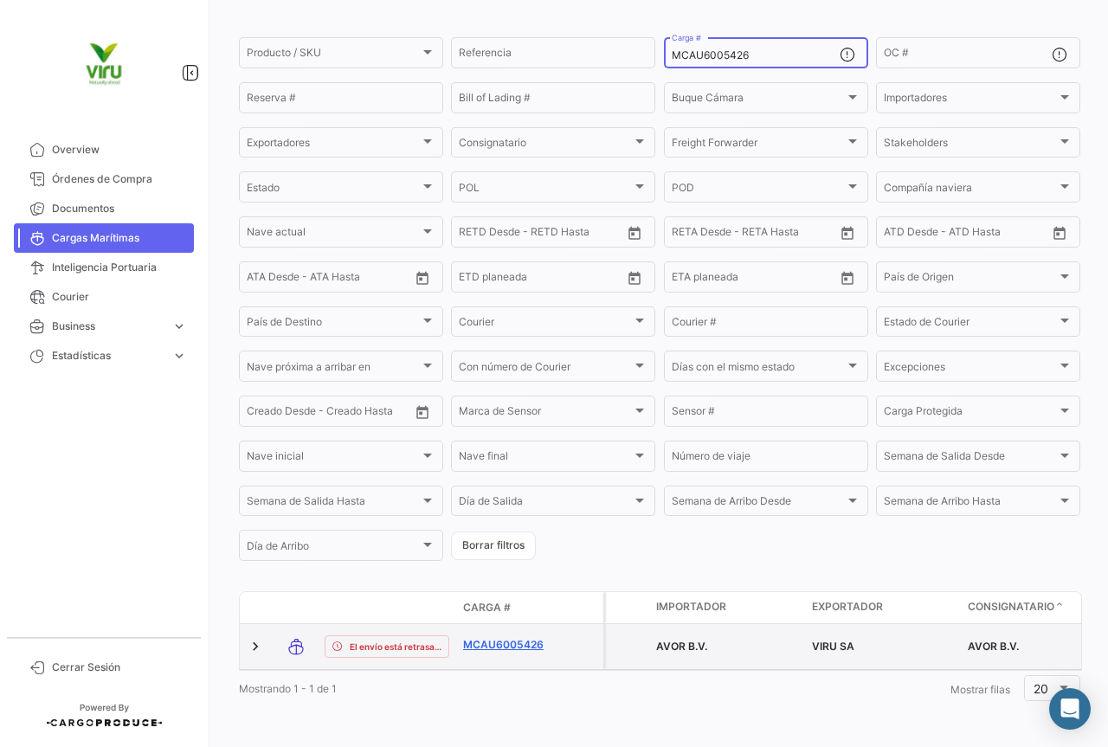
type input "MCAU6005426"
click at [513, 637] on link "MCAU6005426" at bounding box center [508, 645] width 90 height 16
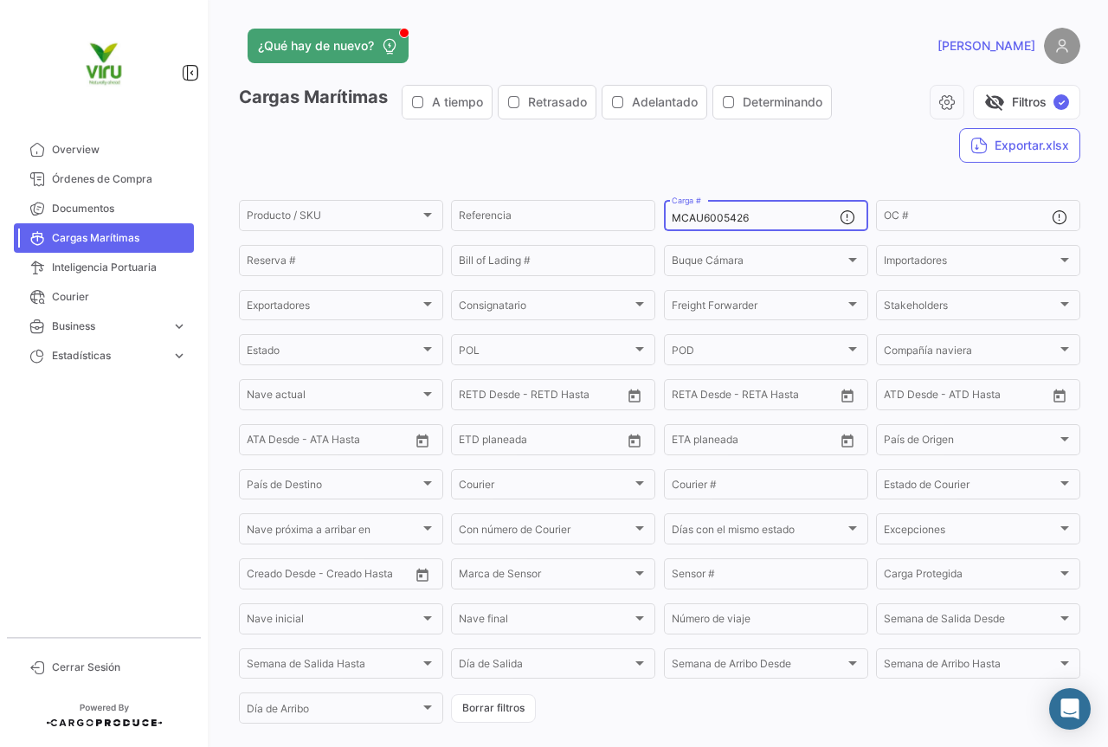
drag, startPoint x: 771, startPoint y: 222, endPoint x: 655, endPoint y: 214, distance: 115.4
click at [655, 214] on form "Producto / SKU Producto / SKU Referencia MCAU6005426 Carga # OC # Reserva # Bil…" at bounding box center [660, 461] width 842 height 529
paste input "5000179"
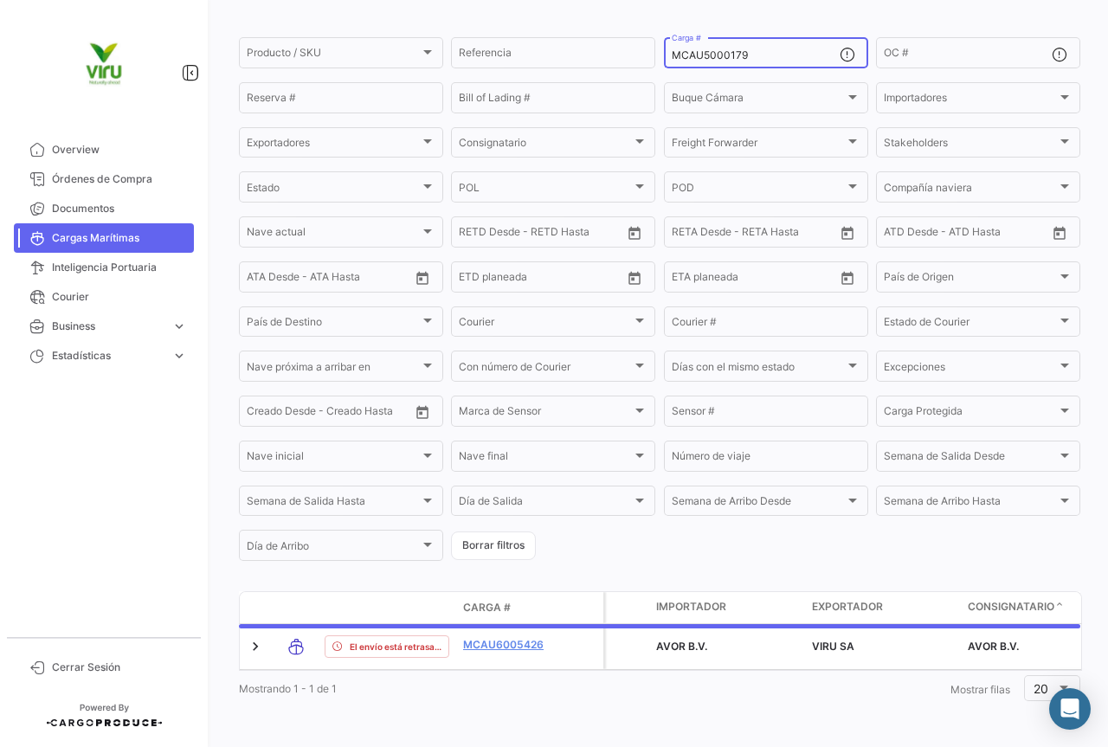
scroll to position [176, 0]
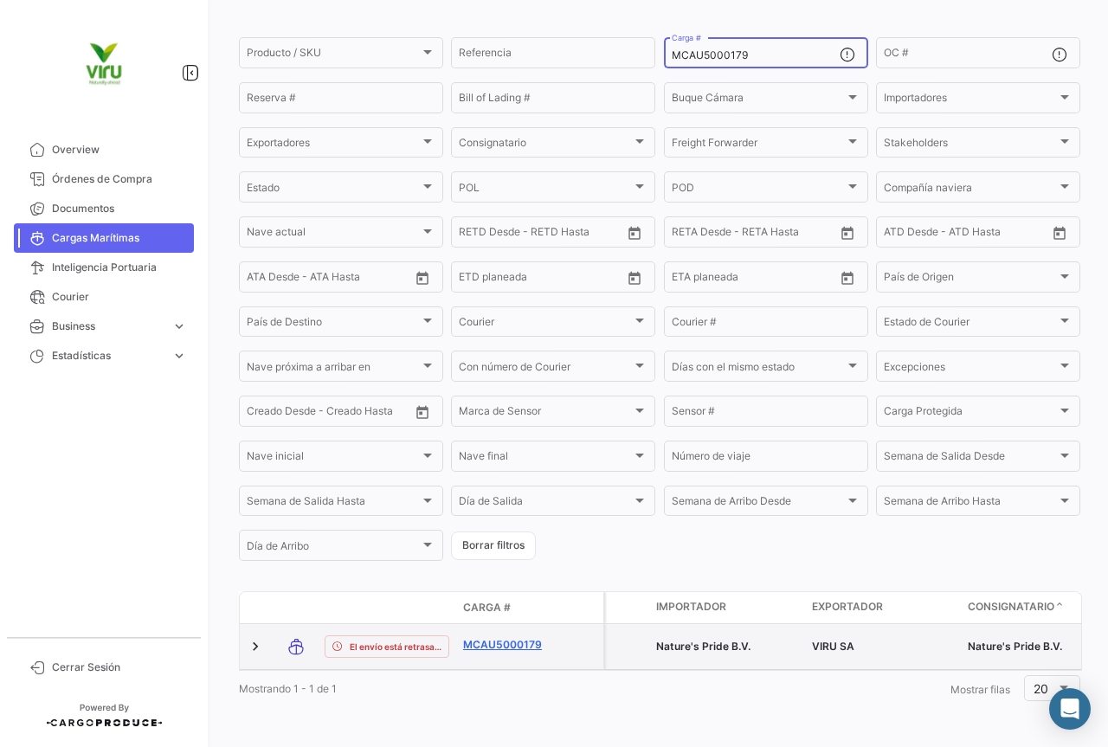
type input "MCAU5000179"
click at [539, 637] on link "MCAU5000179" at bounding box center [508, 645] width 90 height 16
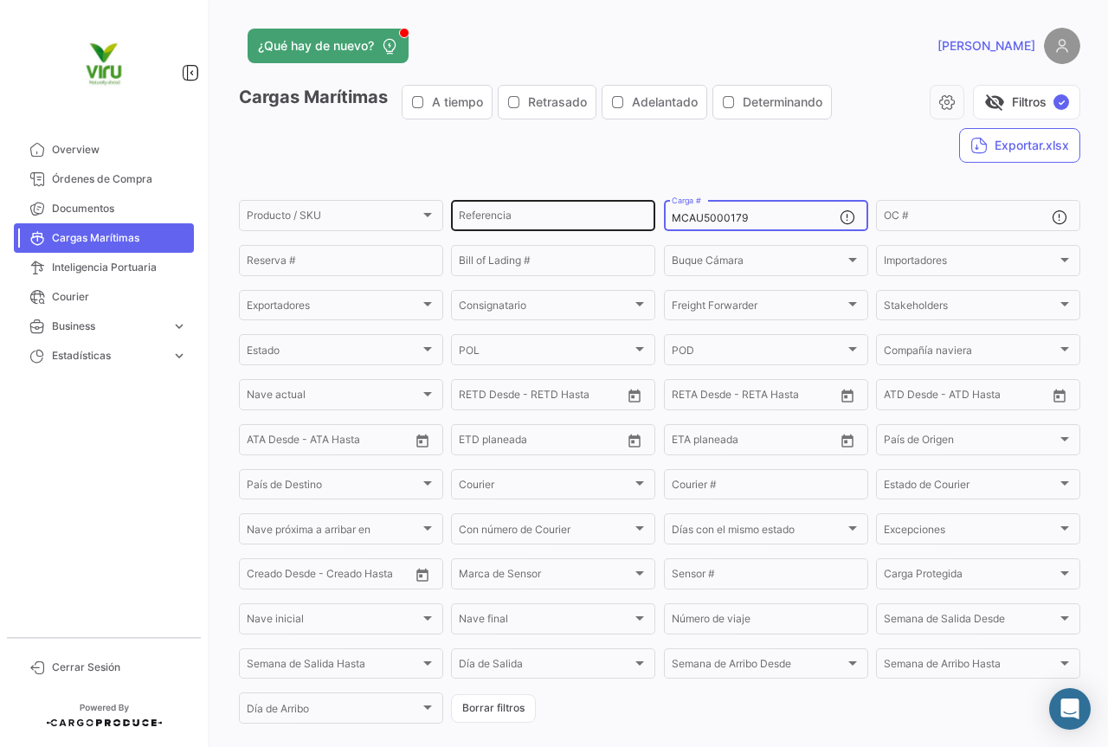
drag, startPoint x: 752, startPoint y: 214, endPoint x: 626, endPoint y: 216, distance: 125.6
click at [0, 0] on div "Producto / SKU Producto / SKU Referencia MCAU5000179 Carga # OC # Reserva # Bil…" at bounding box center [0, 0] width 0 height 0
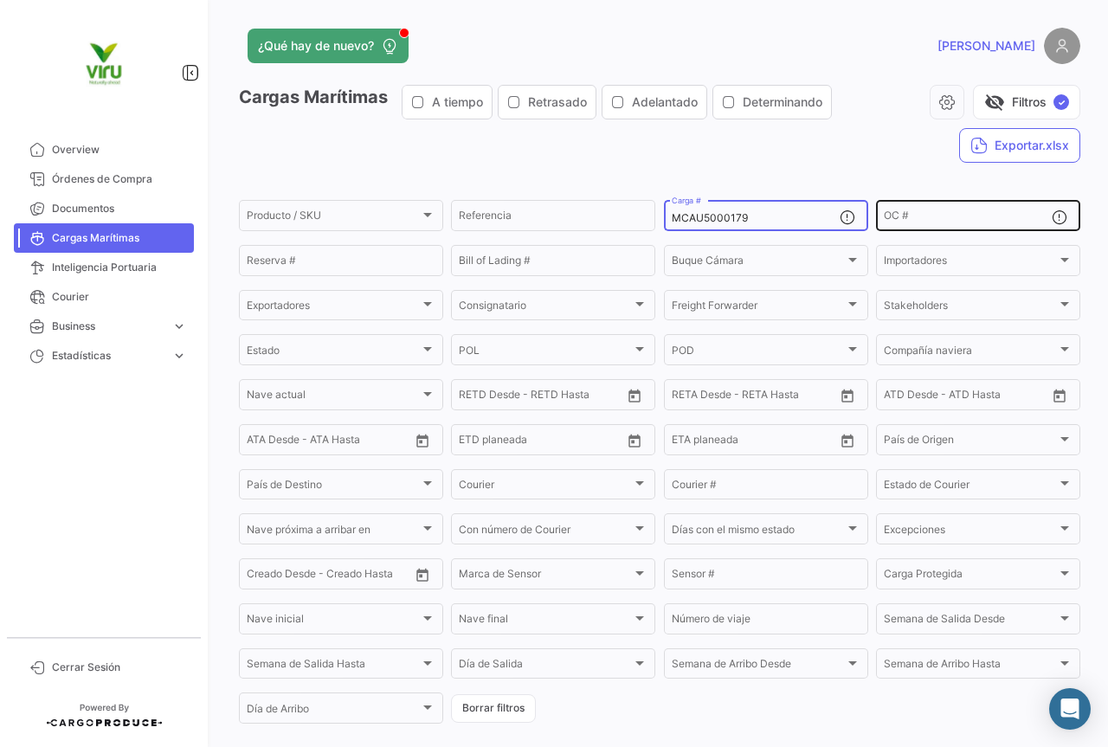
paste input "RFU0027028"
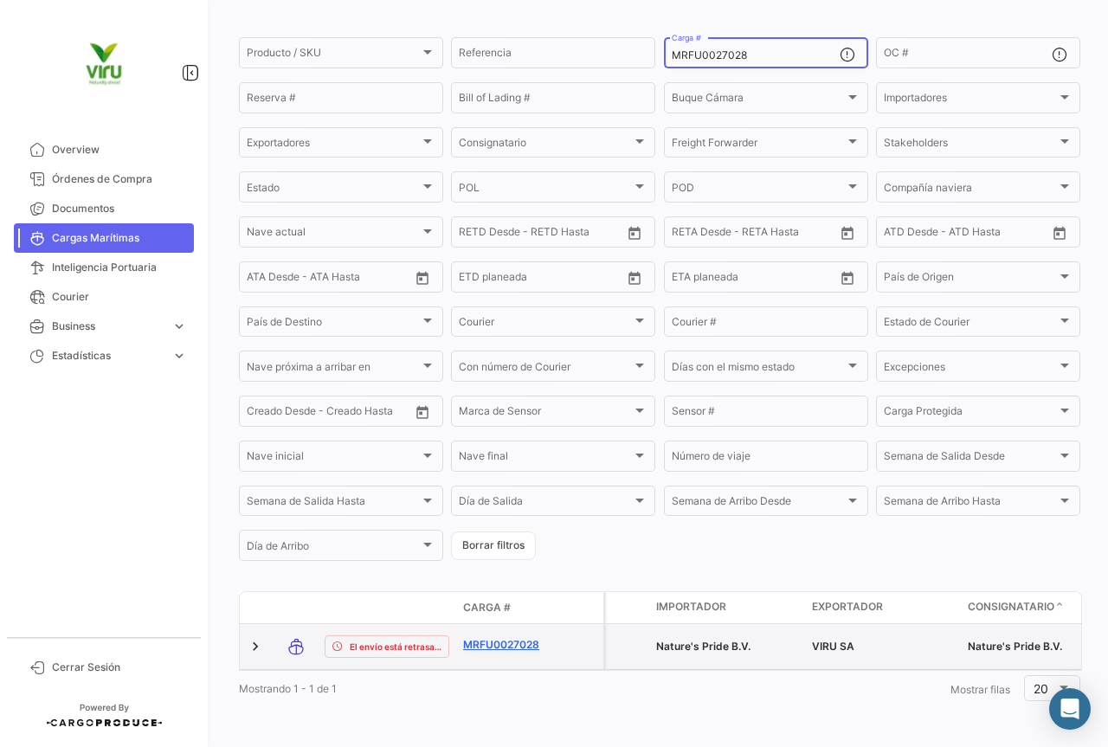
scroll to position [169, 0]
type input "MRFU0027028"
click at [494, 637] on link "MRFU0027028" at bounding box center [508, 645] width 90 height 16
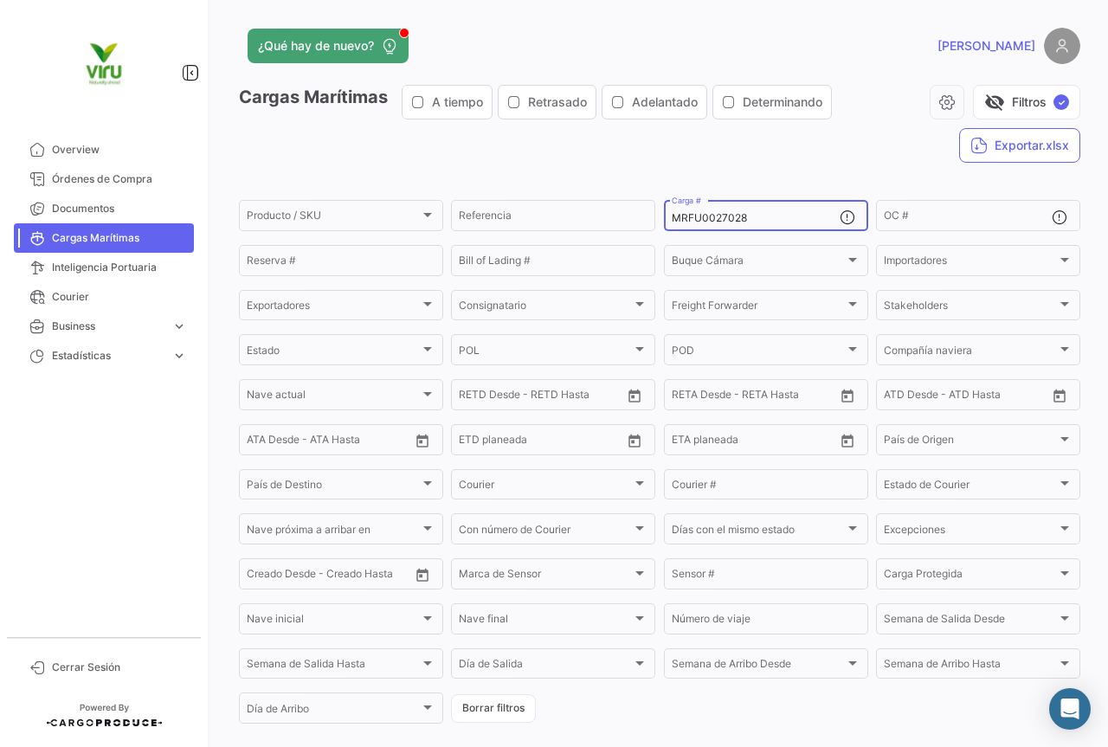
drag, startPoint x: 780, startPoint y: 210, endPoint x: 714, endPoint y: 209, distance: 65.8
click at [714, 209] on div "MRFU0027028 Carga #" at bounding box center [756, 214] width 168 height 34
drag, startPoint x: 763, startPoint y: 214, endPoint x: 636, endPoint y: 216, distance: 127.3
click at [0, 0] on div "Producto / SKU Producto / SKU Referencia MRFU0027028 Carga # OC # Reserva # Bil…" at bounding box center [0, 0] width 0 height 0
paste input "CAU6067475"
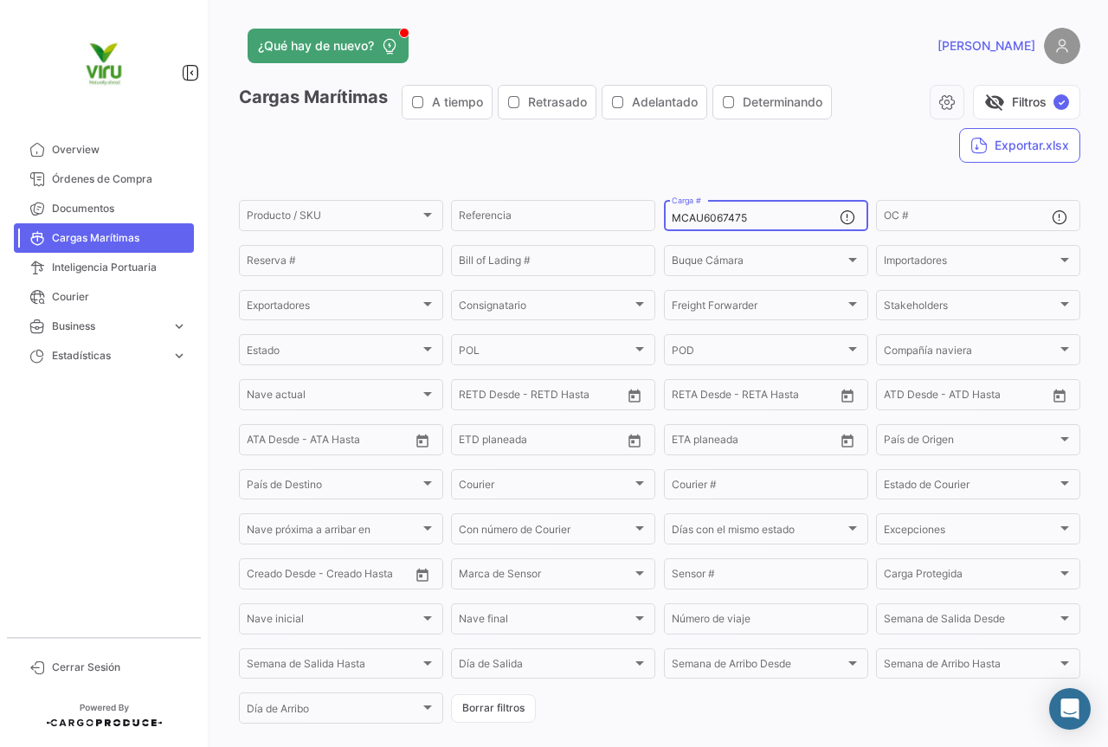
scroll to position [169, 0]
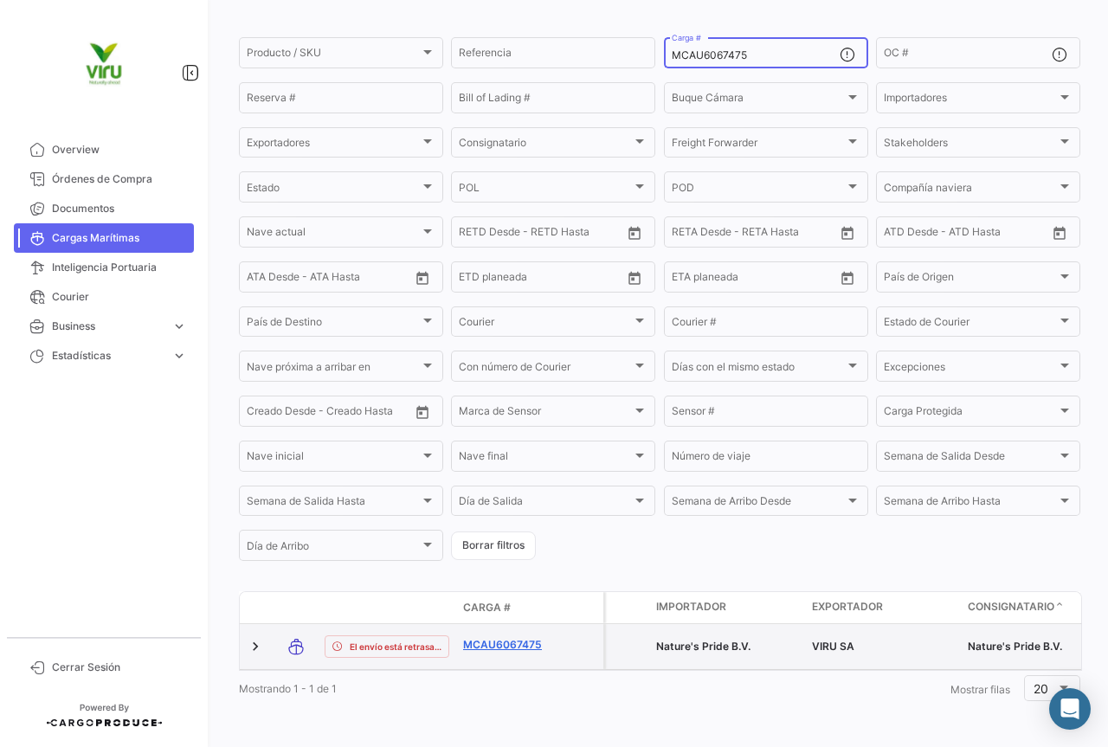
type input "MCAU6067475"
click at [505, 637] on link "MCAU6067475" at bounding box center [508, 645] width 90 height 16
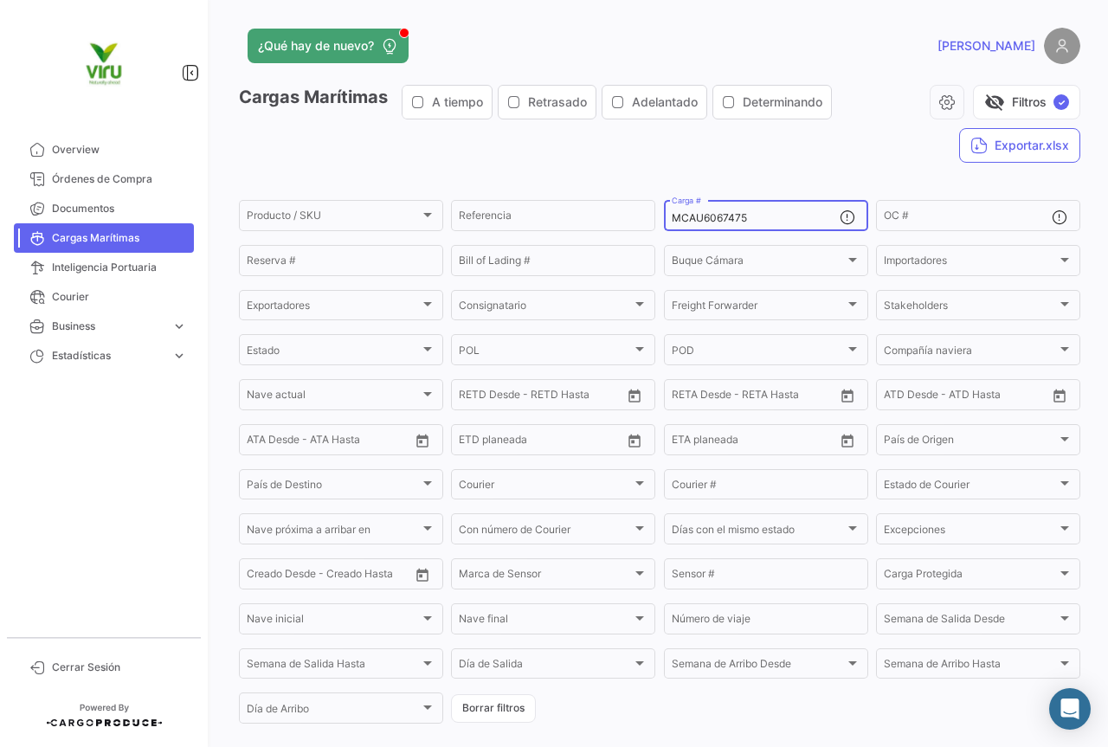
drag, startPoint x: 754, startPoint y: 218, endPoint x: 666, endPoint y: 221, distance: 88.4
click at [666, 221] on div "MCAU6067475 Carga #" at bounding box center [766, 214] width 204 height 34
paste input "04121"
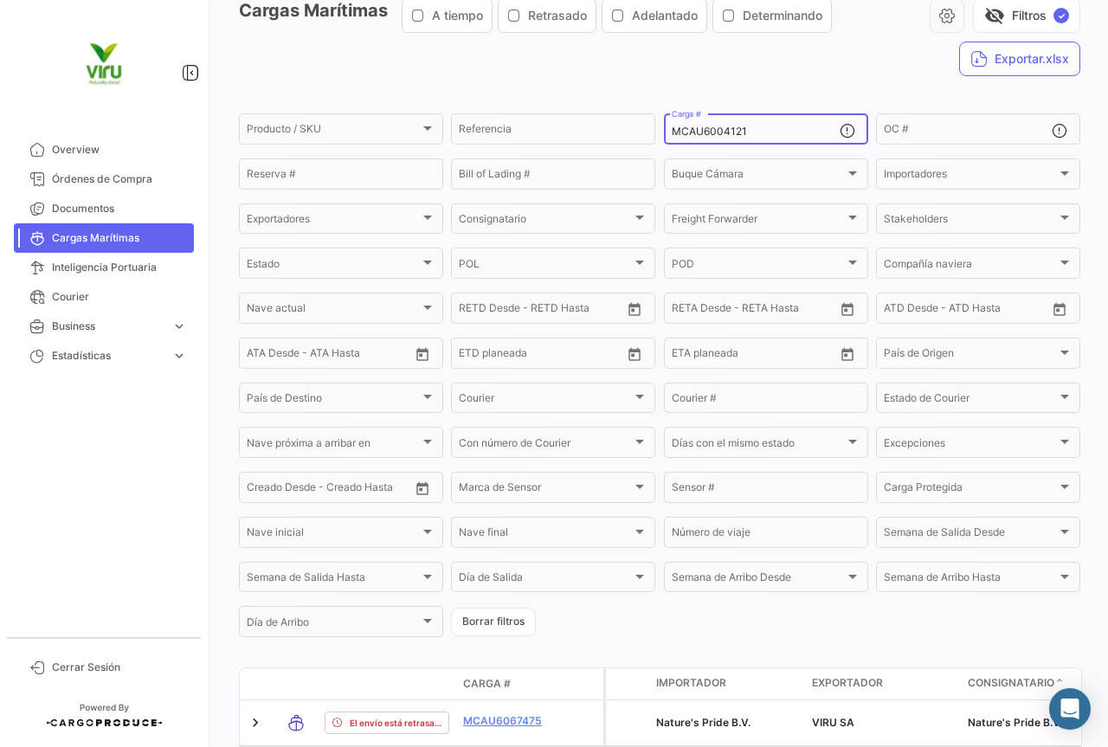
scroll to position [169, 0]
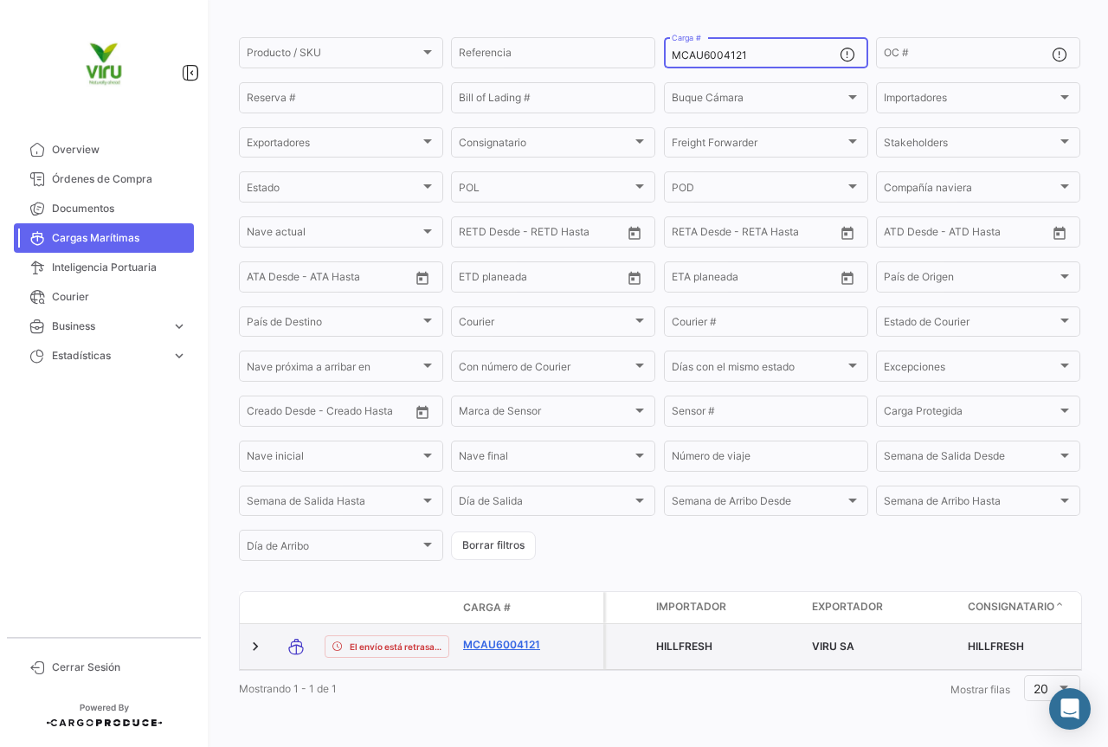
type input "MCAU6004121"
click at [513, 639] on link "MCAU6004121" at bounding box center [508, 645] width 90 height 16
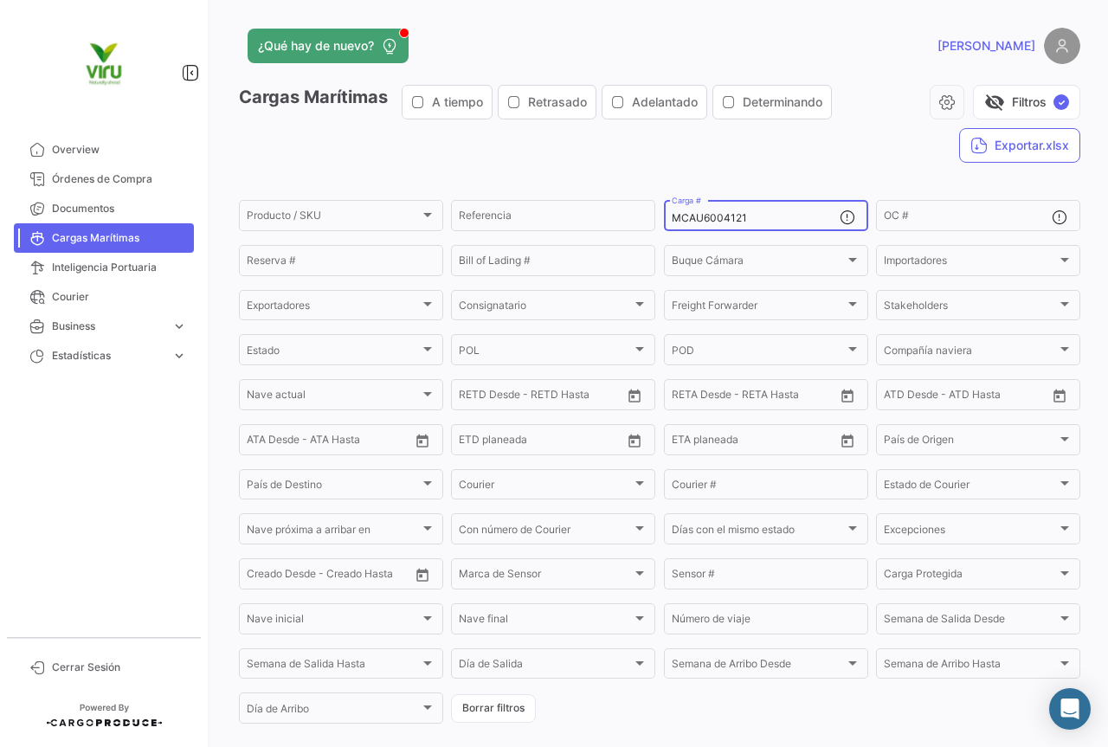
drag, startPoint x: 777, startPoint y: 223, endPoint x: 667, endPoint y: 210, distance: 110.6
click at [672, 210] on div "MCAU6004121 Carga #" at bounding box center [756, 214] width 168 height 34
paste input "RFU0002544"
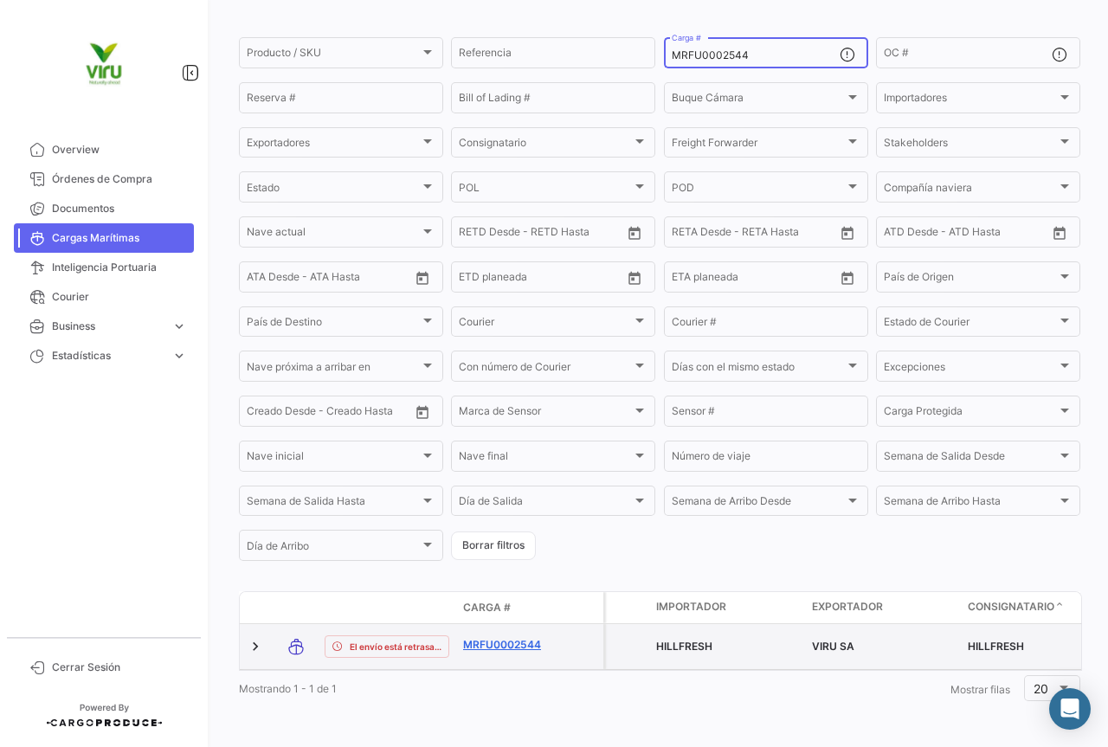
type input "MRFU0002544"
click at [487, 639] on link "MRFU0002544" at bounding box center [508, 645] width 90 height 16
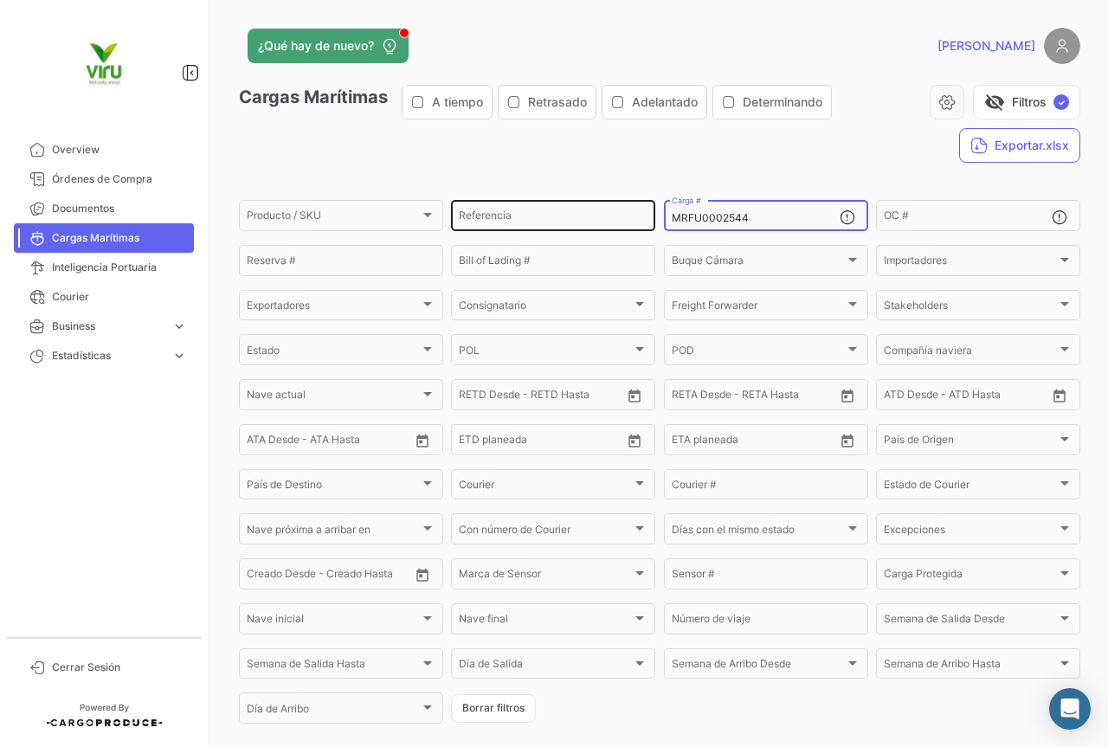
drag, startPoint x: 759, startPoint y: 217, endPoint x: 631, endPoint y: 203, distance: 128.9
click at [0, 0] on div "Producto / SKU Producto / SKU Referencia MRFU0002544 Carga # OC # Reserva # Bil…" at bounding box center [0, 0] width 0 height 0
paste input "CAU6071691"
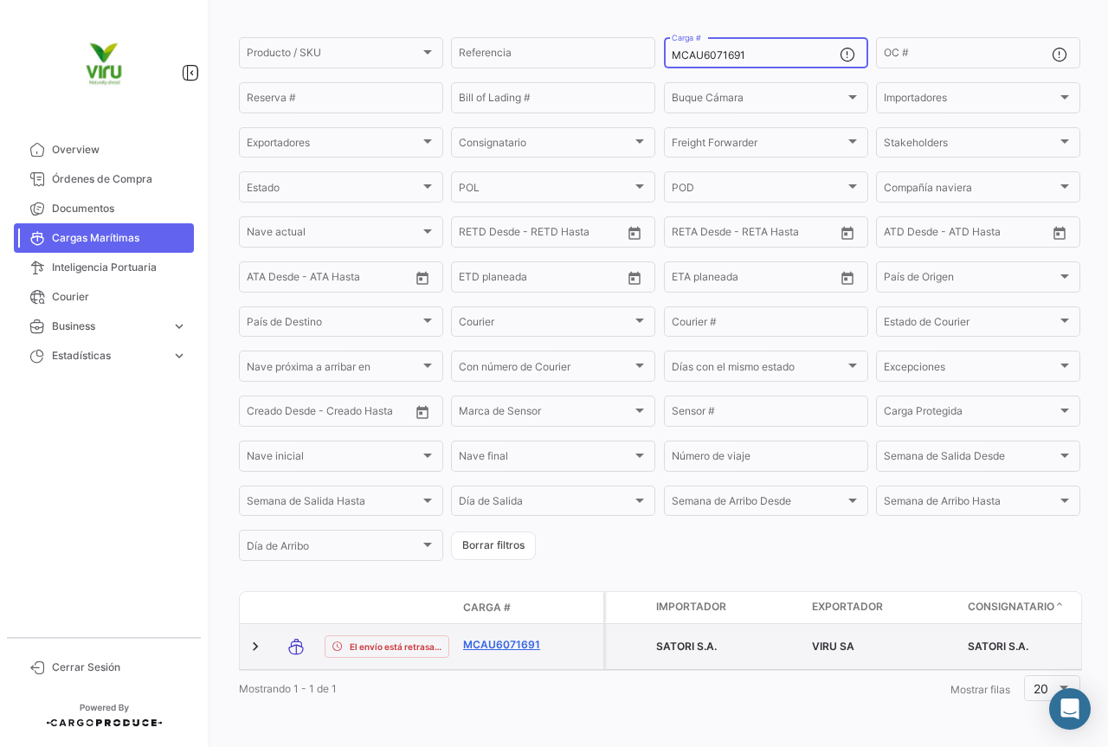
type input "MCAU6071691"
click at [494, 637] on link "MCAU6071691" at bounding box center [508, 645] width 90 height 16
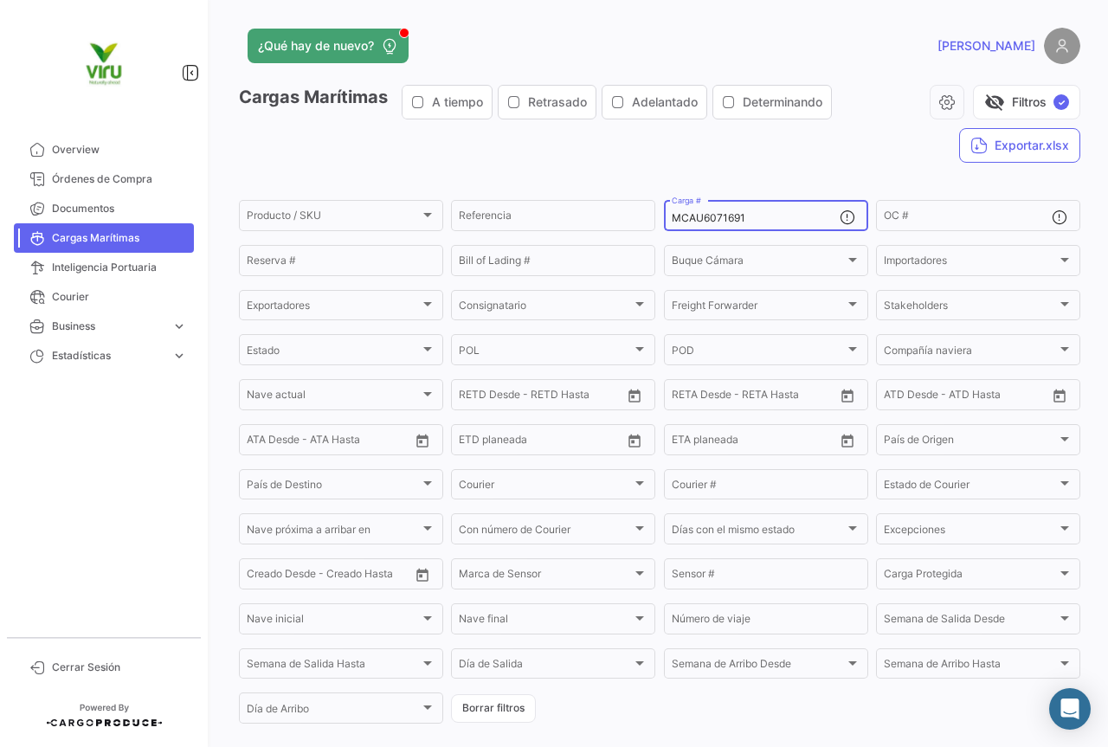
drag, startPoint x: 791, startPoint y: 216, endPoint x: 658, endPoint y: 216, distance: 133.4
click at [658, 216] on form "Producto / SKU Producto / SKU Referencia MCAU6071691 Carga # OC # Reserva # Bil…" at bounding box center [660, 461] width 842 height 529
paste input "2300"
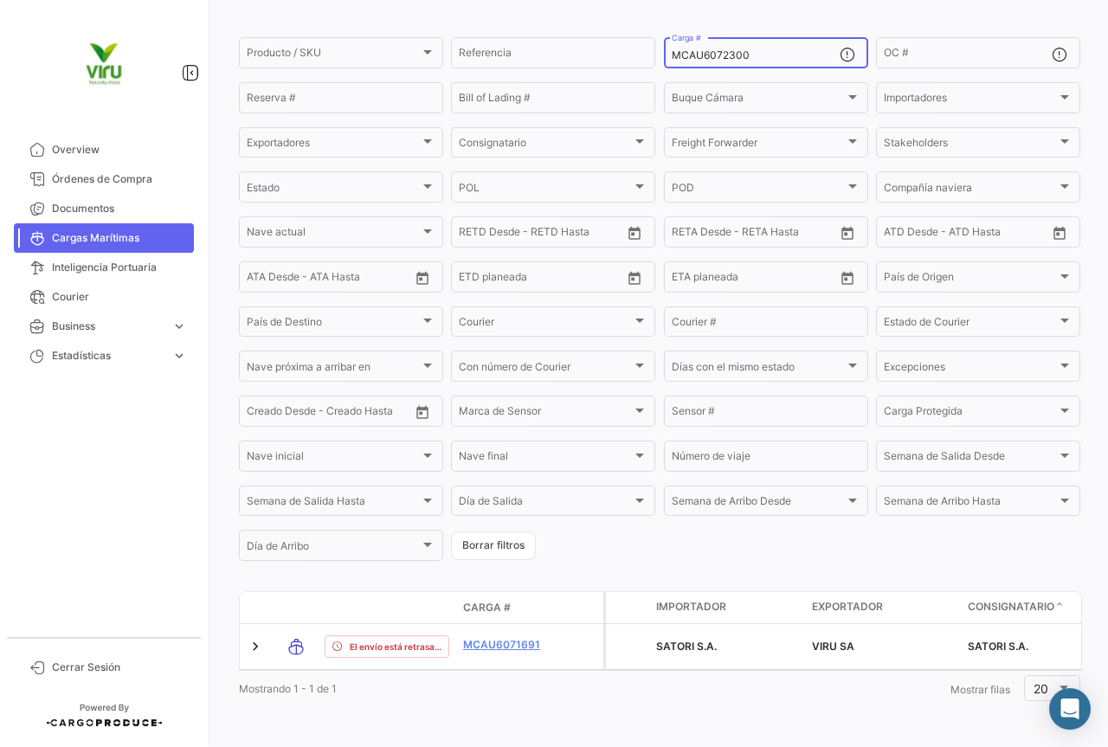
scroll to position [176, 0]
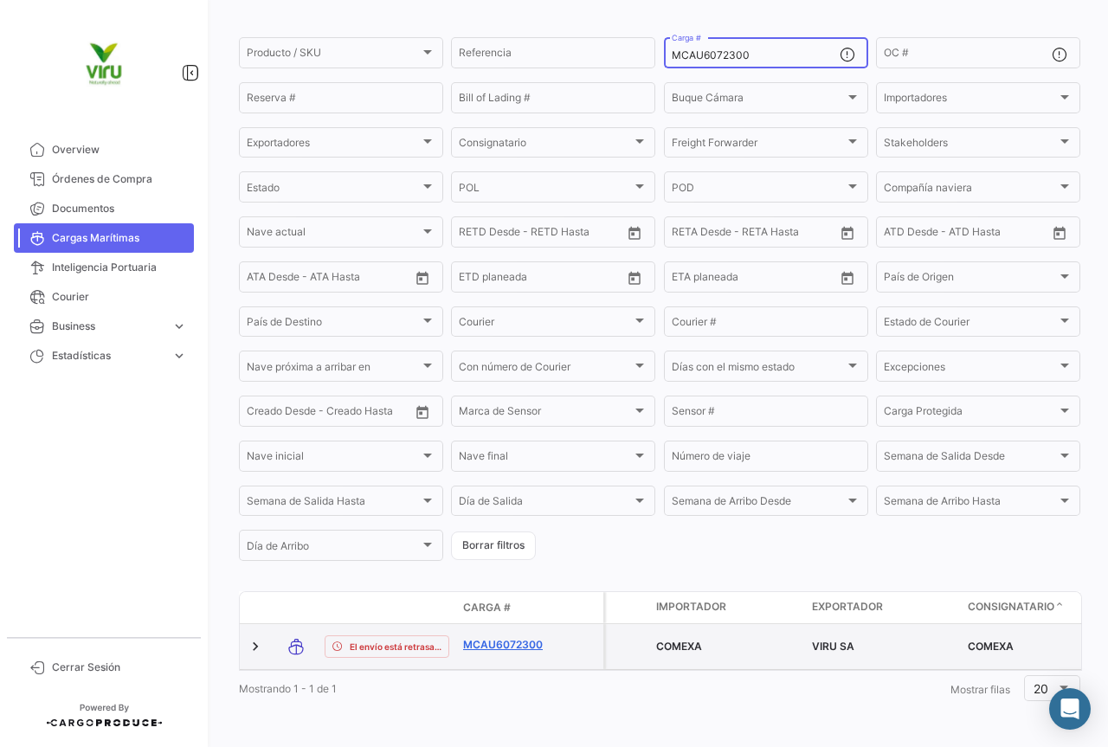
type input "MCAU6072300"
click at [523, 637] on link "MCAU6072300" at bounding box center [508, 645] width 90 height 16
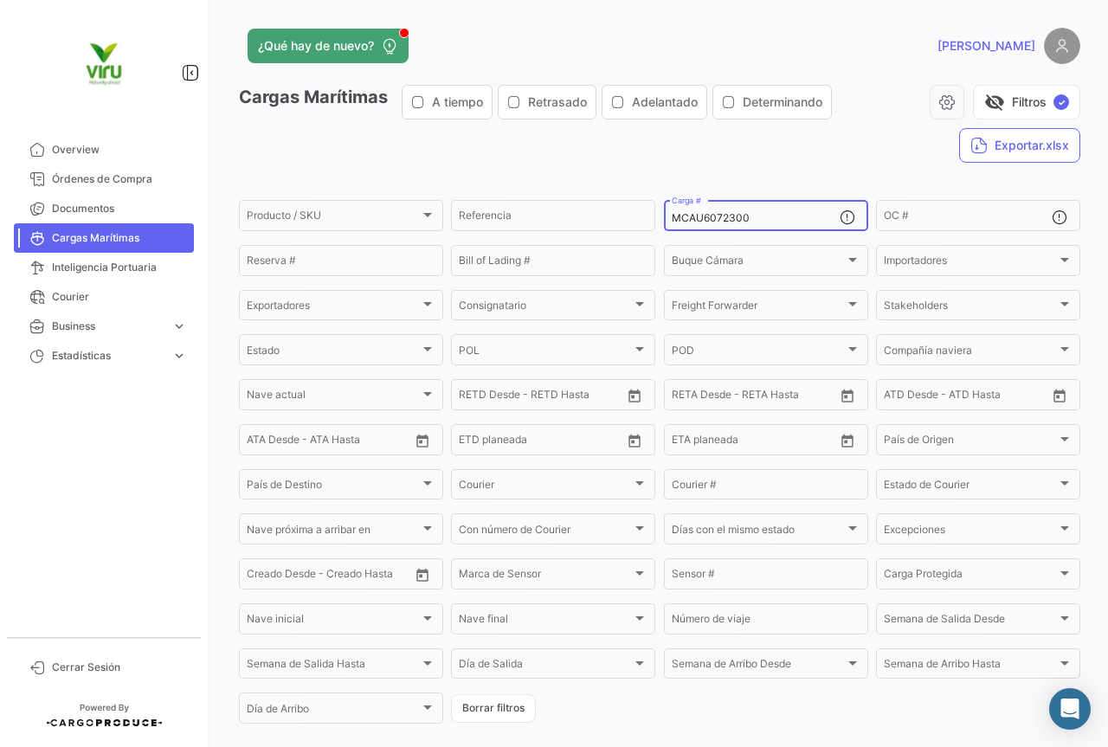
drag, startPoint x: 784, startPoint y: 222, endPoint x: 659, endPoint y: 209, distance: 125.4
click at [664, 209] on div "MCAU6072300 Carga #" at bounding box center [766, 214] width 204 height 34
paste input "MAU1434135"
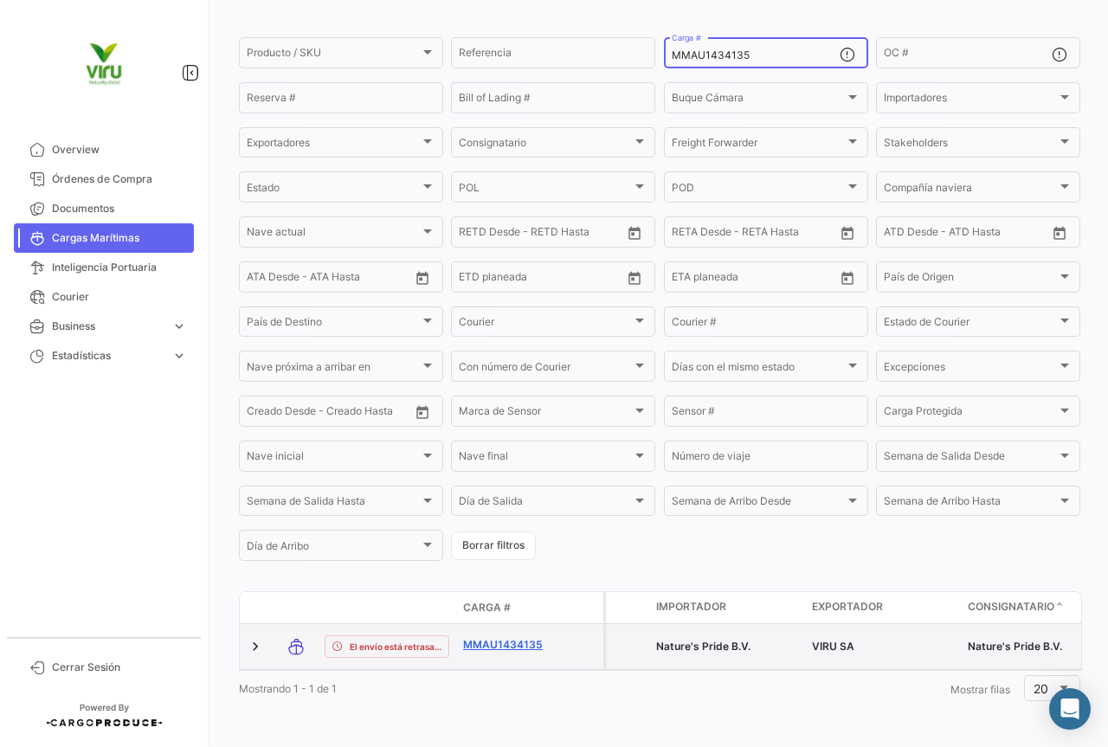
type input "MMAU1434135"
click at [514, 637] on link "MMAU1434135" at bounding box center [508, 645] width 90 height 16
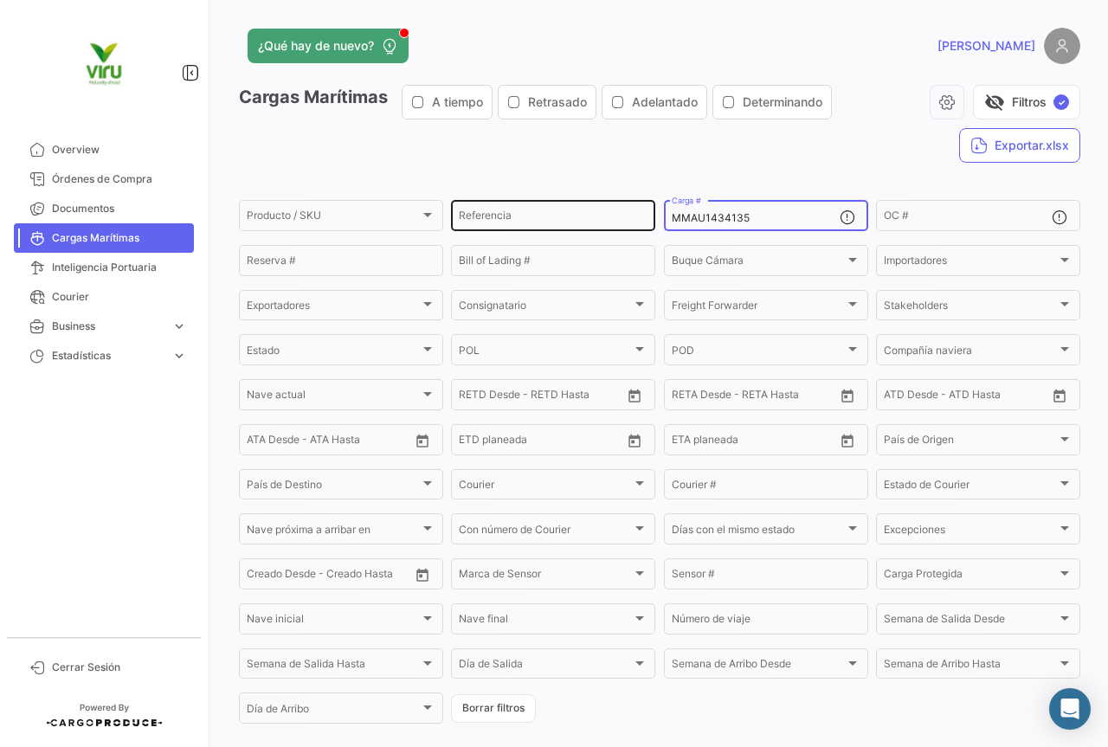
drag, startPoint x: 768, startPoint y: 212, endPoint x: 628, endPoint y: 212, distance: 140.3
click at [0, 0] on div "Producto / SKU Producto / SKU Referencia MMAU1434135 Carga # OC # Reserva # Bil…" at bounding box center [0, 0] width 0 height 0
paste input "CAU6054610"
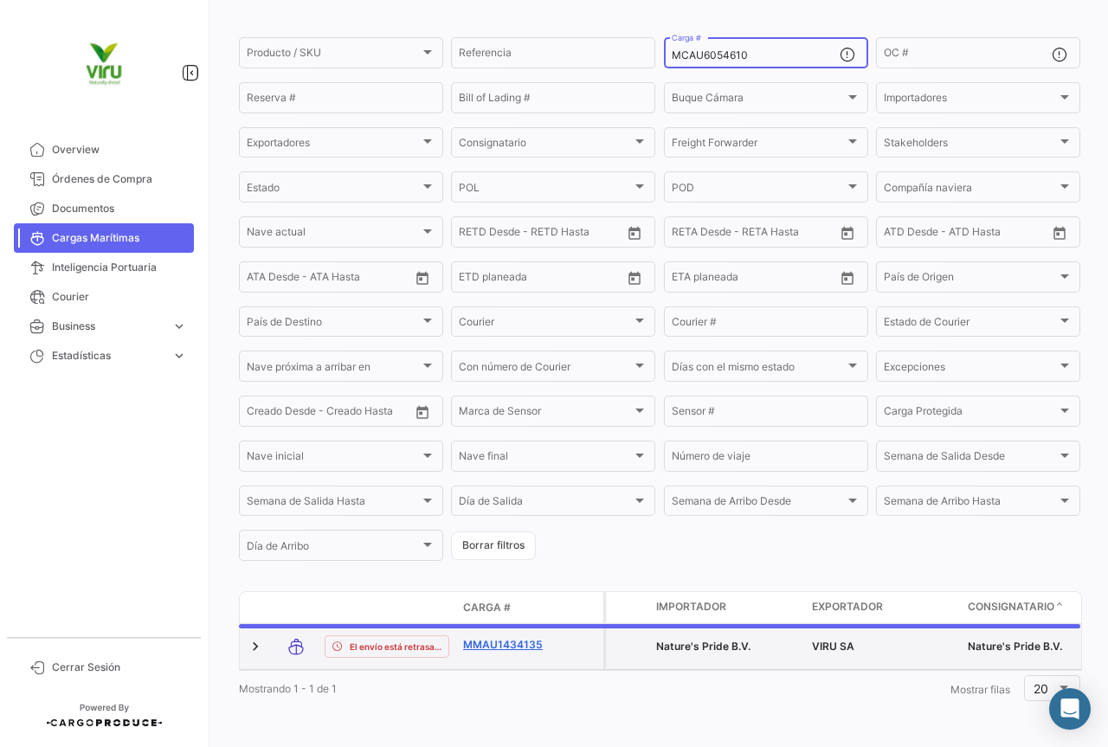
scroll to position [169, 0]
type input "MCAU6054610"
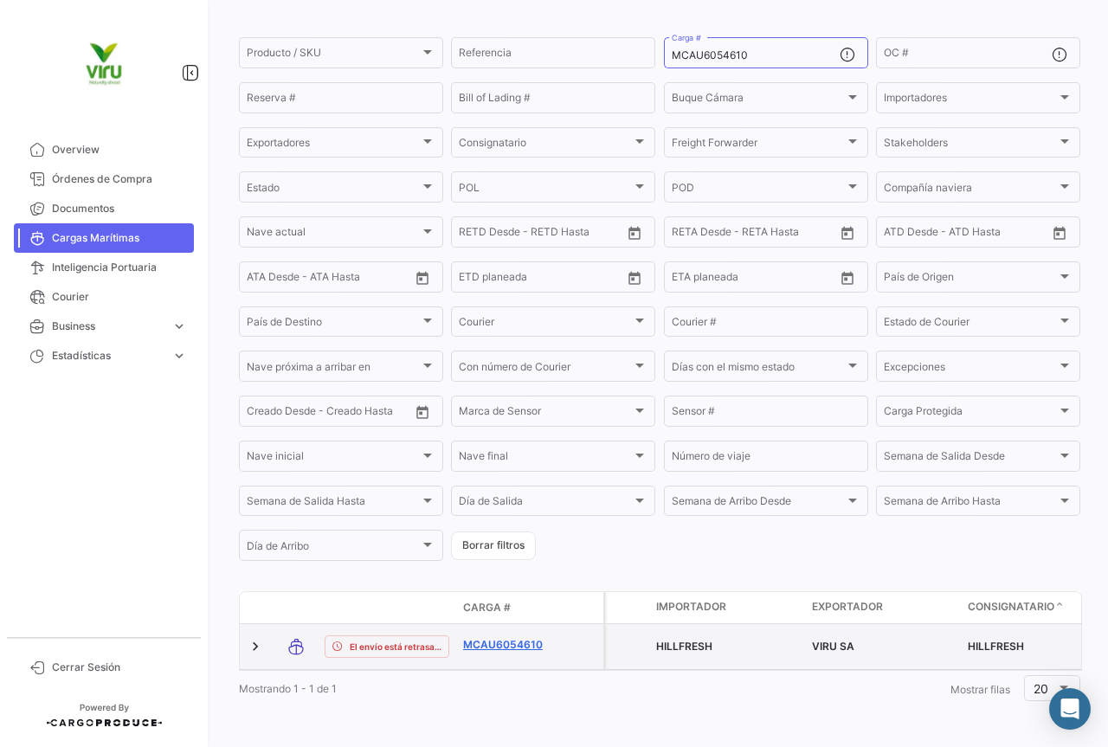
click at [478, 637] on link "MCAU6054610" at bounding box center [508, 645] width 90 height 16
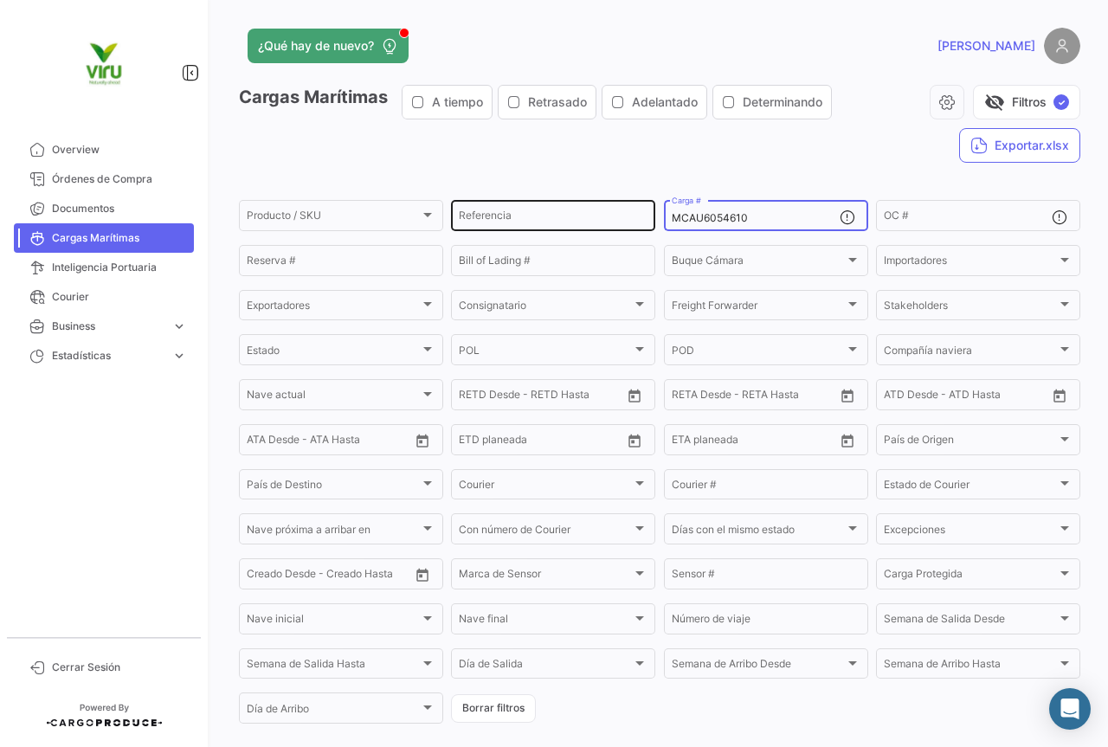
drag, startPoint x: 765, startPoint y: 216, endPoint x: 643, endPoint y: 211, distance: 122.2
click at [0, 0] on div "Producto / SKU Producto / SKU Referencia MCAU6054610 Carga # OC # Reserva # Bil…" at bounding box center [0, 0] width 0 height 0
paste input "RFU0023763"
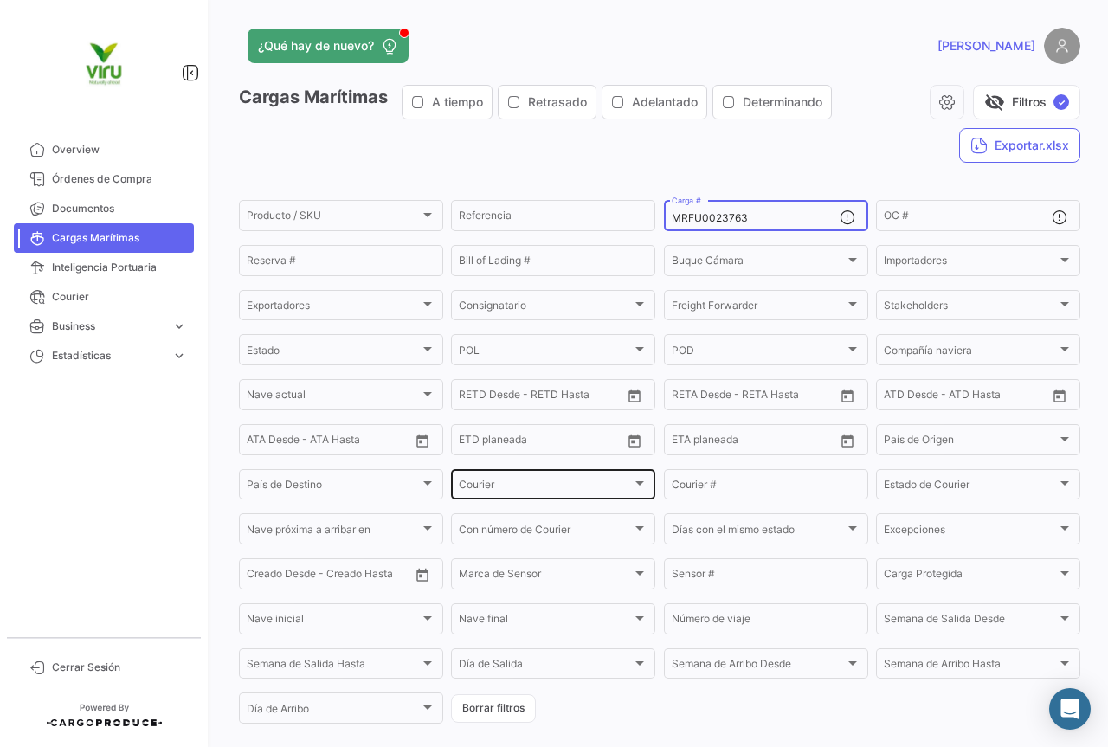
scroll to position [169, 0]
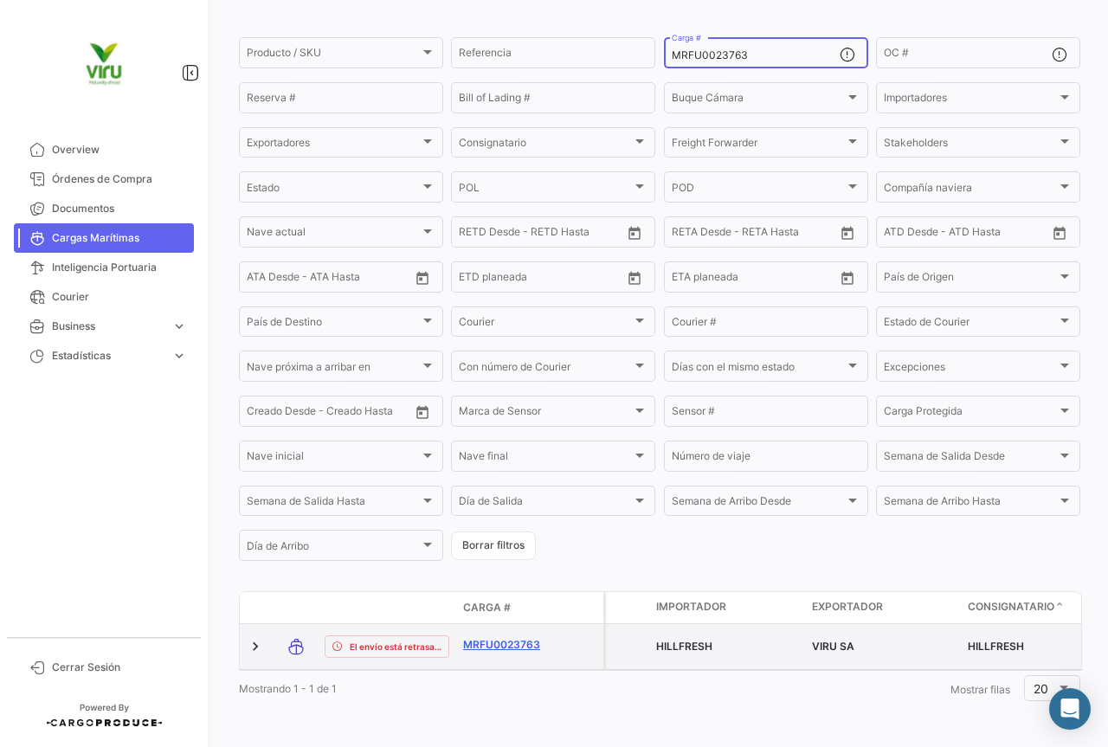
type input "MRFU0023763"
click at [494, 637] on link "MRFU0023763" at bounding box center [508, 645] width 90 height 16
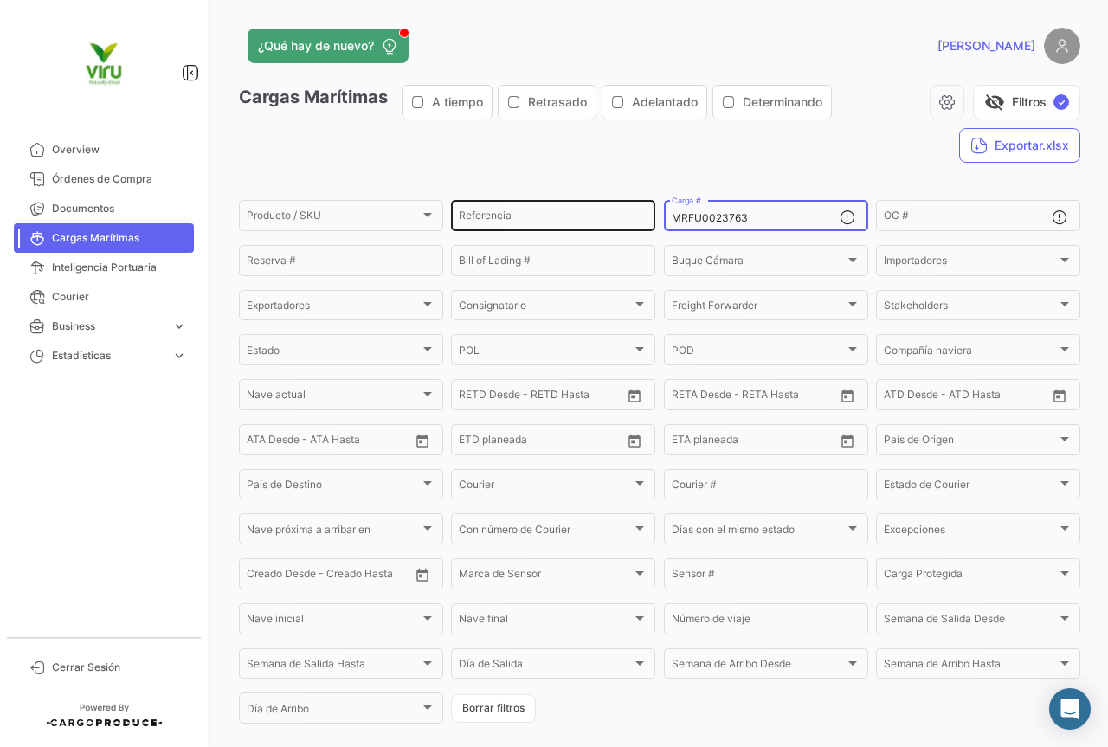
drag, startPoint x: 788, startPoint y: 223, endPoint x: 641, endPoint y: 223, distance: 147.2
click at [0, 0] on div "Producto / SKU Producto / SKU Referencia MRFU0023763 Carga # OC # Reserva # Bil…" at bounding box center [0, 0] width 0 height 0
paste input "CAU6065575"
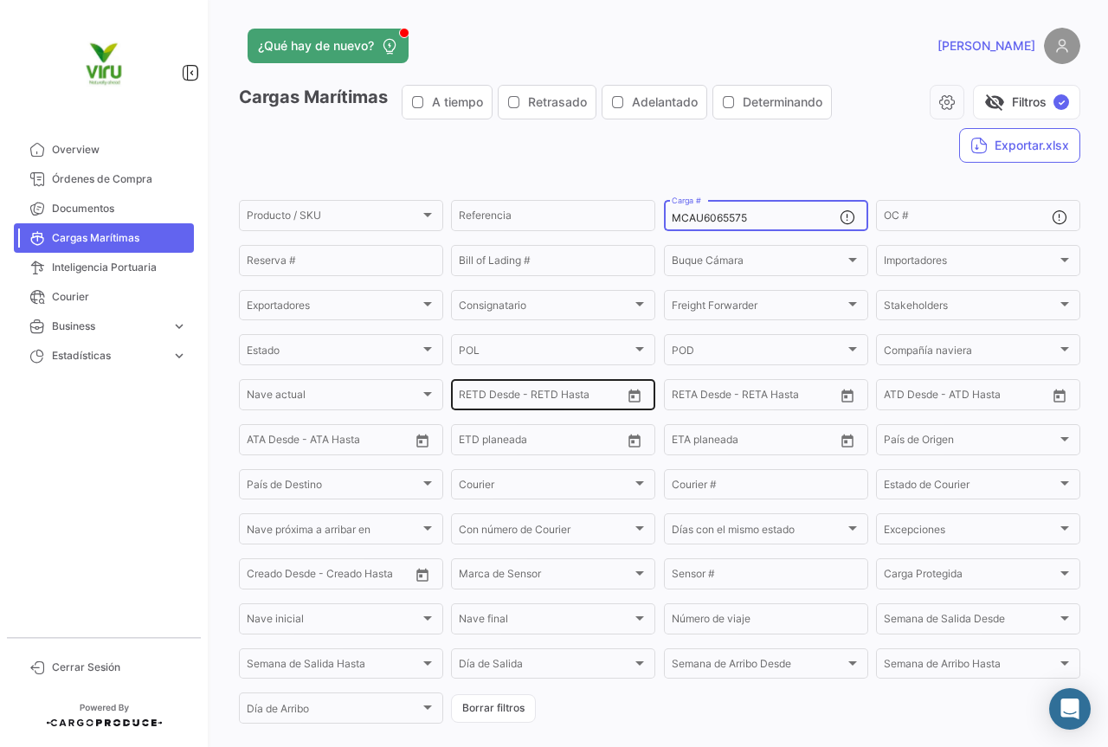
scroll to position [169, 0]
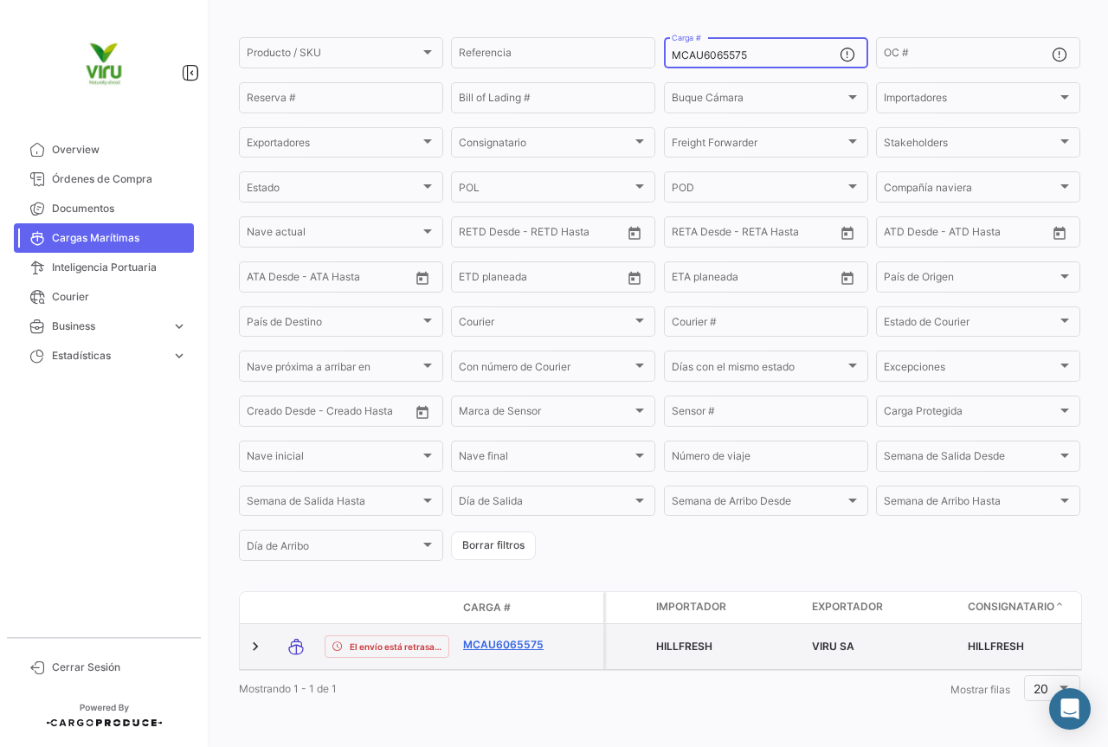
type input "MCAU6065575"
click at [520, 637] on link "MCAU6065575" at bounding box center [508, 645] width 90 height 16
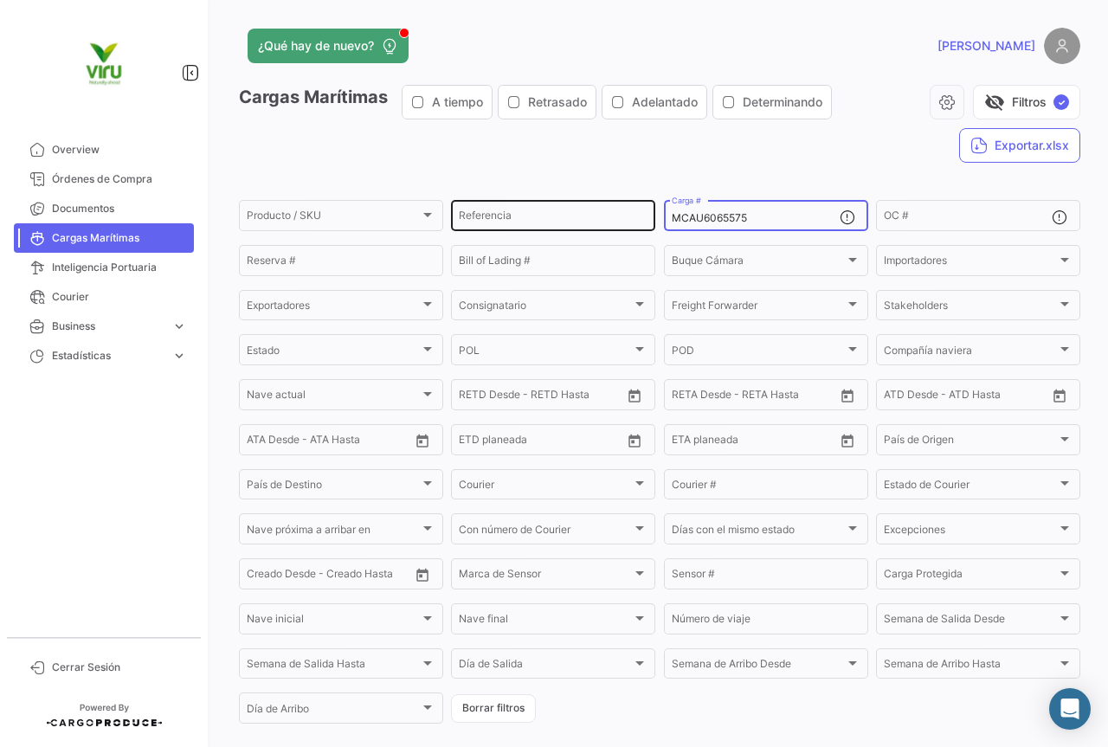
drag, startPoint x: 788, startPoint y: 218, endPoint x: 637, endPoint y: 220, distance: 150.7
click at [0, 0] on div "Producto / SKU Producto / SKU Referencia MCAU6065575 Carga # OC # Reserva # Bil…" at bounding box center [0, 0] width 0 height 0
paste input "54518"
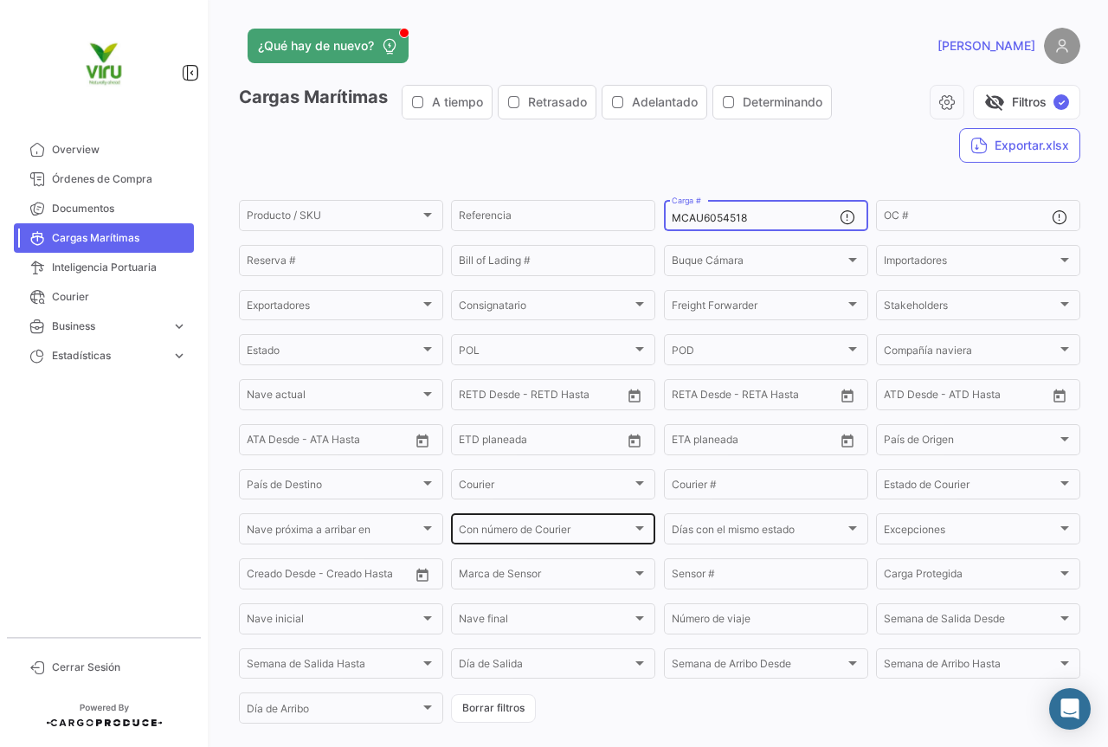
scroll to position [176, 0]
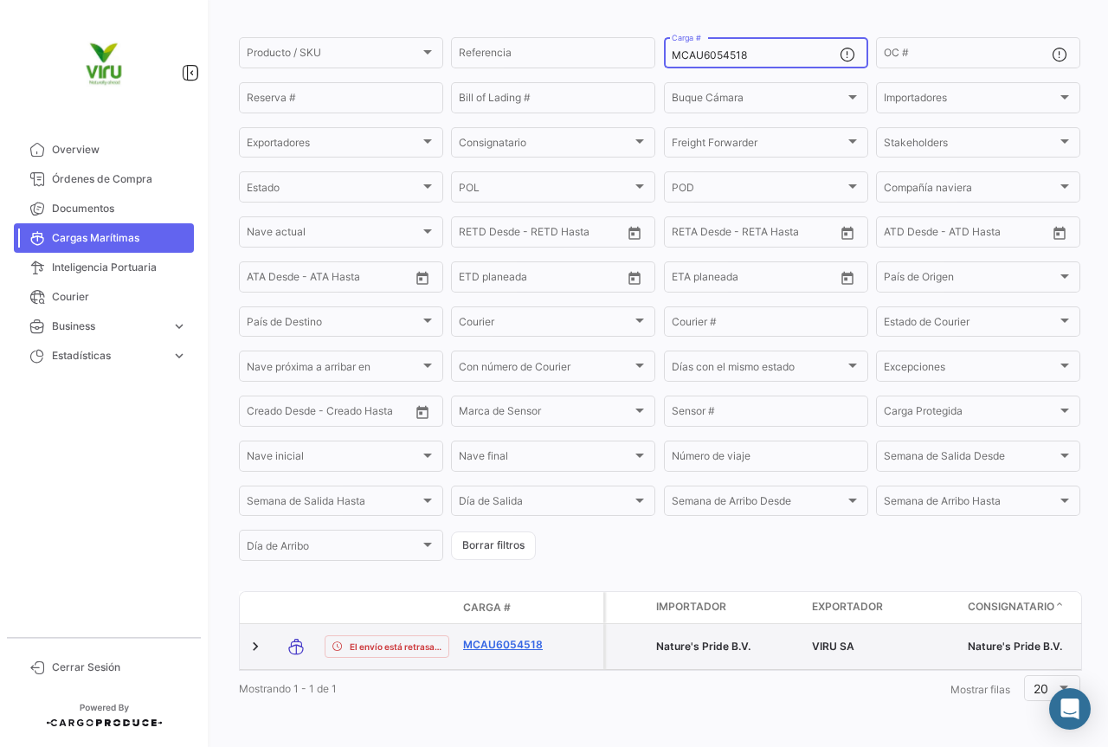
type input "MCAU6054518"
click at [505, 637] on link "MCAU6054518" at bounding box center [508, 645] width 90 height 16
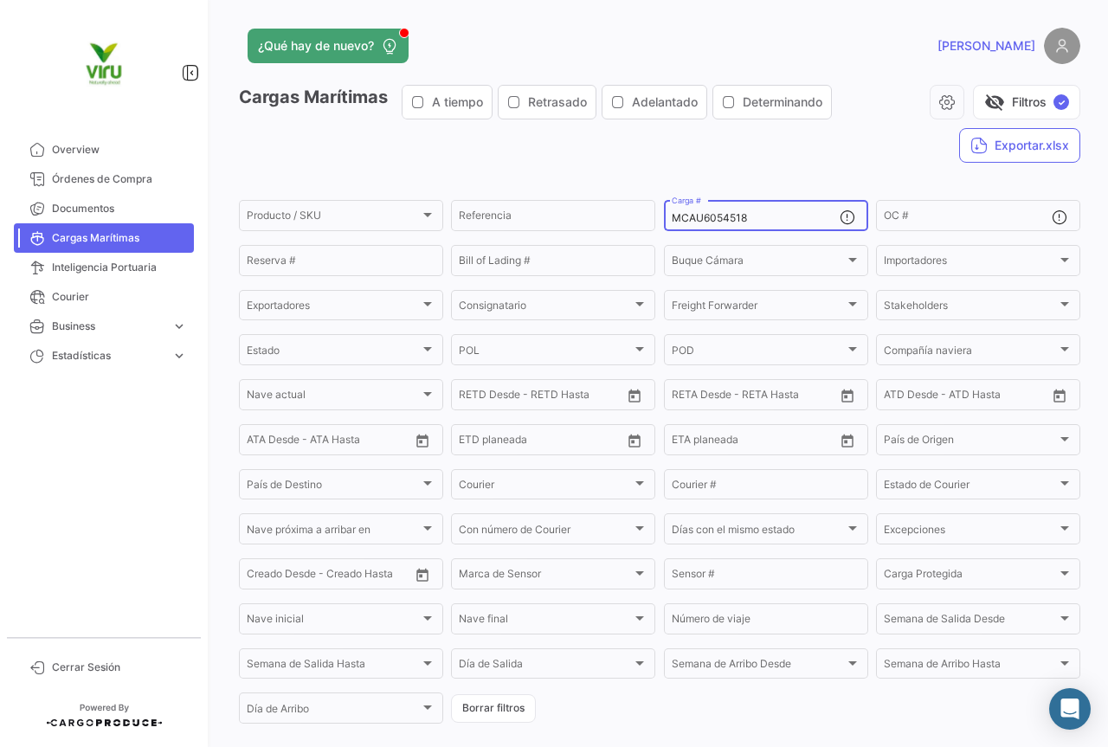
drag, startPoint x: 787, startPoint y: 219, endPoint x: 664, endPoint y: 219, distance: 123.0
click at [664, 219] on div "MCAU6054518 Carga #" at bounding box center [766, 214] width 204 height 34
paste input "47334"
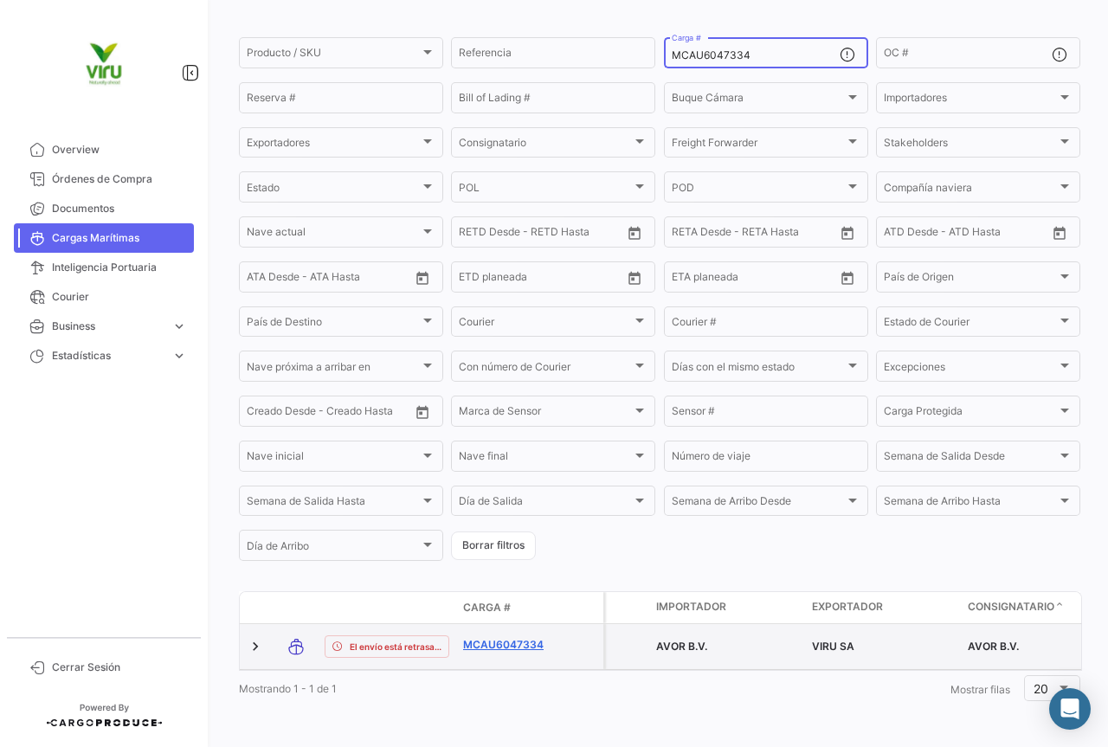
scroll to position [169, 0]
type input "MCAU6047334"
click at [520, 637] on link "MCAU6047334" at bounding box center [508, 645] width 90 height 16
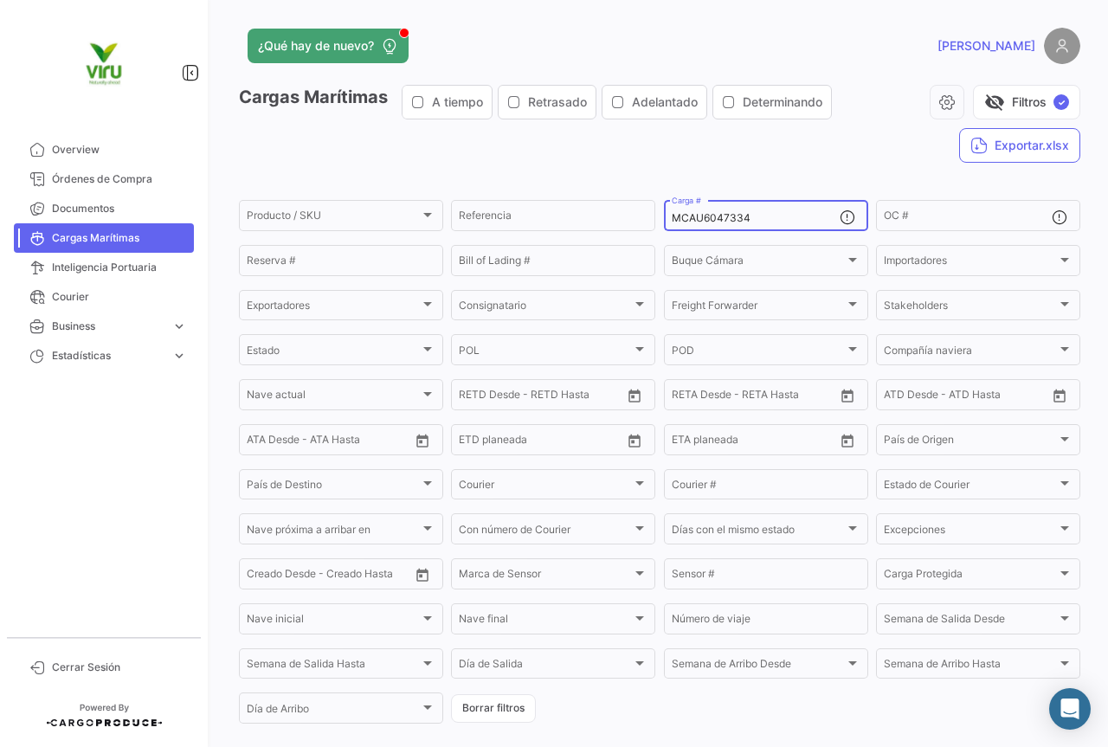
drag, startPoint x: 812, startPoint y: 208, endPoint x: 798, endPoint y: 212, distance: 14.5
click at [807, 208] on div "MCAU6047334 Carga #" at bounding box center [756, 214] width 168 height 34
drag, startPoint x: 792, startPoint y: 217, endPoint x: 656, endPoint y: 218, distance: 135.9
click at [656, 218] on form "Producto / SKU Producto / SKU Referencia MCAU6047334 Carga # OC # Reserva # Bil…" at bounding box center [660, 461] width 842 height 529
paste input "6699"
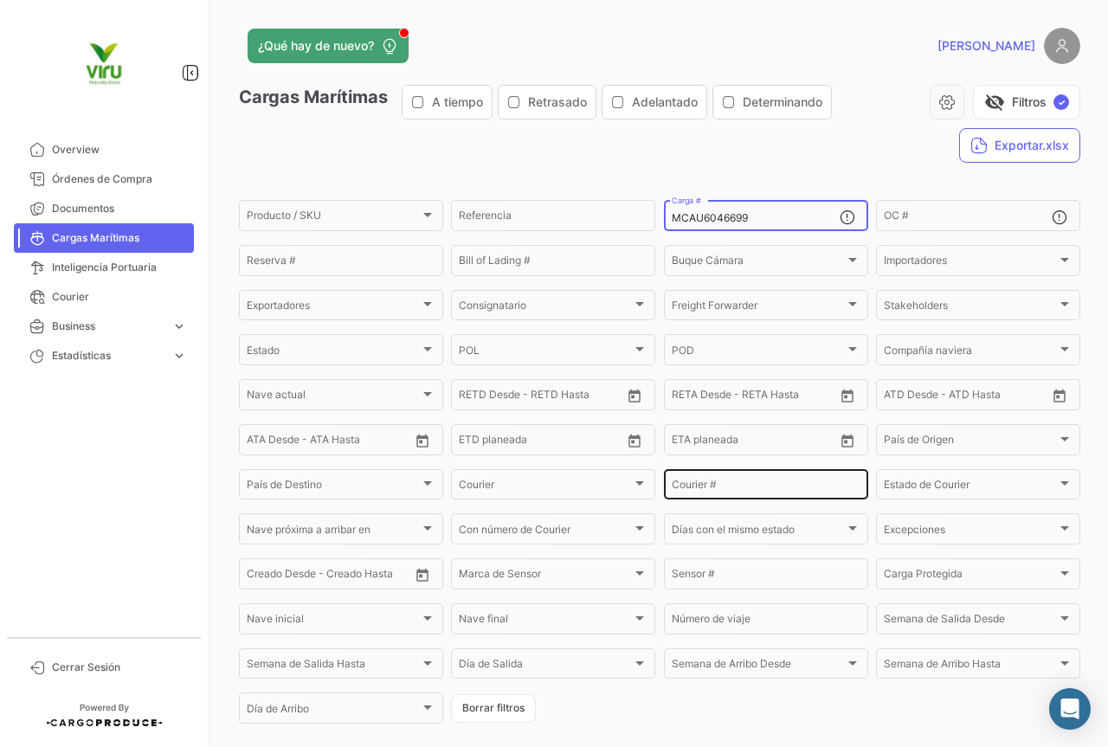
scroll to position [169, 0]
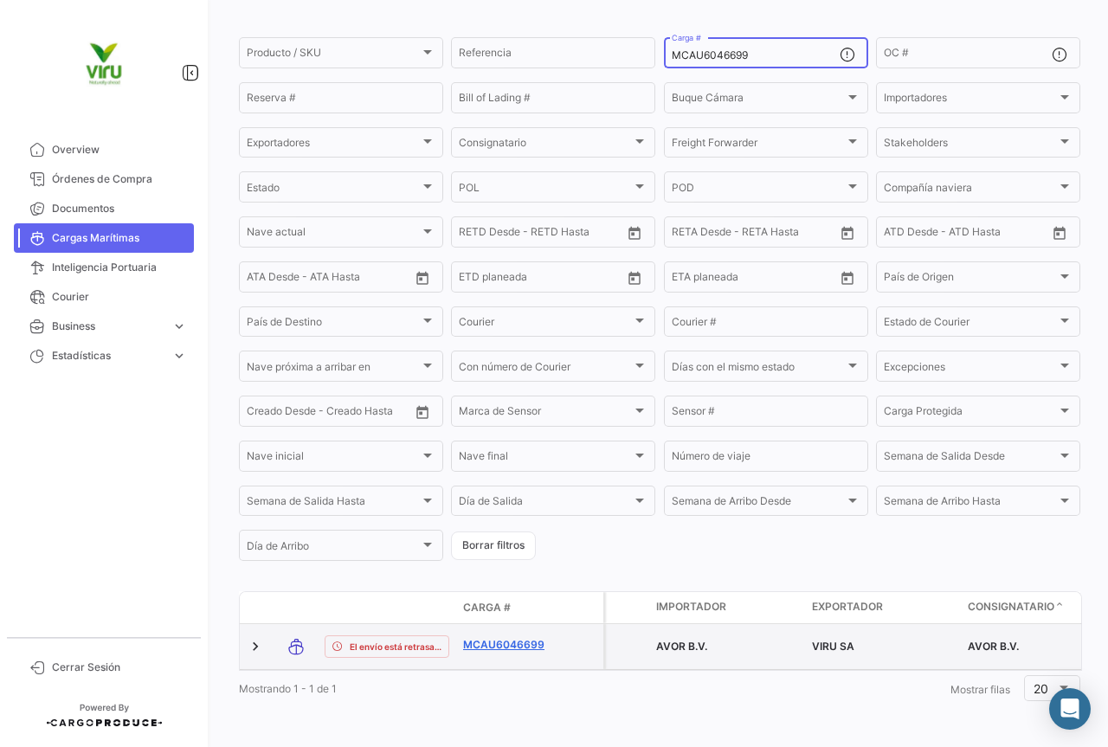
type input "MCAU6046699"
click at [520, 637] on link "MCAU6046699" at bounding box center [508, 645] width 90 height 16
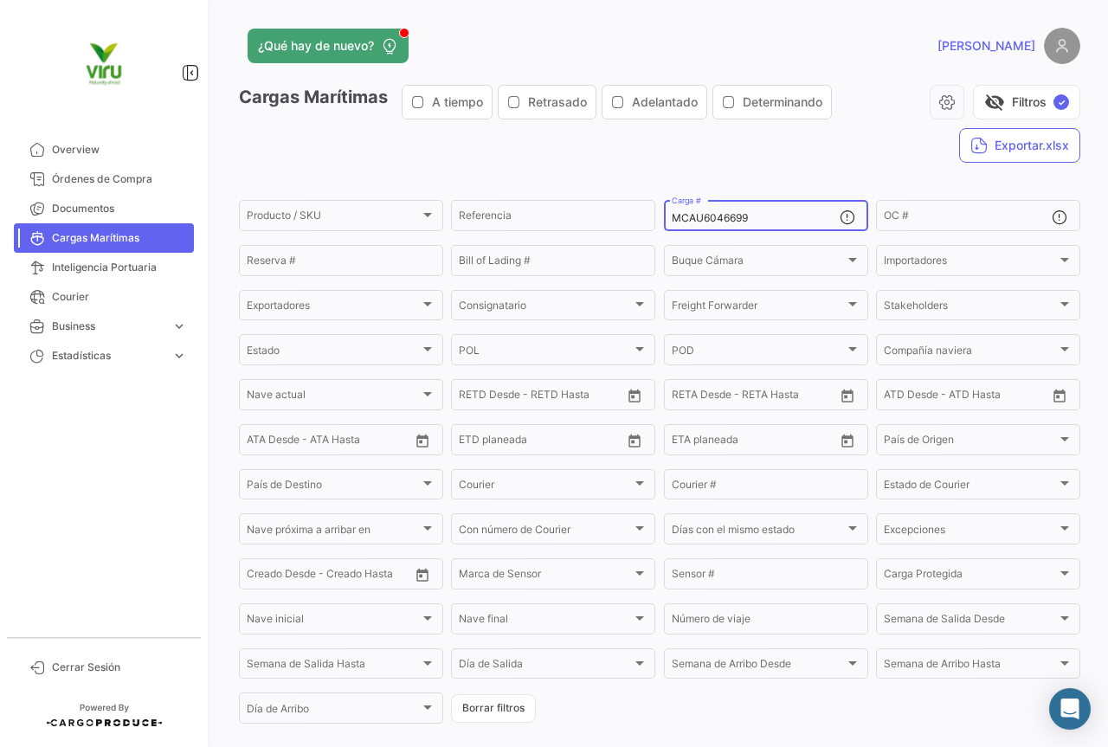
drag, startPoint x: 769, startPoint y: 219, endPoint x: 666, endPoint y: 224, distance: 103.2
click at [666, 224] on div "MCAU6046699 Carga #" at bounding box center [766, 214] width 204 height 34
paste input "10865"
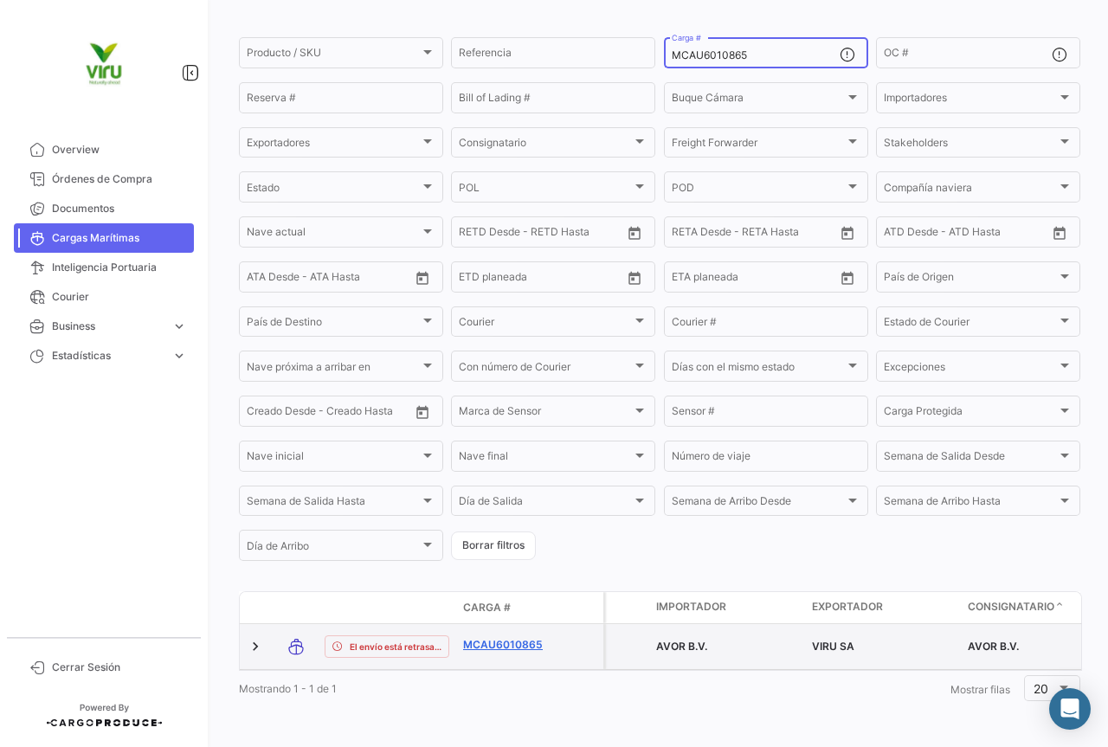
type input "MCAU6010865"
click at [504, 637] on link "MCAU6010865" at bounding box center [508, 645] width 90 height 16
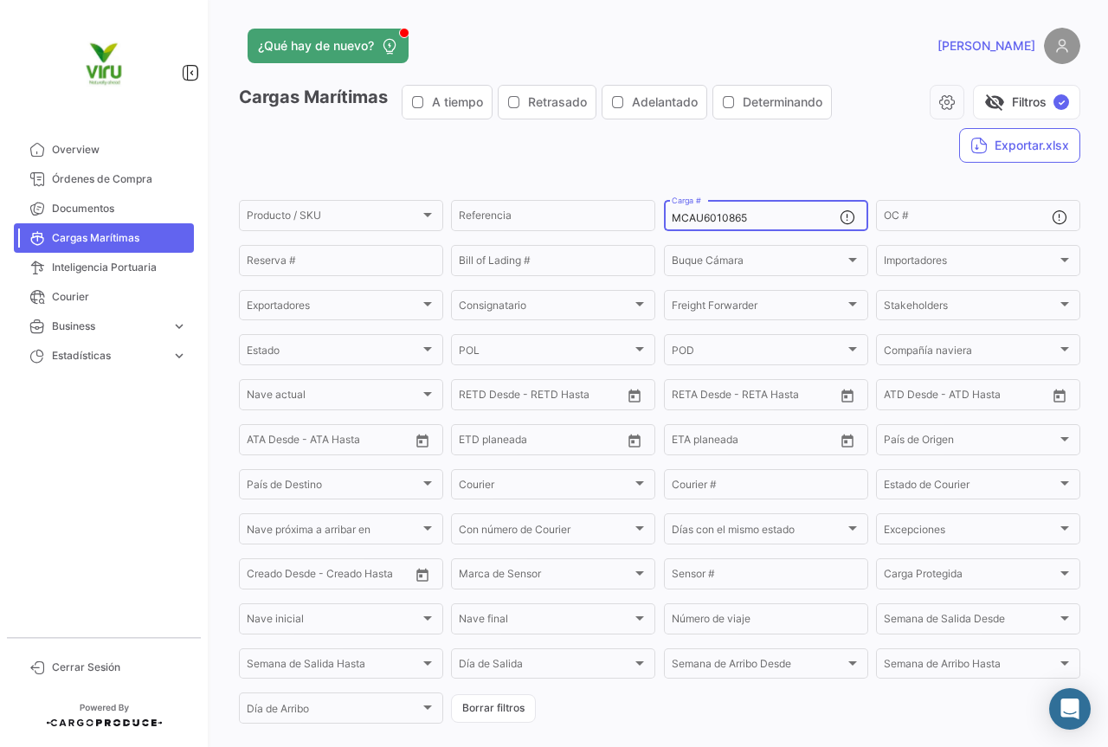
drag, startPoint x: 777, startPoint y: 219, endPoint x: 655, endPoint y: 219, distance: 121.2
click at [655, 219] on form "Producto / SKU Producto / SKU Referencia MCAU6010865 Carga # OC # Reserva # Bil…" at bounding box center [660, 461] width 842 height 529
paste input "MAU1310303"
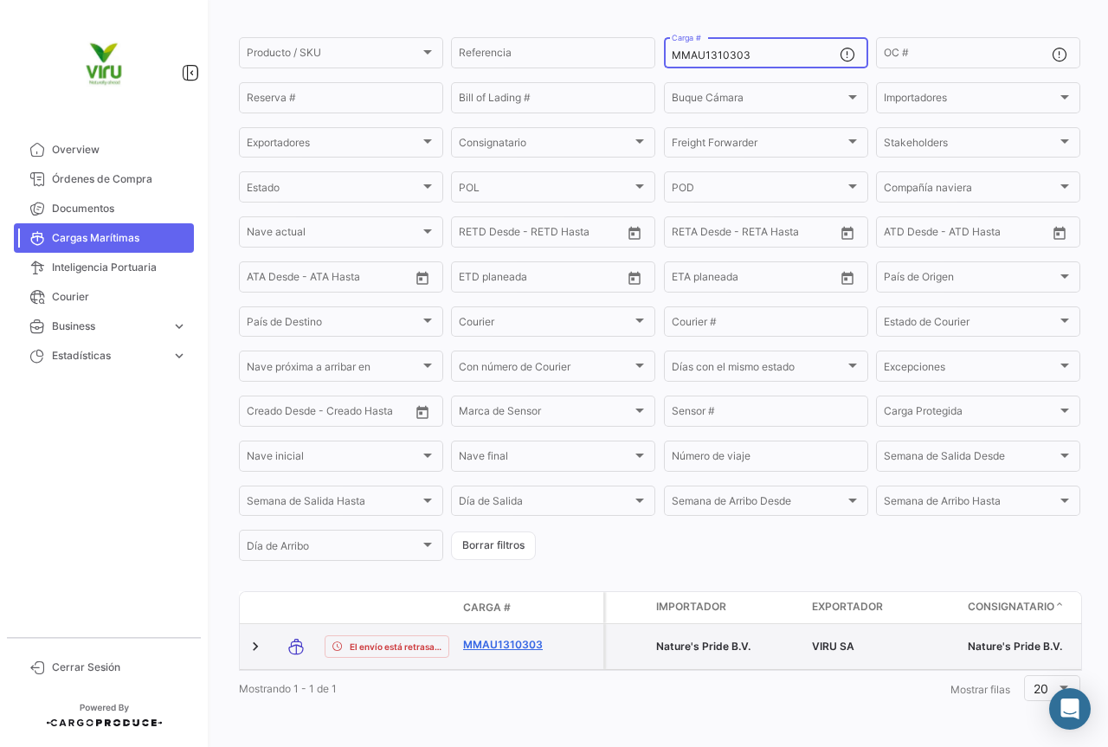
type input "MMAU1310303"
click at [509, 637] on link "MMAU1310303" at bounding box center [508, 645] width 90 height 16
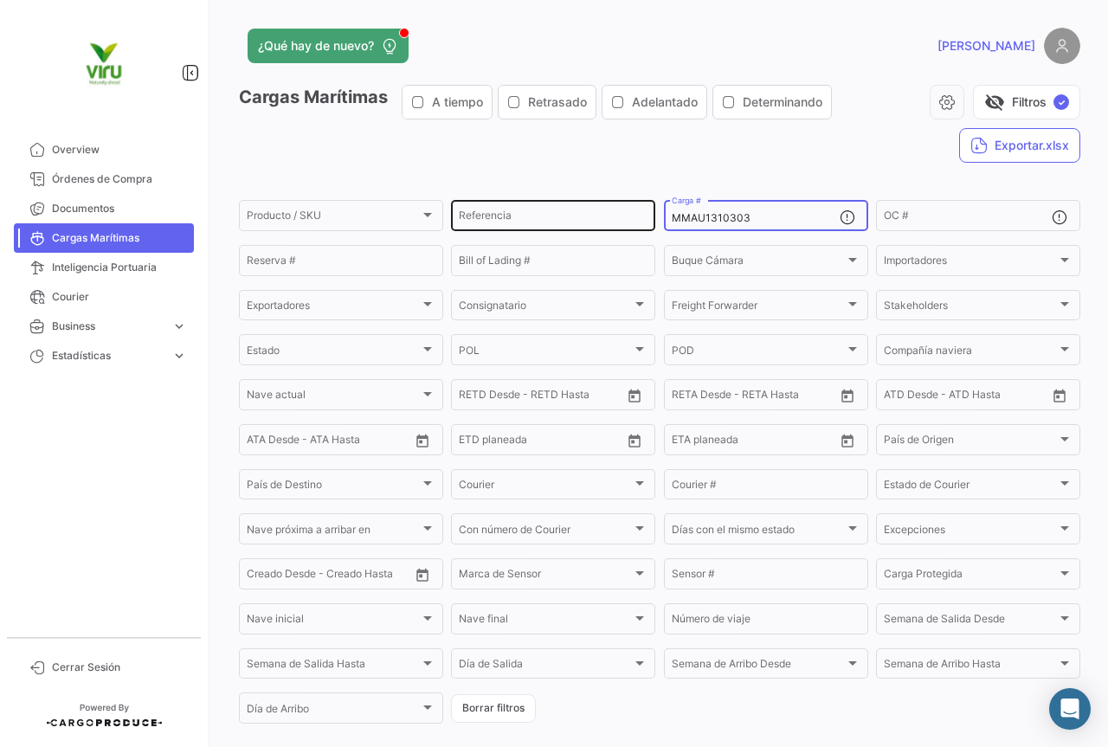
drag, startPoint x: 764, startPoint y: 216, endPoint x: 640, endPoint y: 203, distance: 124.6
click at [0, 0] on div "Producto / SKU Producto / SKU Referencia MMAU1310303 Carga # OC # Reserva # Bil…" at bounding box center [0, 0] width 0 height 0
paste input "44544"
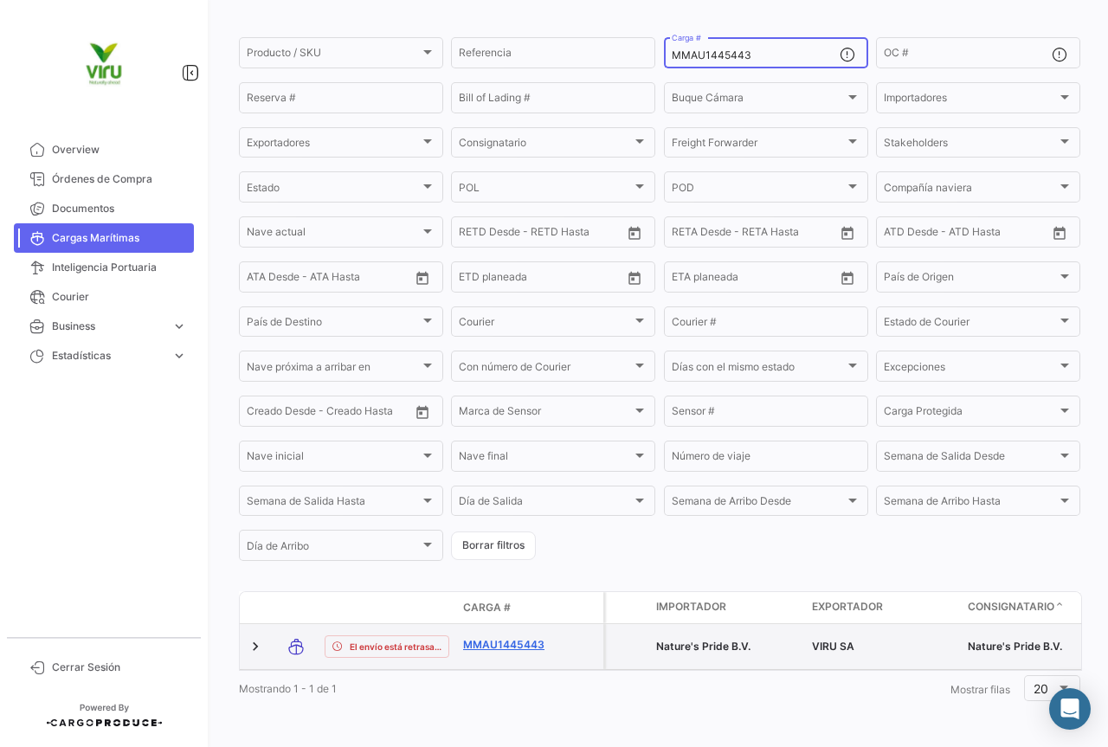
type input "MMAU1445443"
click at [503, 637] on link "MMAU1445443" at bounding box center [508, 645] width 90 height 16
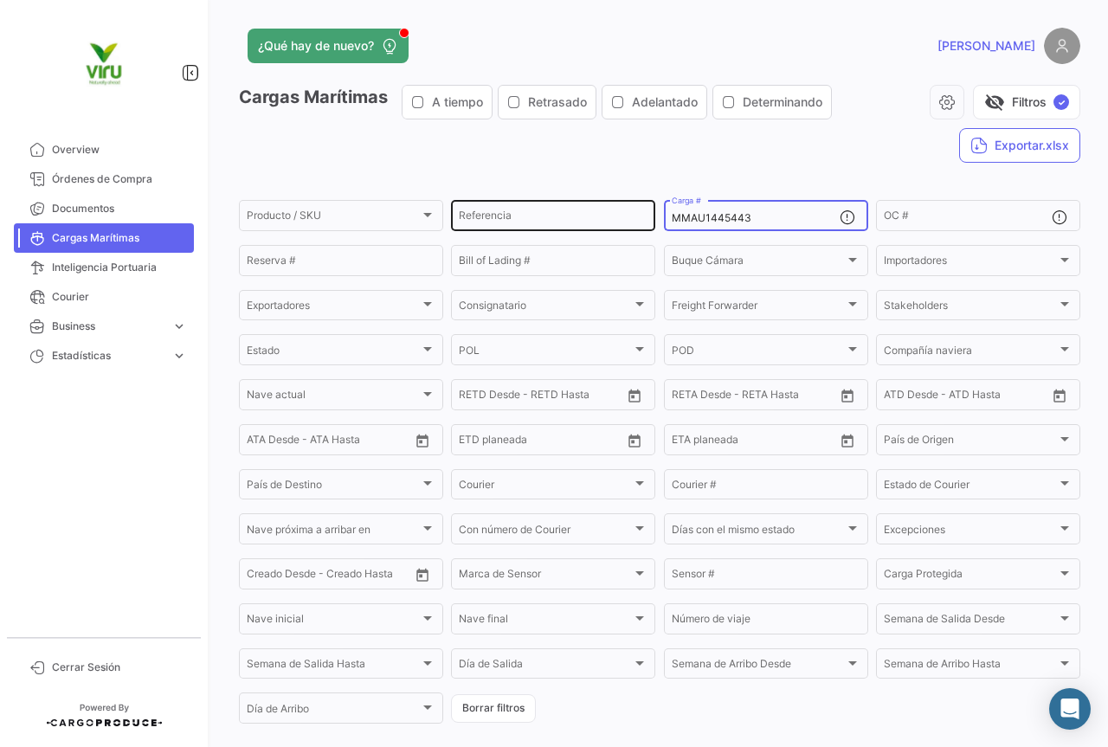
drag, startPoint x: 776, startPoint y: 222, endPoint x: 649, endPoint y: 214, distance: 126.7
click at [0, 0] on div "Producto / SKU Producto / SKU Referencia MMAU1445443 Carga # OC # Reserva # Bil…" at bounding box center [0, 0] width 0 height 0
paste input "RFU0030192"
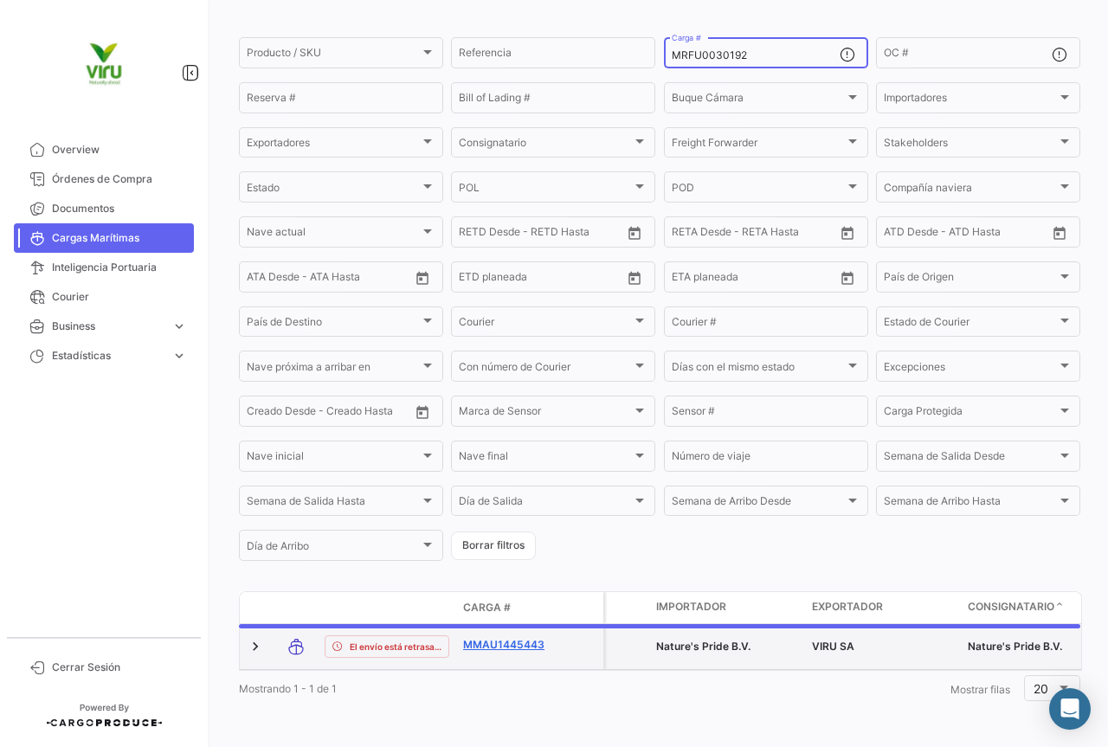
scroll to position [169, 0]
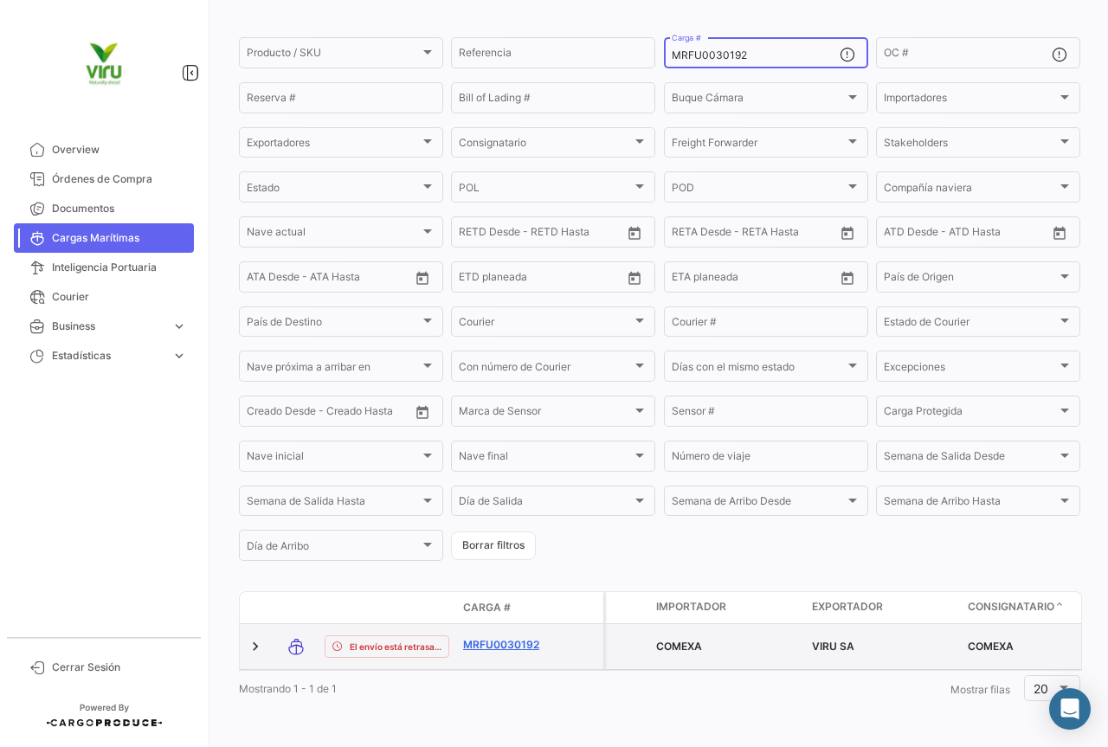
type input "MRFU0030192"
click at [526, 637] on link "MRFU0030192" at bounding box center [508, 645] width 90 height 16
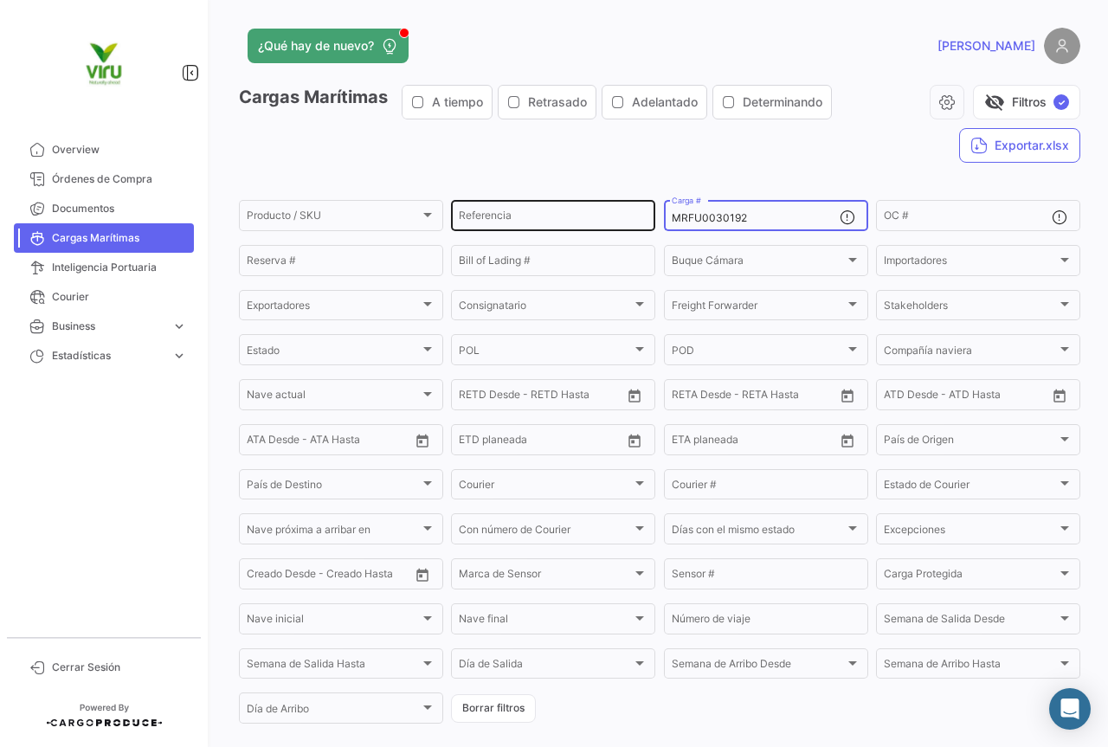
drag, startPoint x: 753, startPoint y: 216, endPoint x: 650, endPoint y: 216, distance: 103.0
click at [0, 0] on div "Producto / SKU Producto / SKU Referencia MRFU0030192 Carga # OC # Reserva # Bil…" at bounding box center [0, 0] width 0 height 0
paste input "MAU1445865"
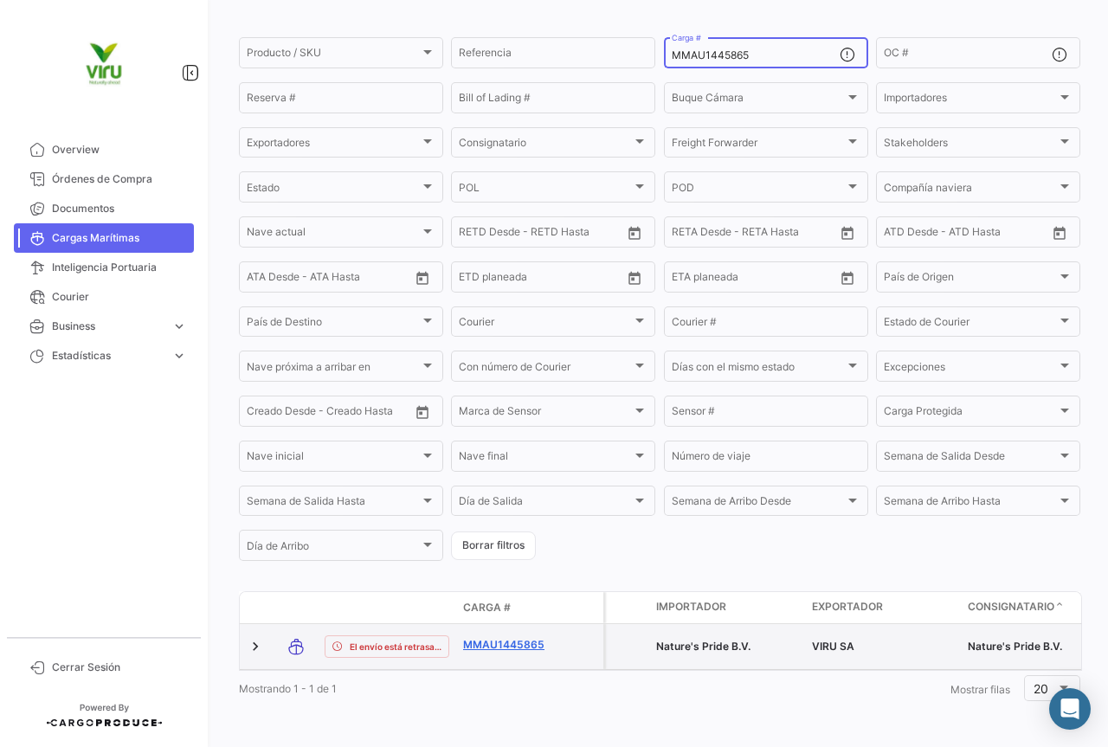
type input "MMAU1445865"
click at [492, 637] on link "MMAU1445865" at bounding box center [508, 645] width 90 height 16
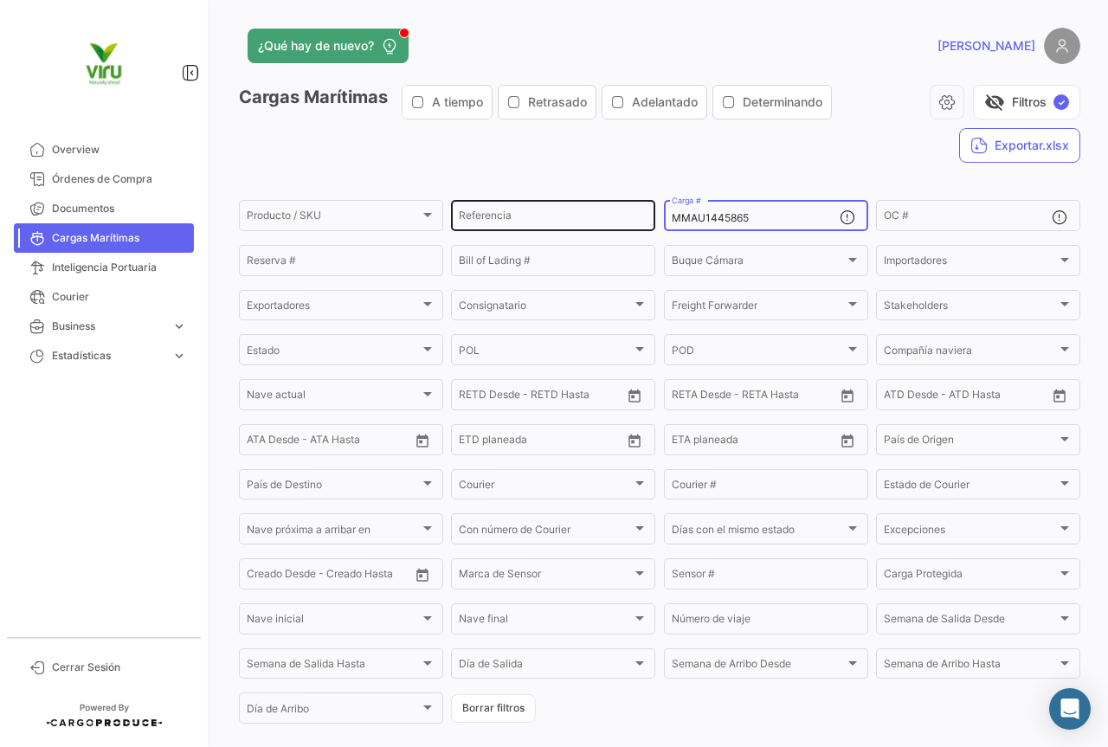
drag, startPoint x: 758, startPoint y: 215, endPoint x: 641, endPoint y: 215, distance: 116.9
click at [0, 0] on div "Producto / SKU Producto / SKU Referencia MMAU1445865 Carga # OC # Reserva # Bil…" at bounding box center [0, 0] width 0 height 0
paste input "3544"
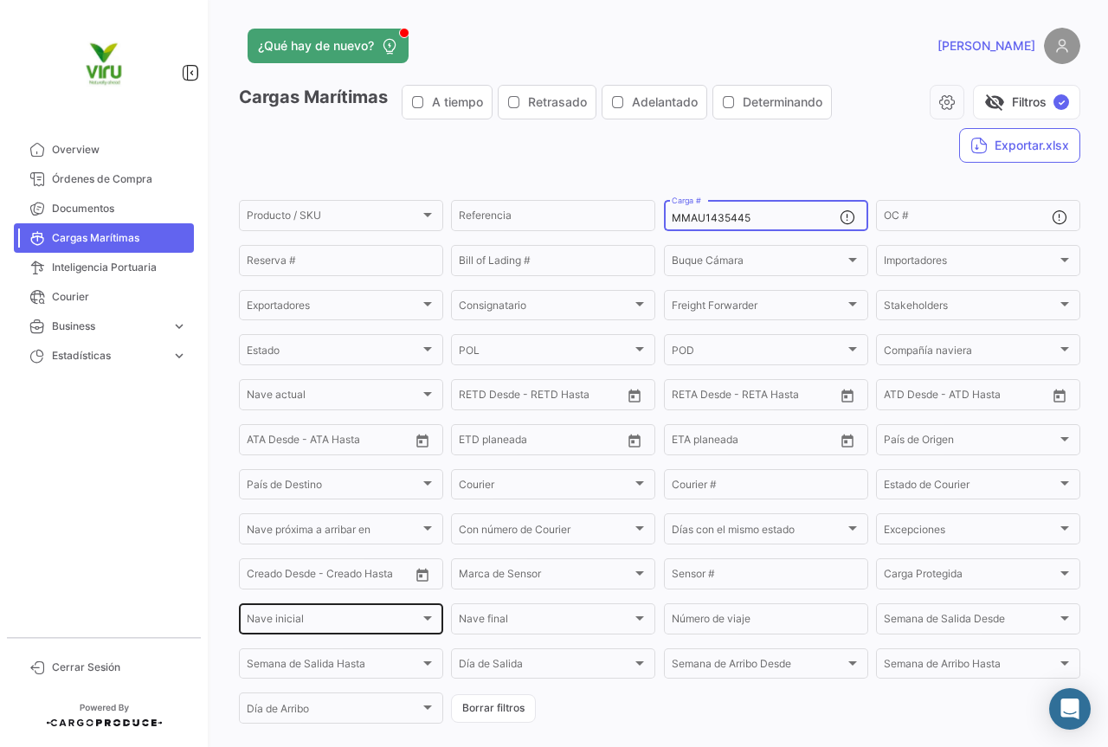
scroll to position [169, 0]
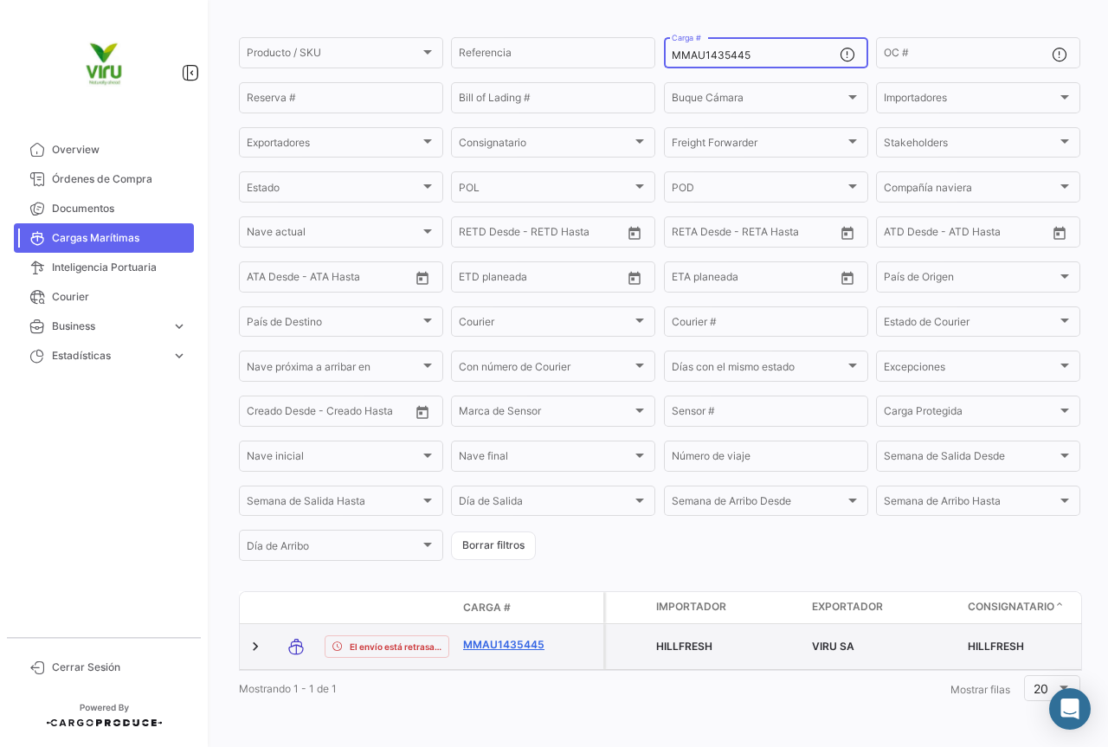
type input "MMAU1435445"
click at [508, 637] on link "MMAU1435445" at bounding box center [508, 645] width 90 height 16
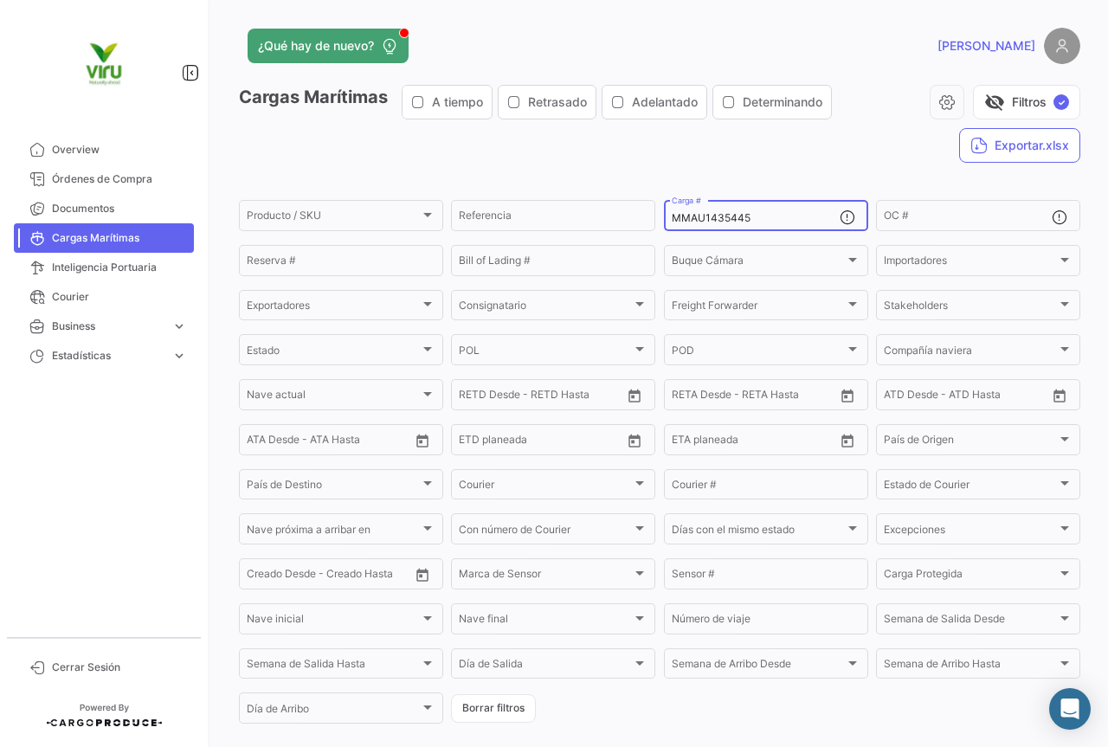
drag, startPoint x: 761, startPoint y: 216, endPoint x: 662, endPoint y: 212, distance: 99.6
click at [664, 212] on div "MMAU1435445 Carga #" at bounding box center [766, 214] width 204 height 34
paste input "CAU6059844"
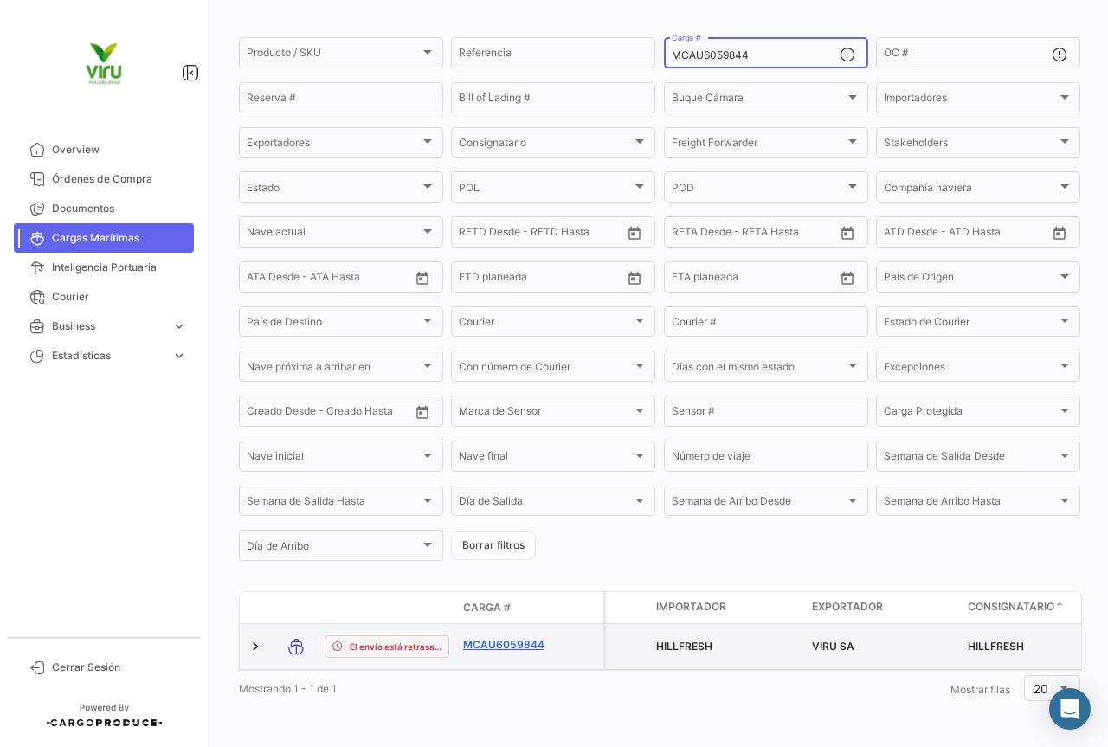
type input "MCAU6059844"
click at [533, 637] on link "MCAU6059844" at bounding box center [508, 645] width 90 height 16
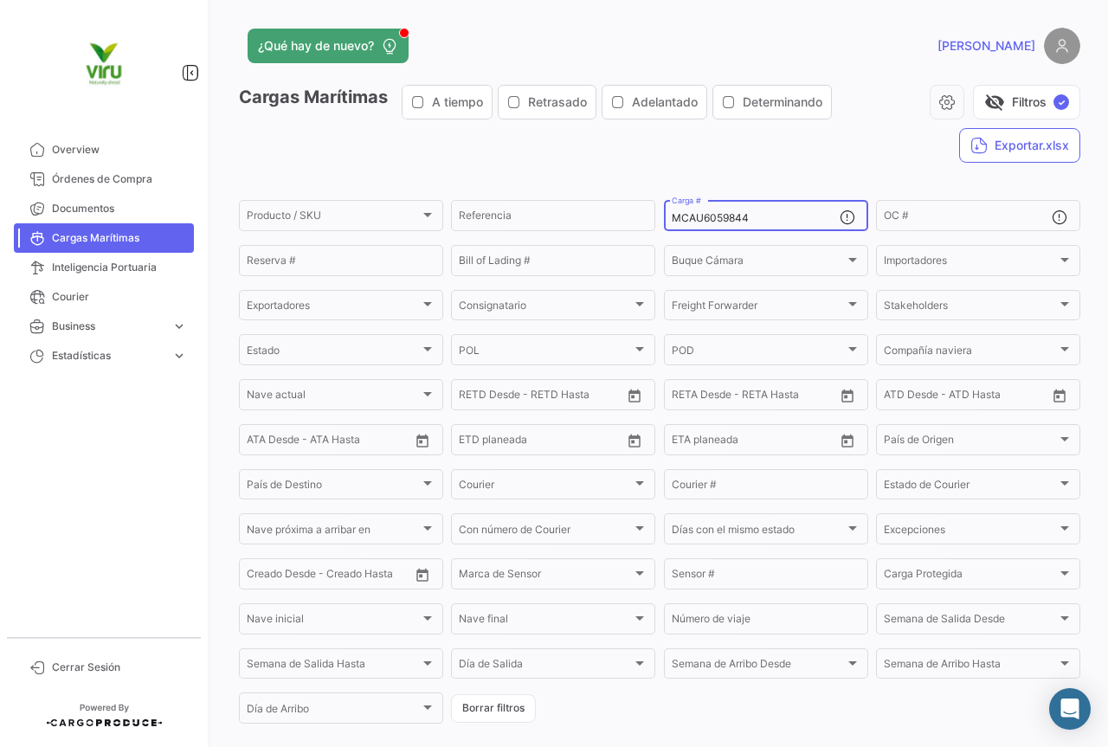
drag, startPoint x: 751, startPoint y: 222, endPoint x: 653, endPoint y: 223, distance: 97.9
click at [653, 223] on form "Producto / SKU Producto / SKU Referencia MCAU6059844 Carga # OC # Reserva # Bil…" at bounding box center [660, 461] width 842 height 529
paste input "MAU1319580"
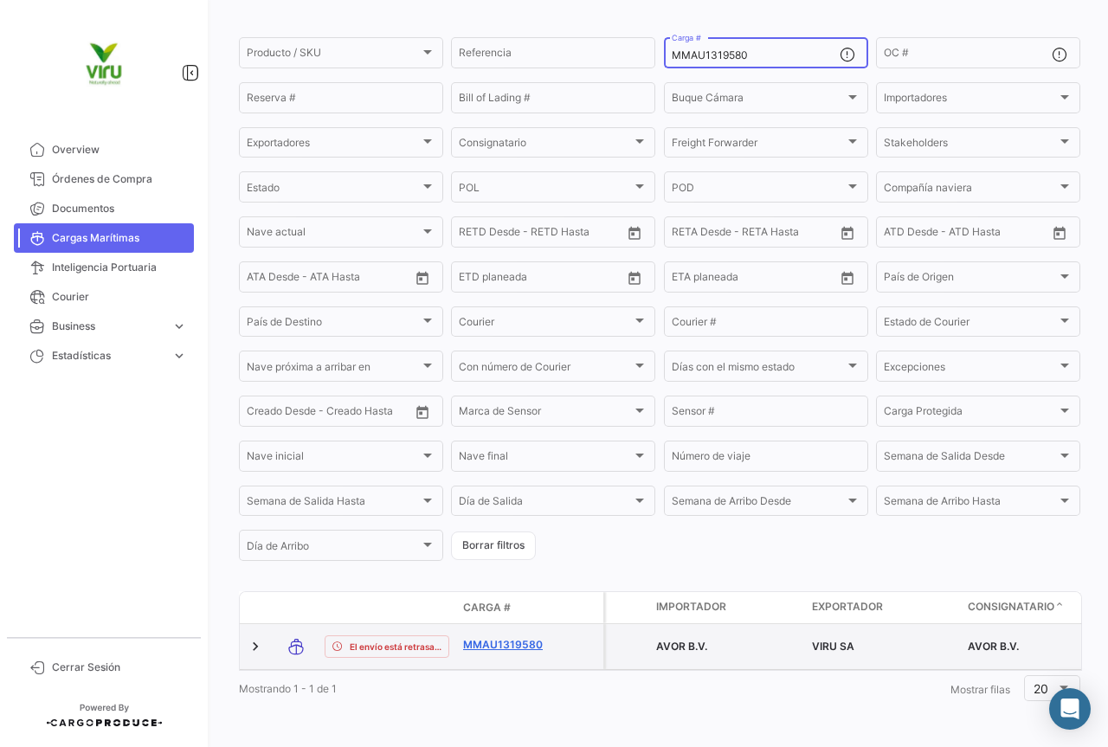
type input "MMAU1319580"
click at [516, 637] on link "MMAU1319580" at bounding box center [508, 645] width 90 height 16
